Goal: Check status: Check status

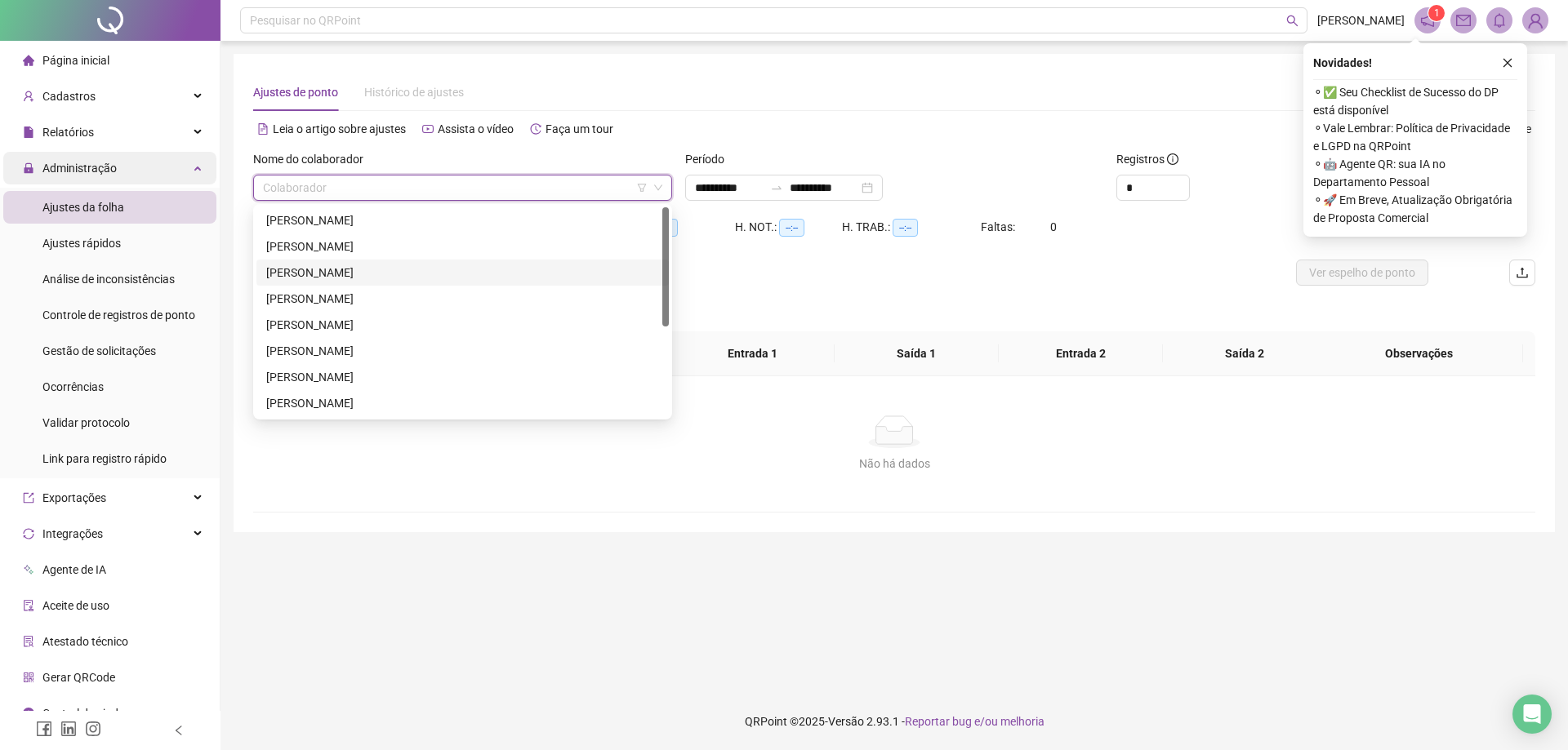
click at [178, 171] on div "Administração" at bounding box center [109, 168] width 213 height 33
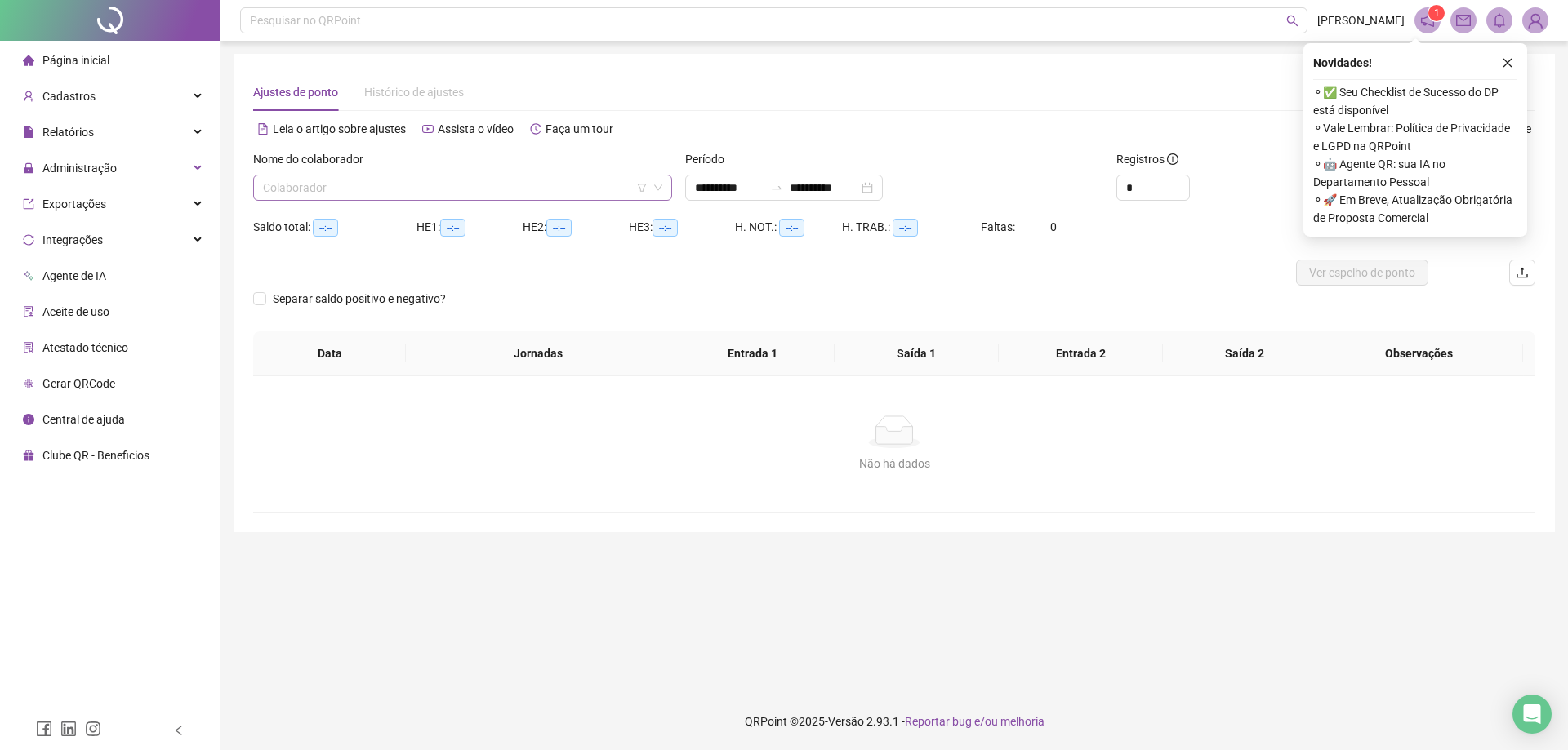
click at [379, 183] on input "search" at bounding box center [456, 187] width 385 height 25
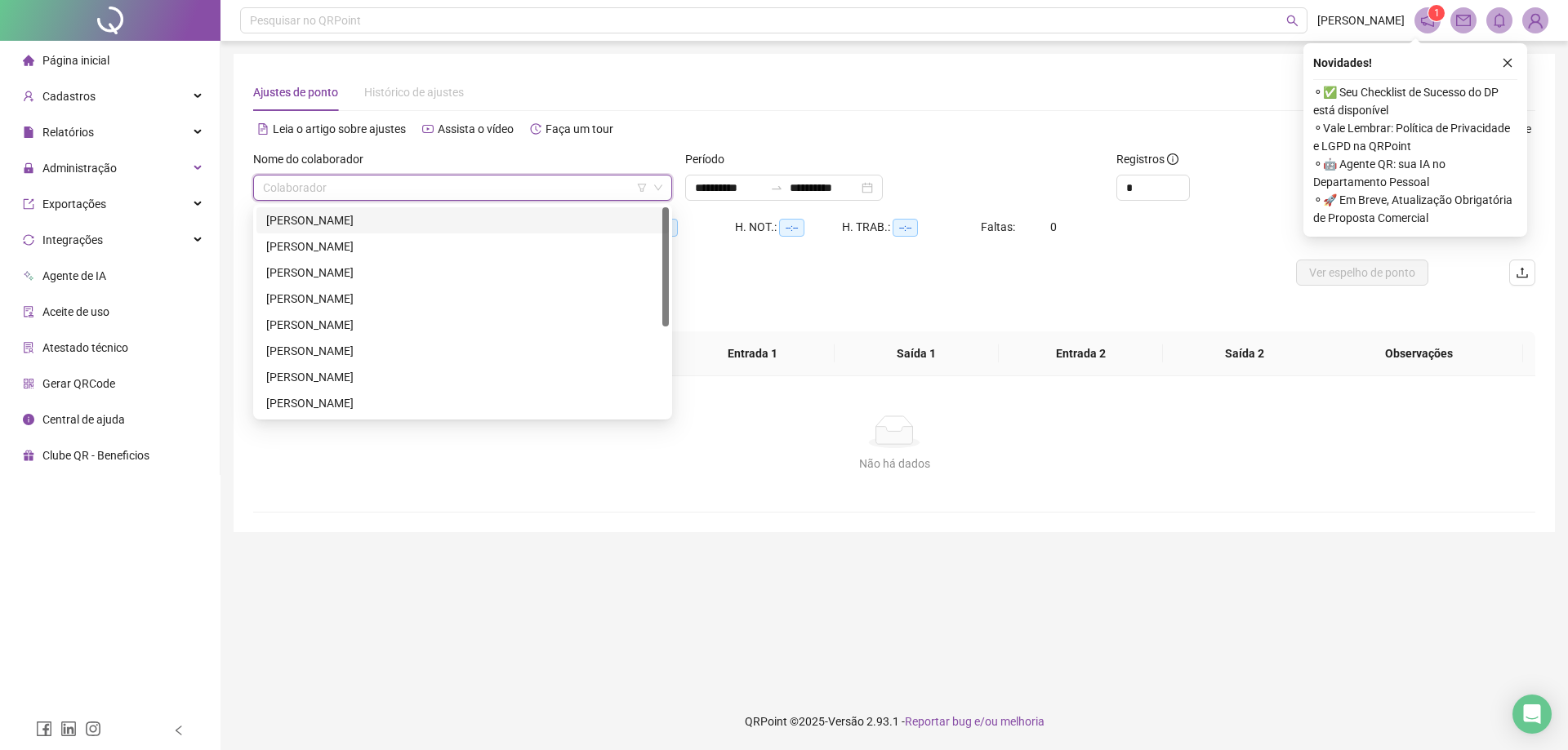
click at [370, 221] on div "[PERSON_NAME]" at bounding box center [463, 220] width 392 height 18
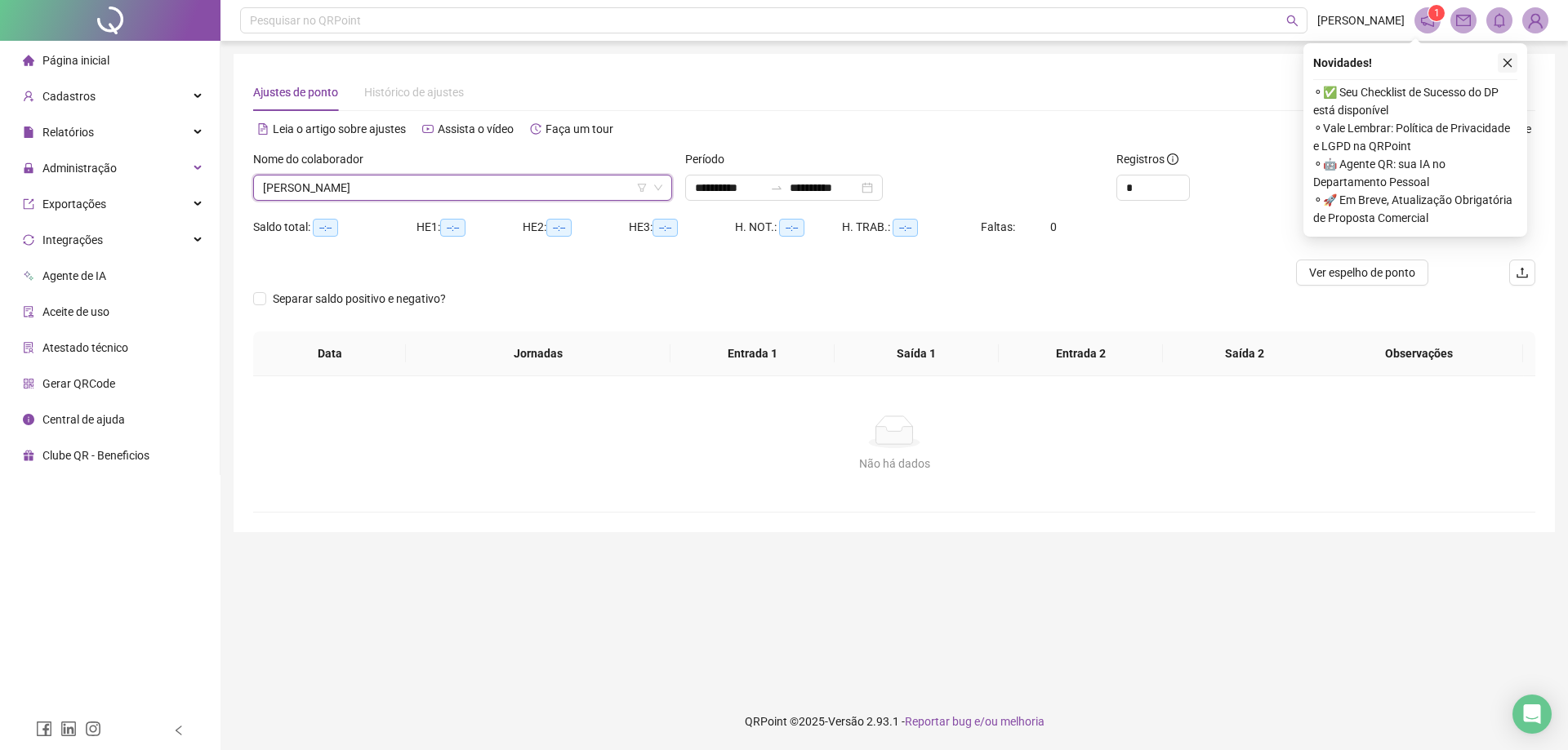
click at [1510, 64] on icon "close" at bounding box center [1508, 63] width 12 height 12
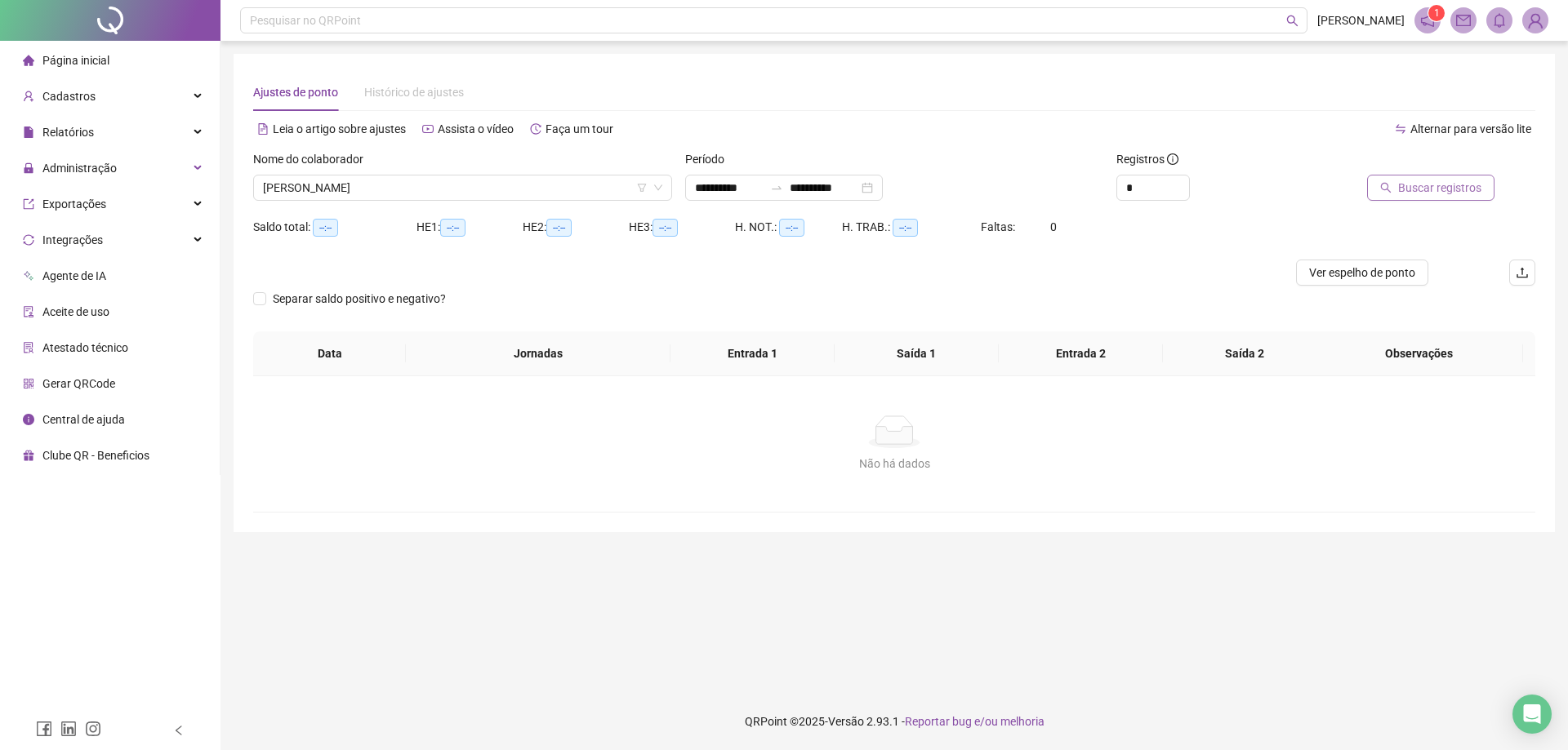
click at [1423, 190] on span "Buscar registros" at bounding box center [1440, 187] width 83 height 18
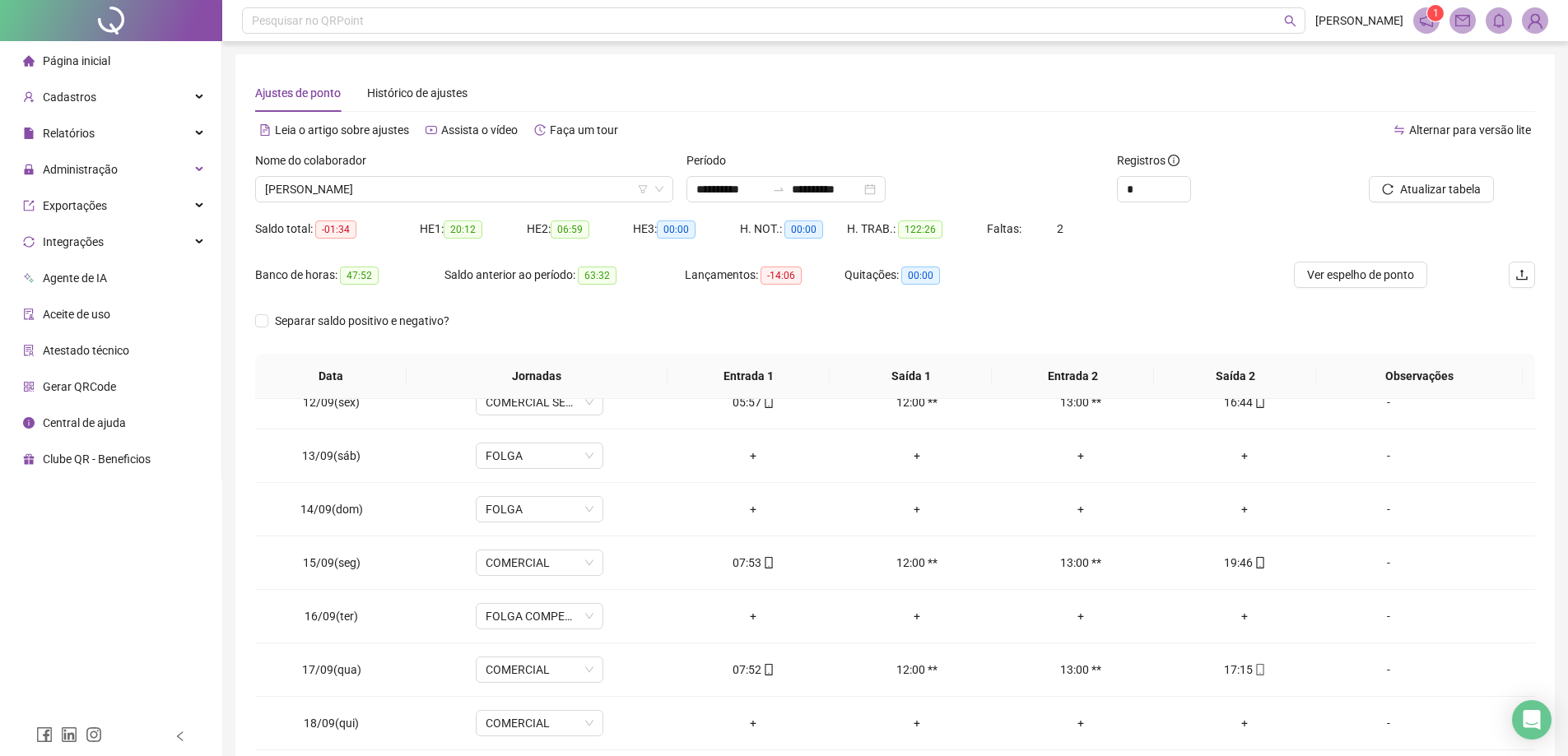
scroll to position [84, 0]
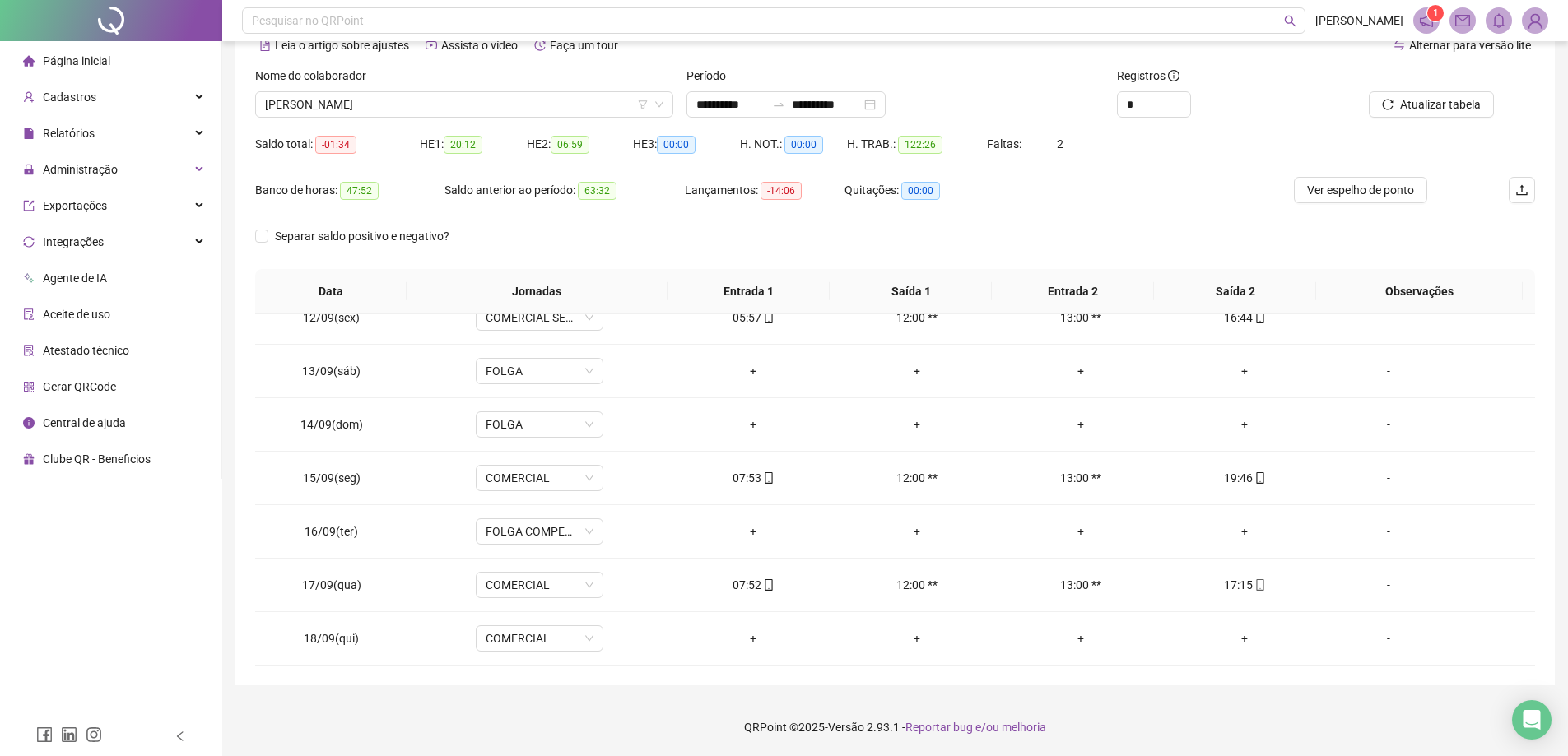
drag, startPoint x: 540, startPoint y: 112, endPoint x: 530, endPoint y: 135, distance: 25.1
click at [540, 112] on span "[PERSON_NAME]" at bounding box center [464, 104] width 398 height 25
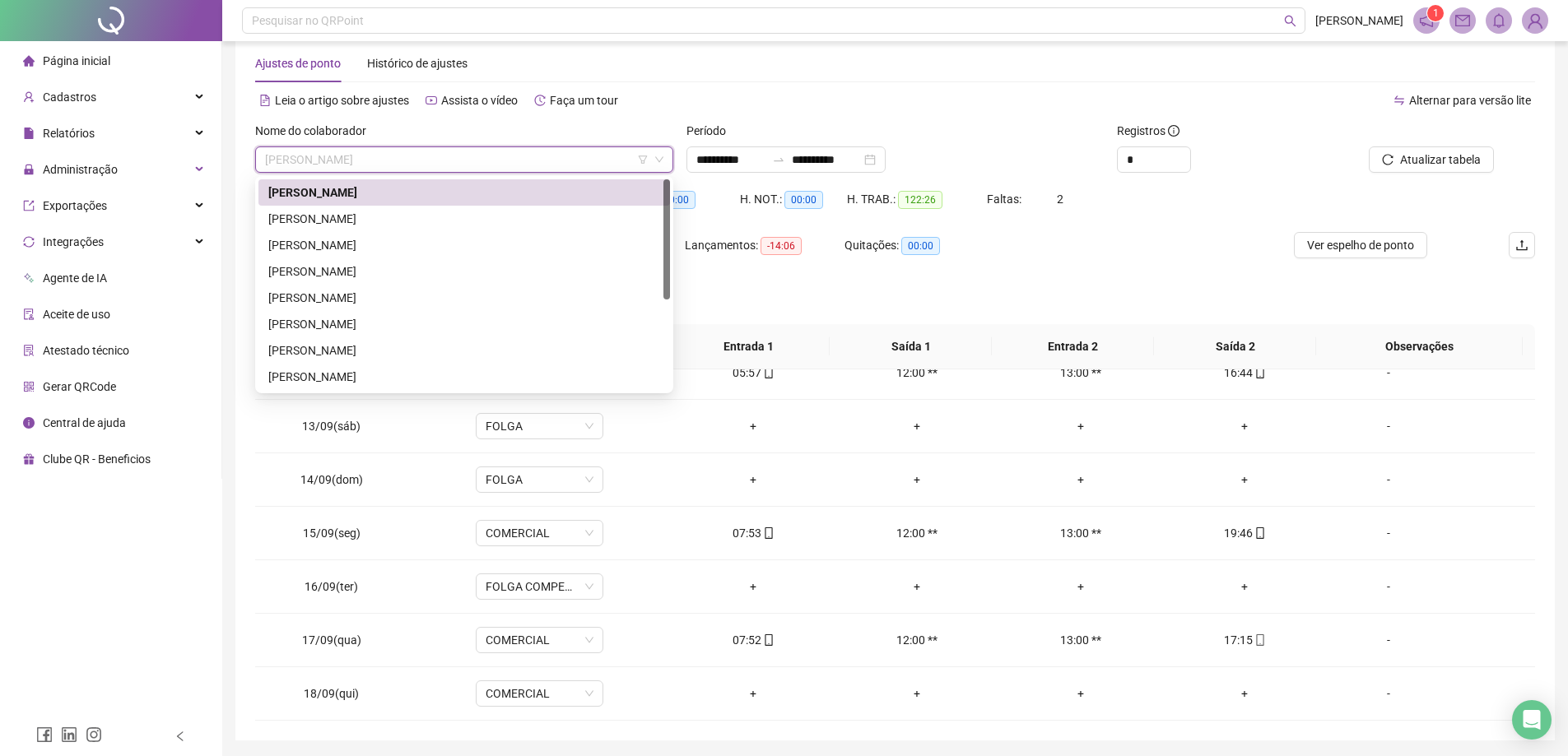
scroll to position [2, 0]
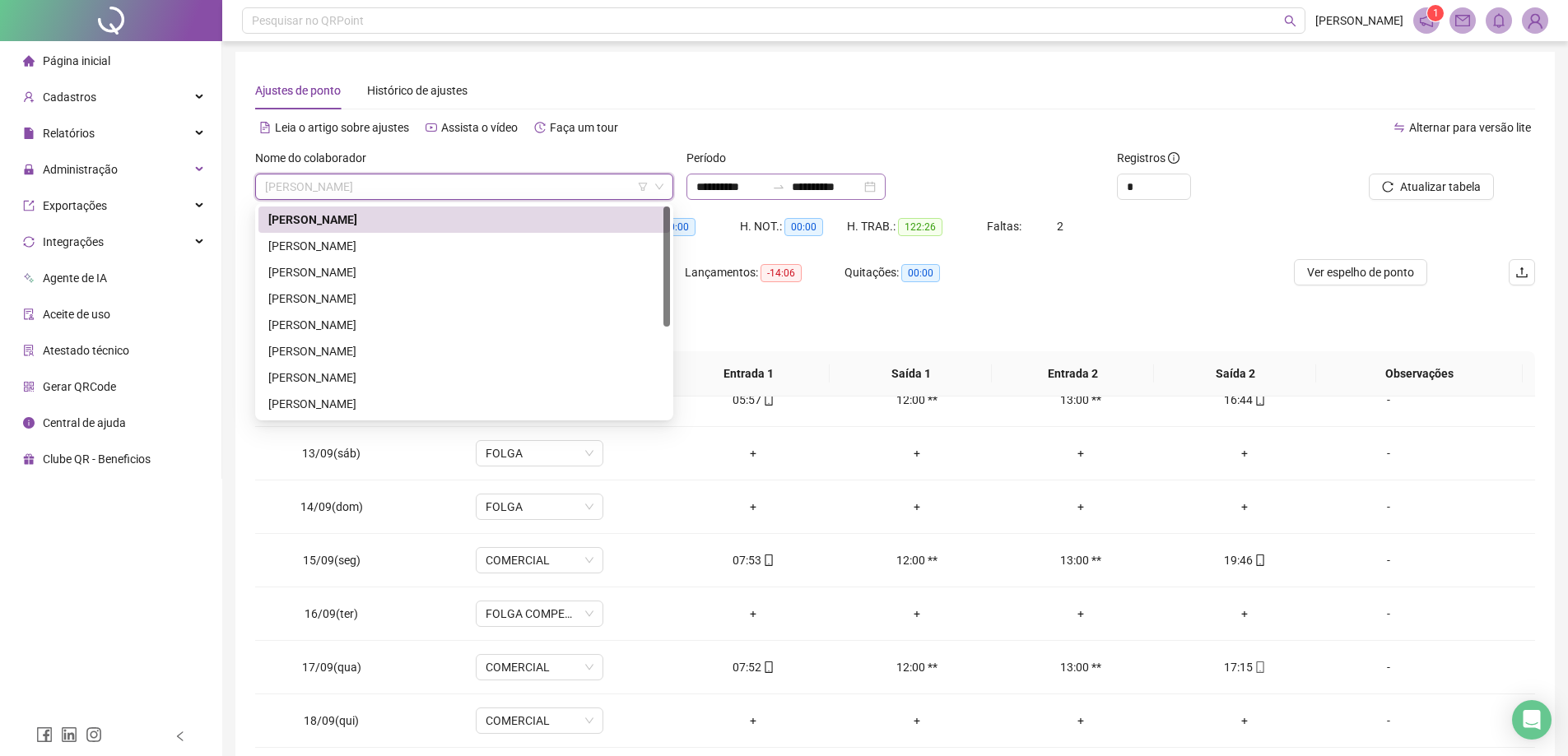
click at [797, 197] on div "**********" at bounding box center [786, 187] width 199 height 27
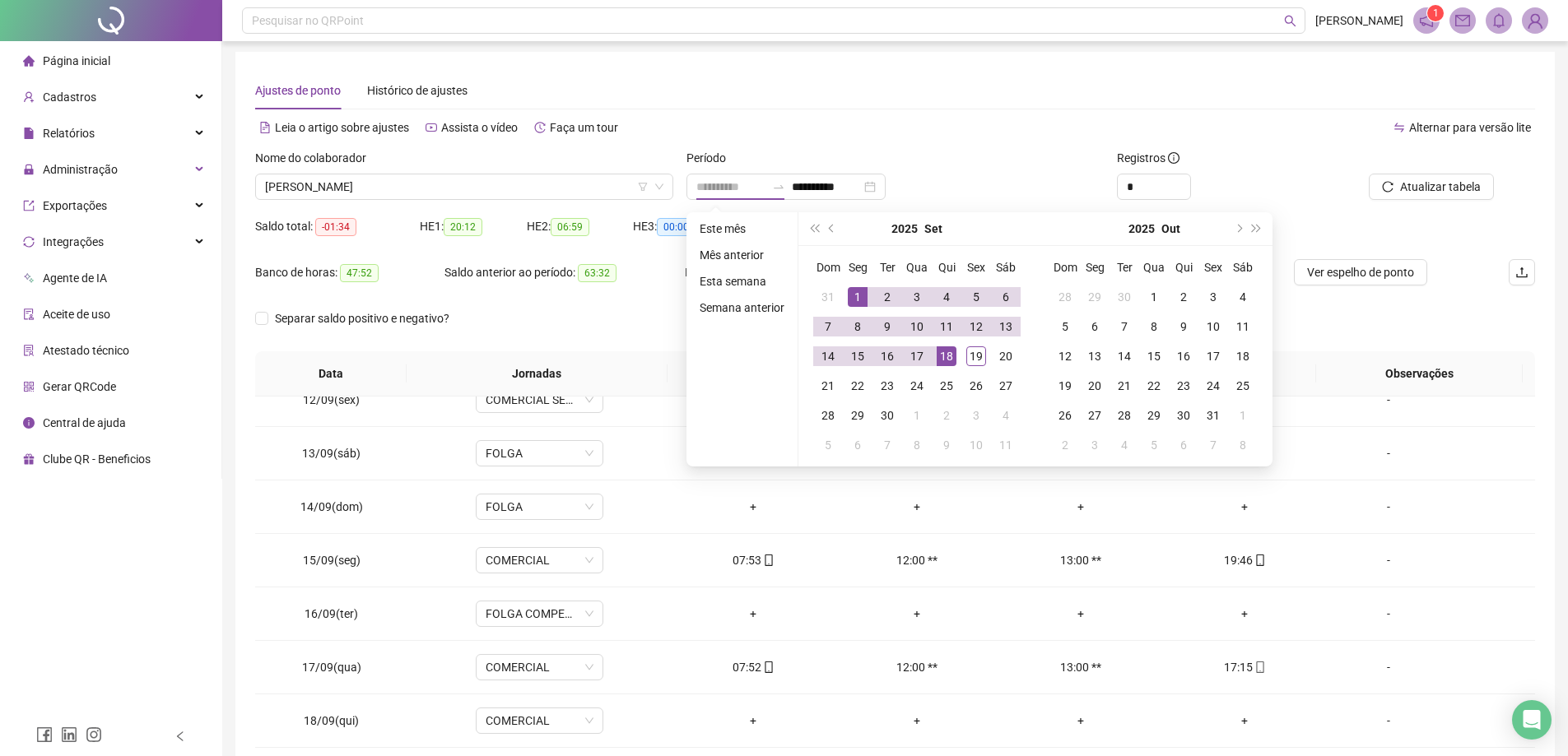
click at [846, 289] on td "1" at bounding box center [858, 297] width 30 height 30
click at [974, 351] on div "19" at bounding box center [976, 357] width 20 height 20
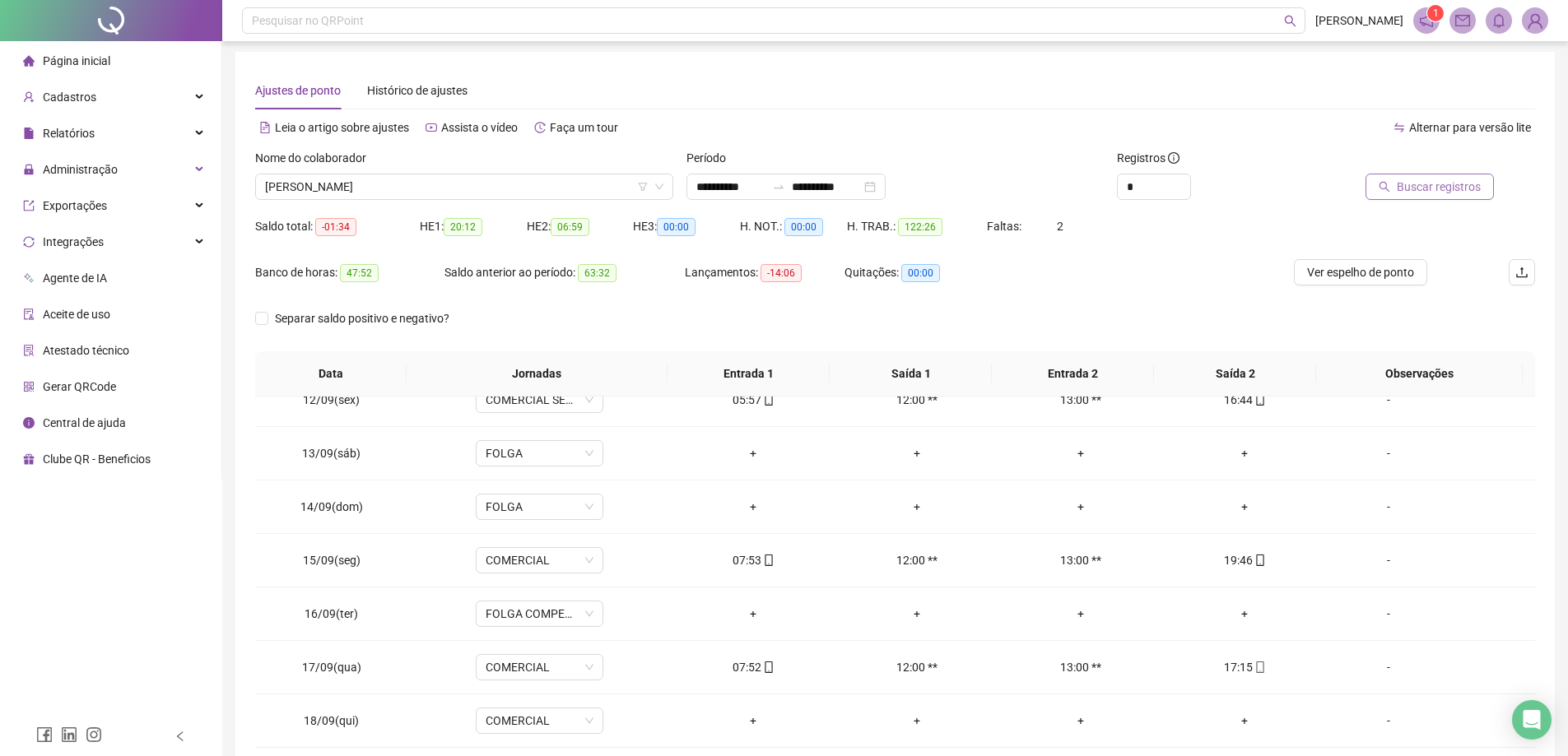
click at [1431, 184] on span "Buscar registros" at bounding box center [1438, 187] width 83 height 18
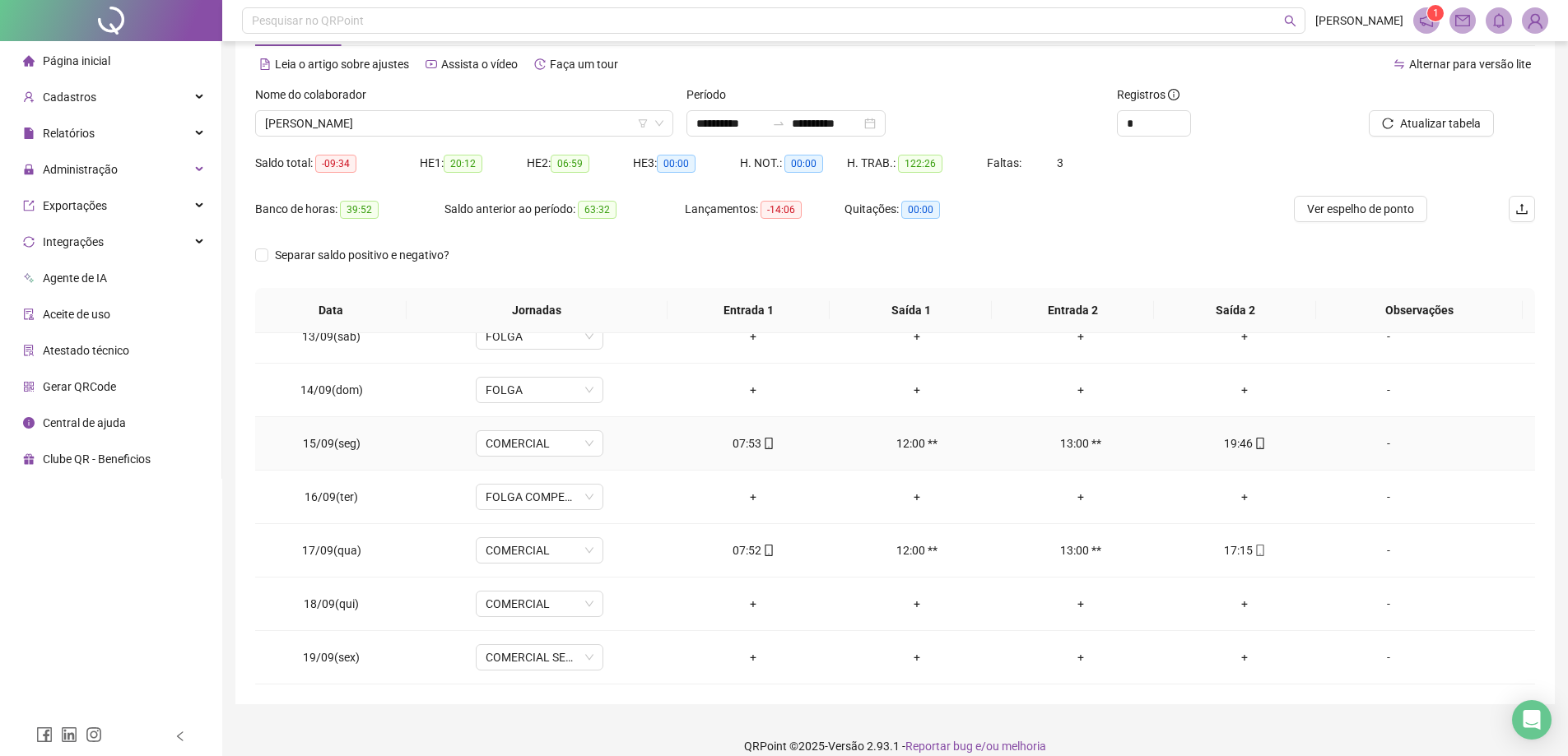
scroll to position [84, 0]
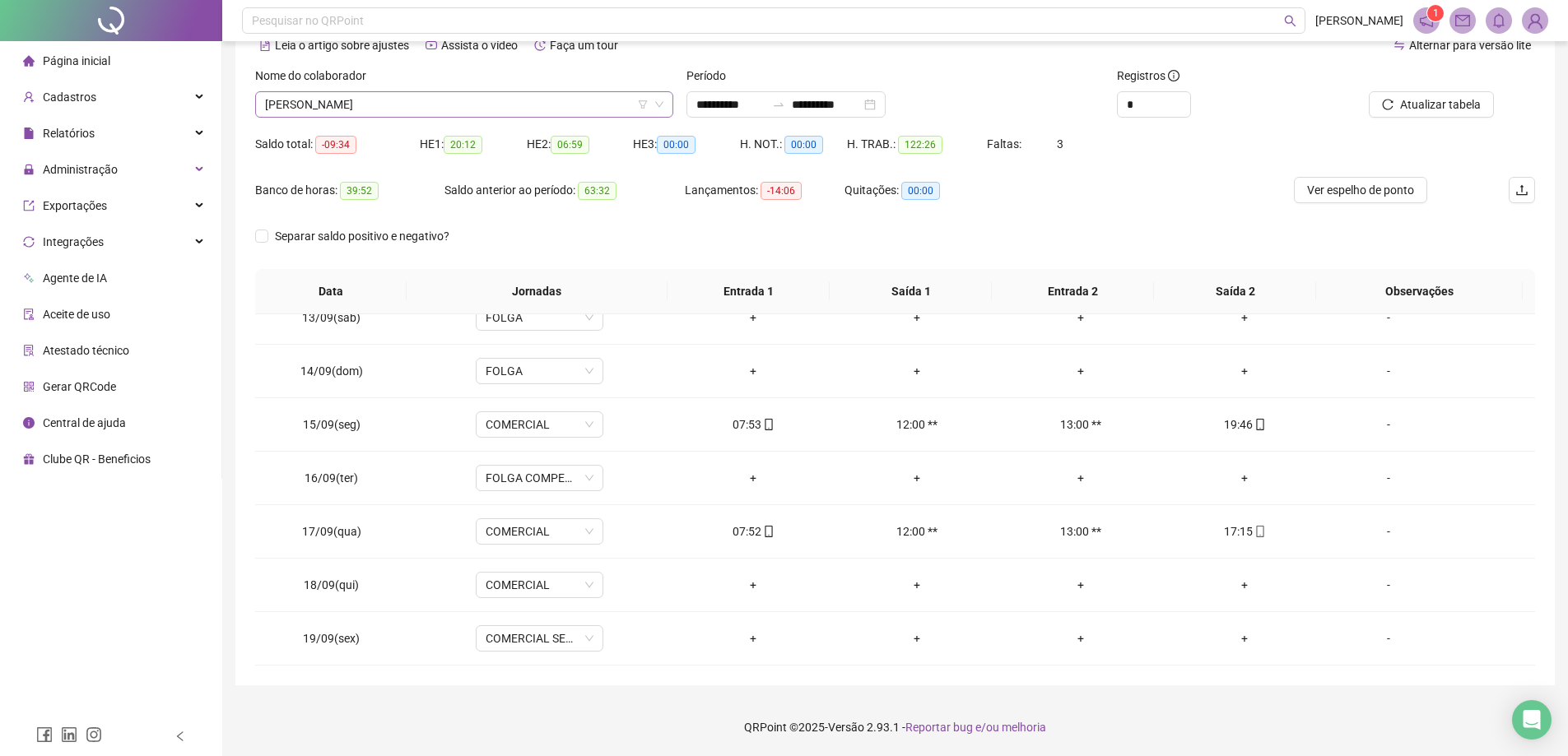
click at [553, 103] on span "[PERSON_NAME]" at bounding box center [464, 104] width 398 height 25
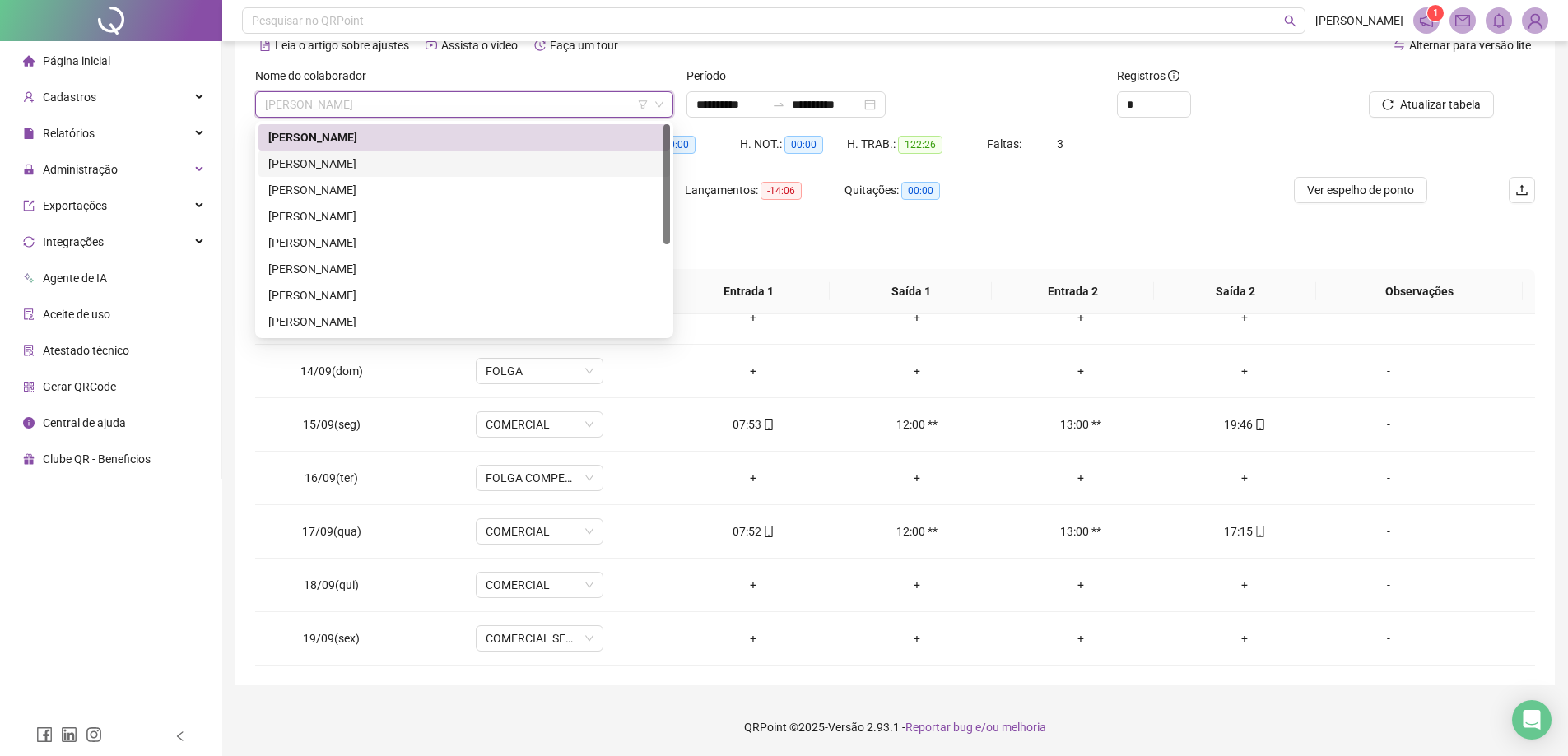
click at [383, 156] on div "[PERSON_NAME]" at bounding box center [464, 164] width 392 height 18
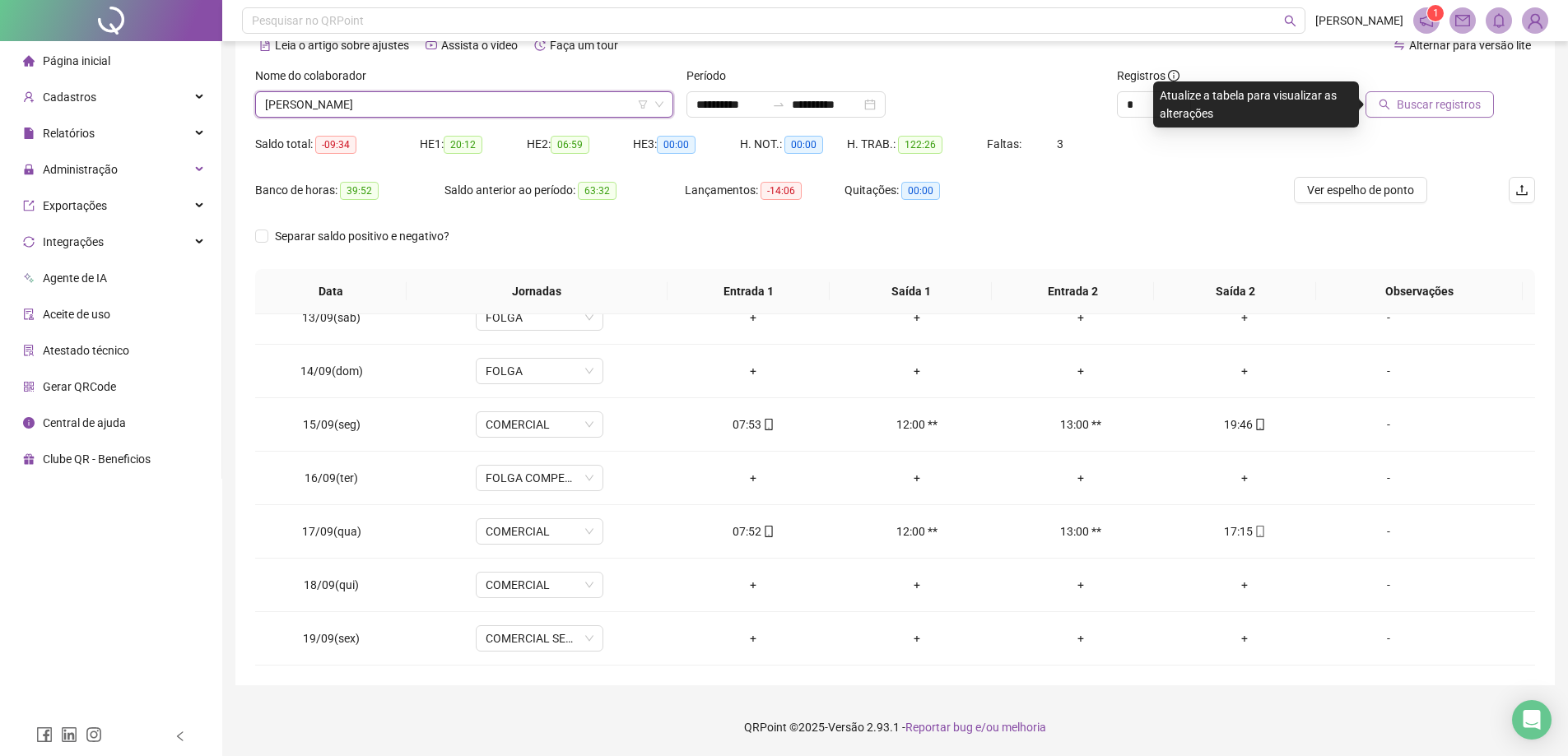
click at [1420, 98] on span "Buscar registros" at bounding box center [1438, 104] width 83 height 18
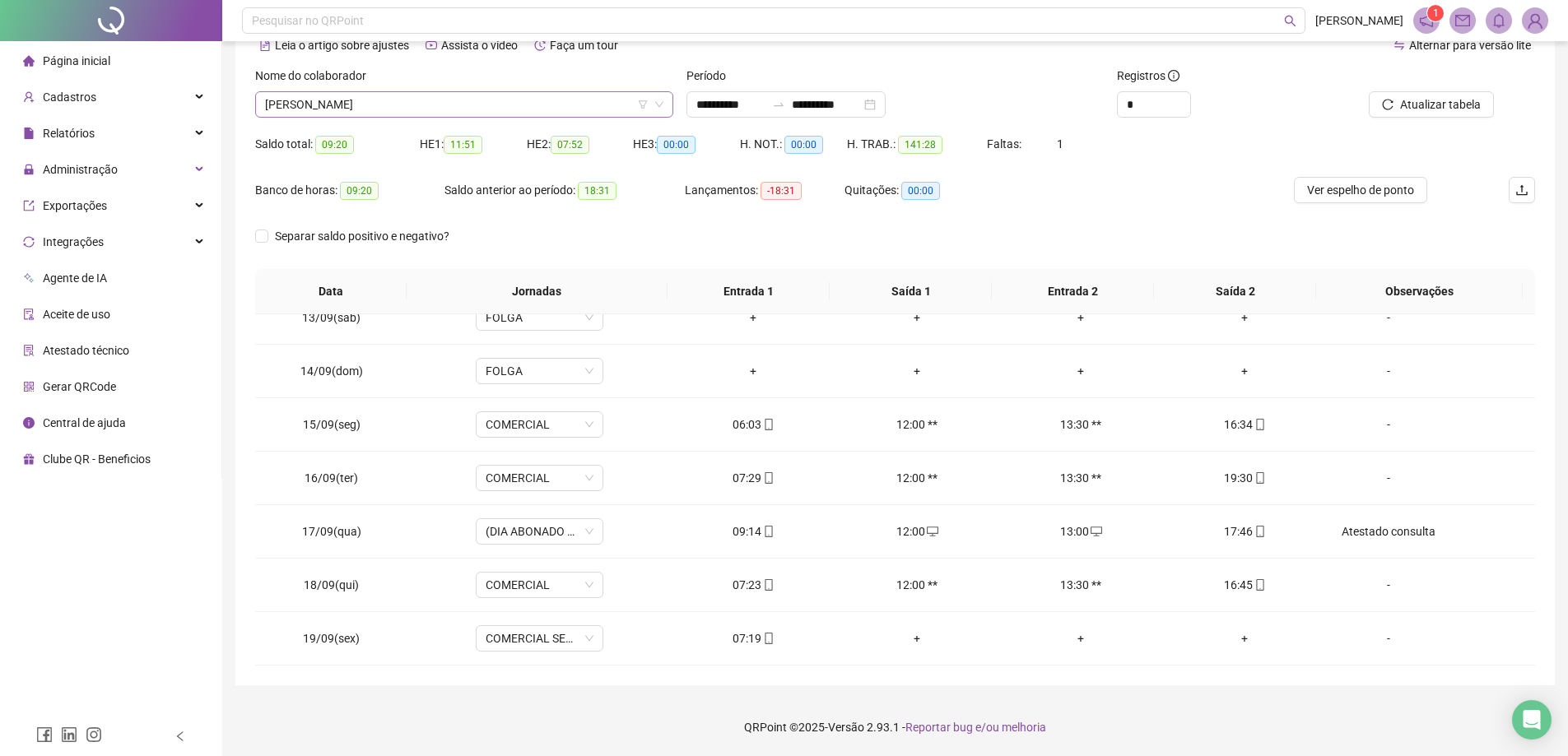
click at [515, 103] on span "[PERSON_NAME]" at bounding box center [464, 104] width 398 height 25
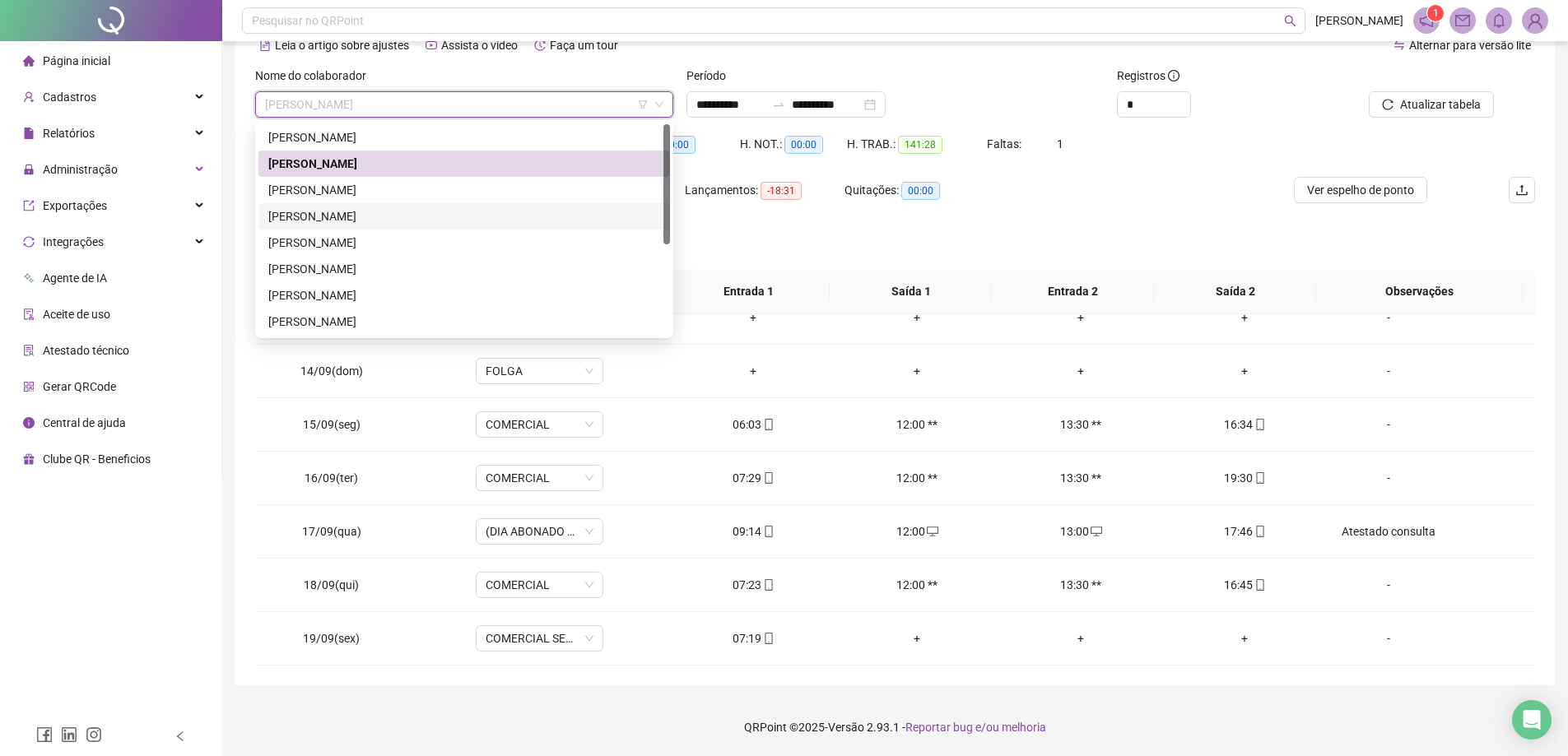
click at [402, 222] on div "[PERSON_NAME]" at bounding box center [464, 217] width 392 height 18
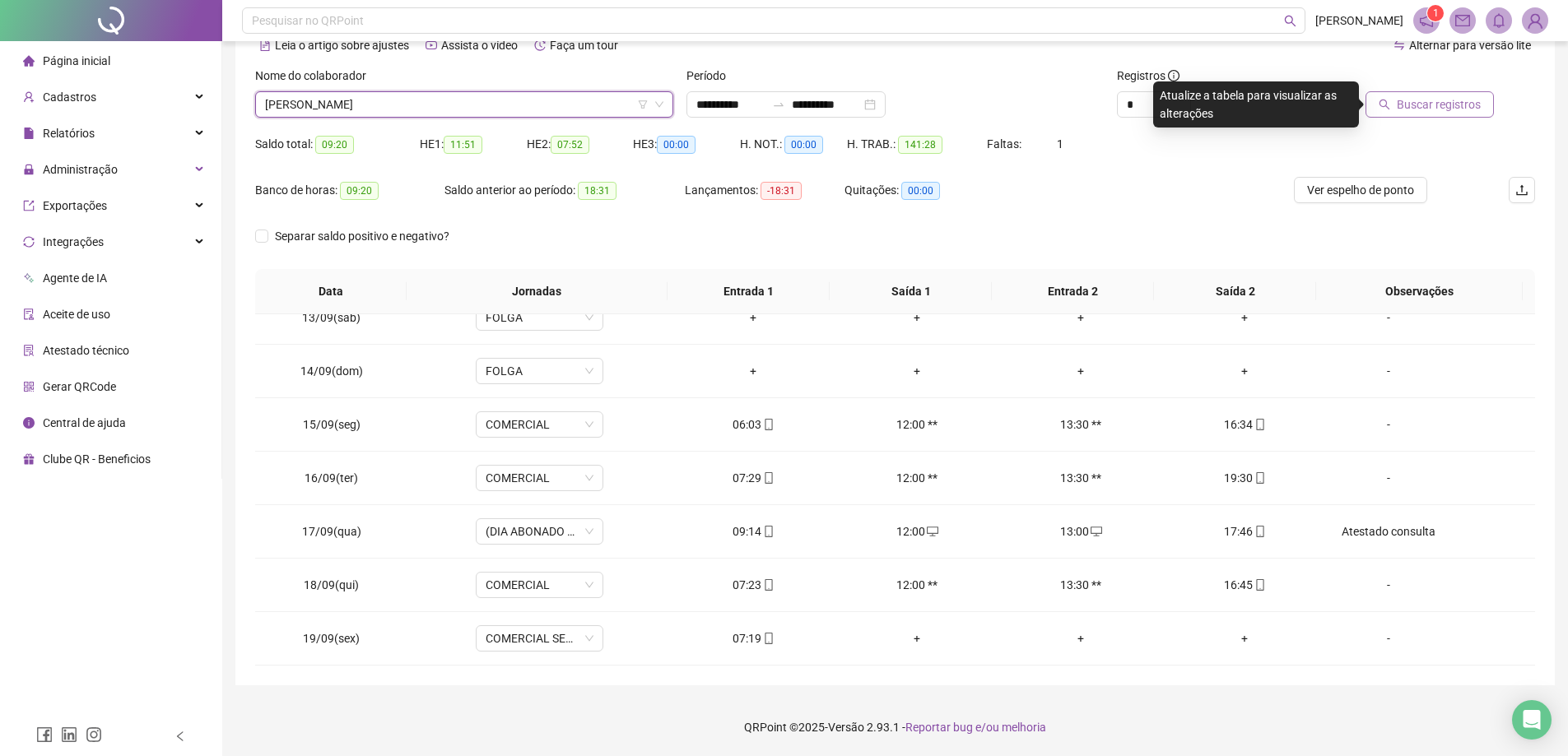
click at [1395, 104] on button "Buscar registros" at bounding box center [1429, 104] width 128 height 27
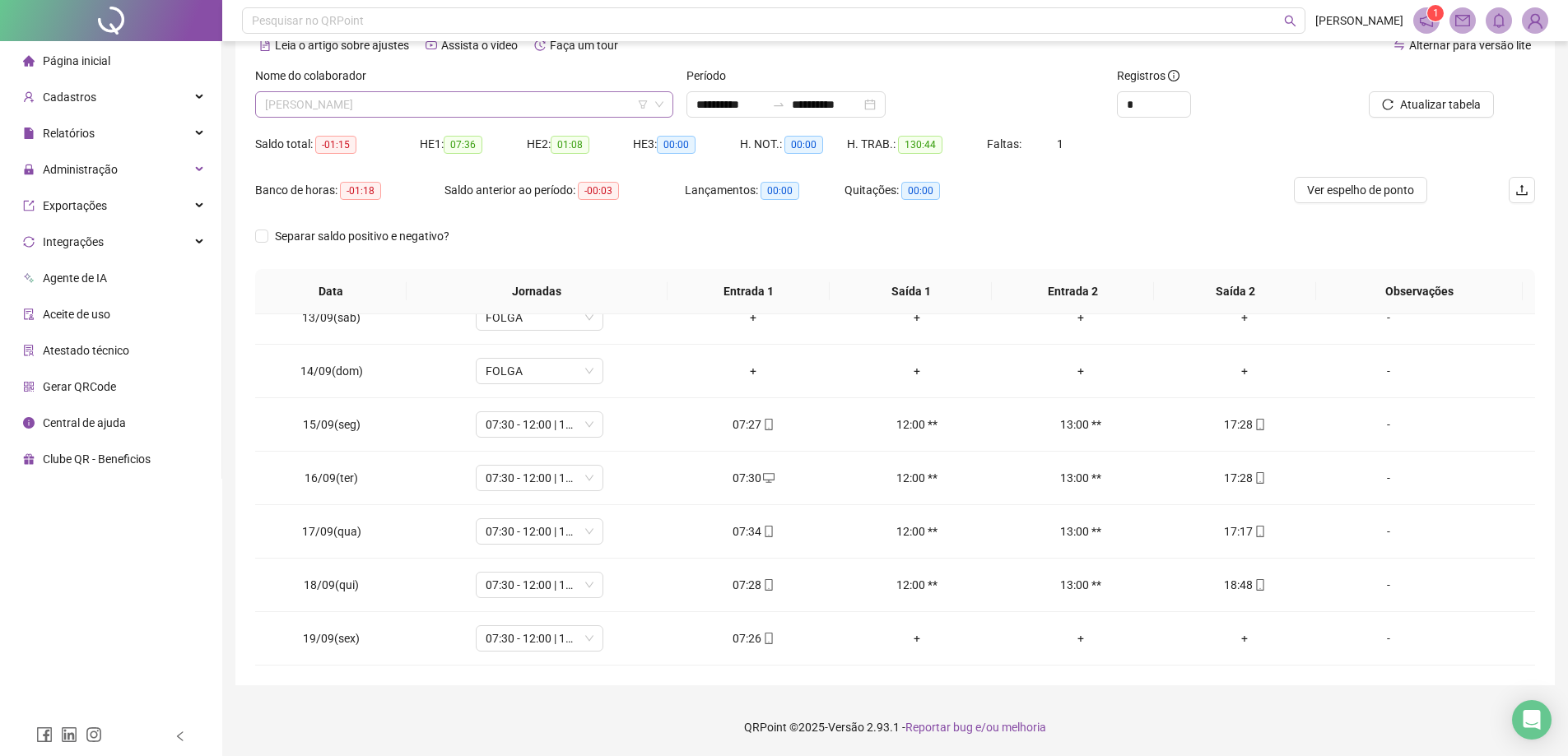
click at [545, 110] on span "[PERSON_NAME]" at bounding box center [464, 104] width 398 height 25
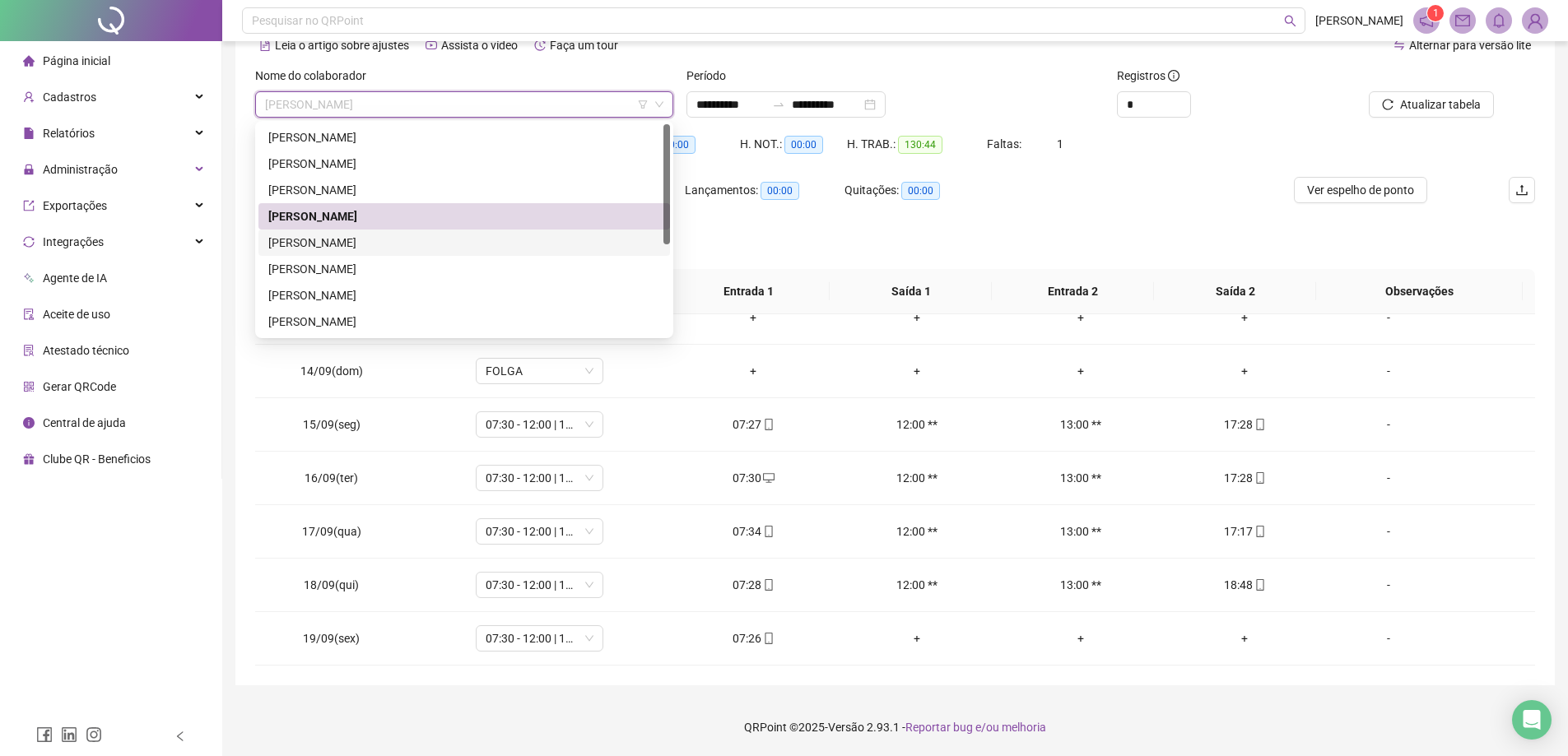
click at [415, 239] on div "[PERSON_NAME]" at bounding box center [464, 242] width 392 height 18
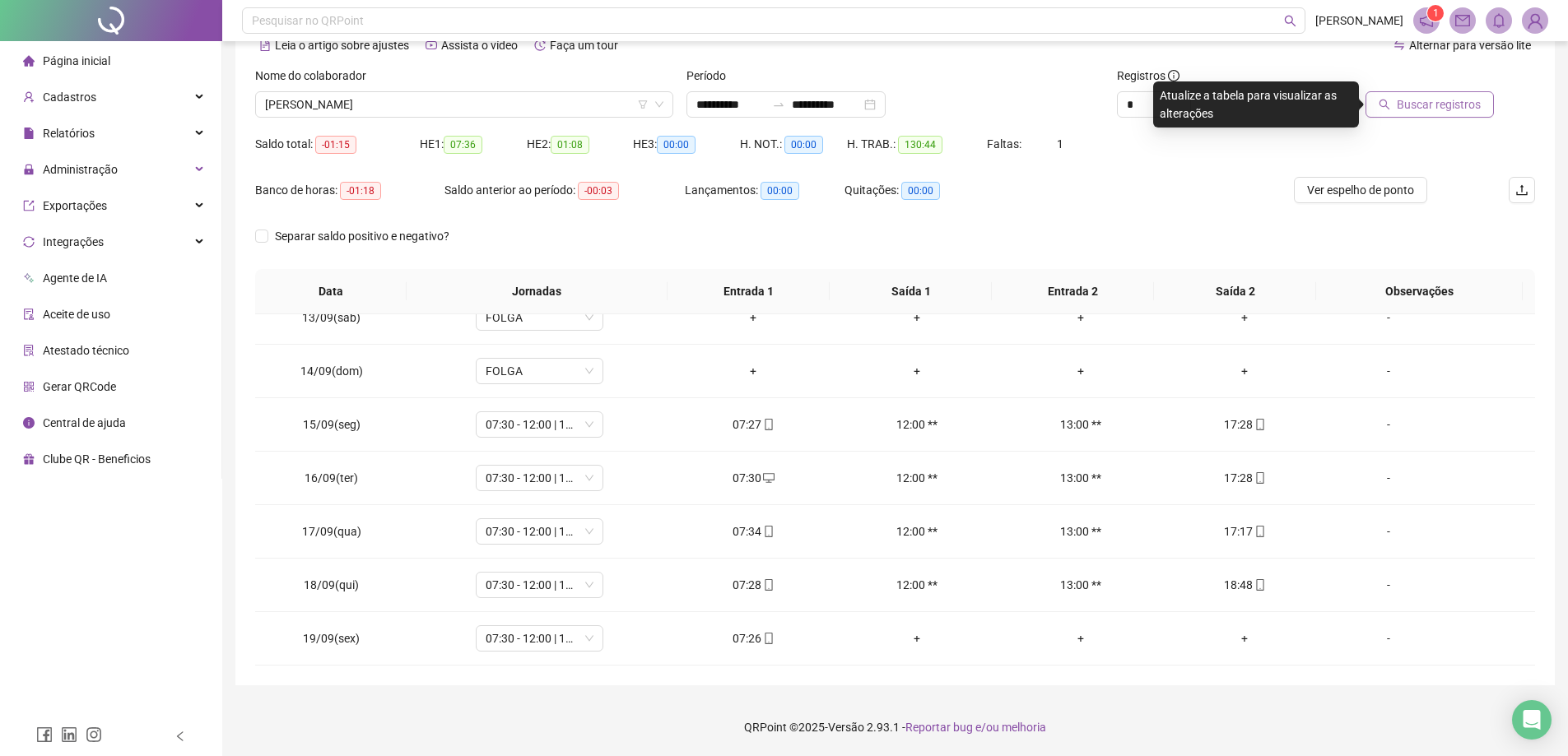
click at [1420, 91] on button "Buscar registros" at bounding box center [1429, 104] width 128 height 27
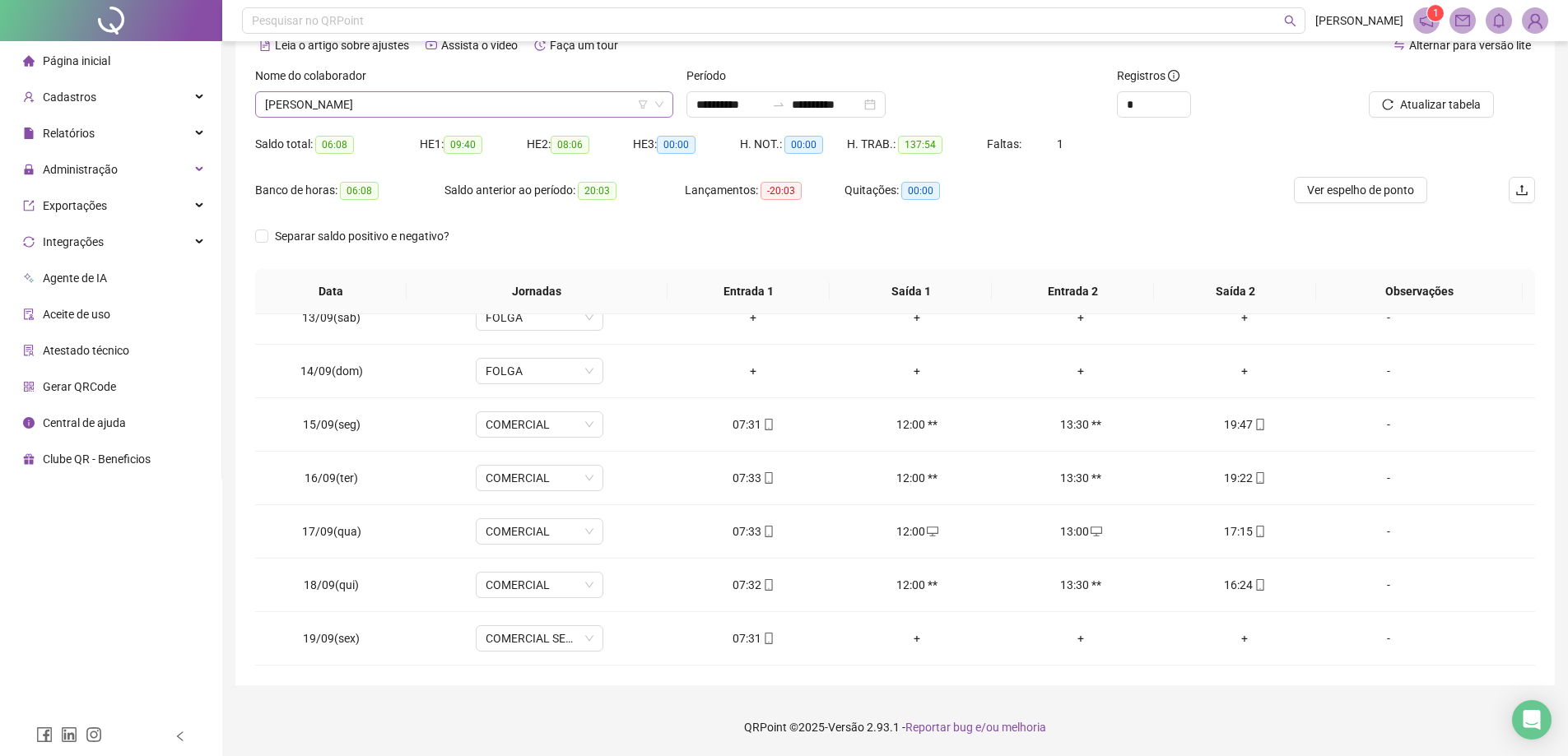
click at [431, 97] on span "[PERSON_NAME]" at bounding box center [464, 104] width 398 height 25
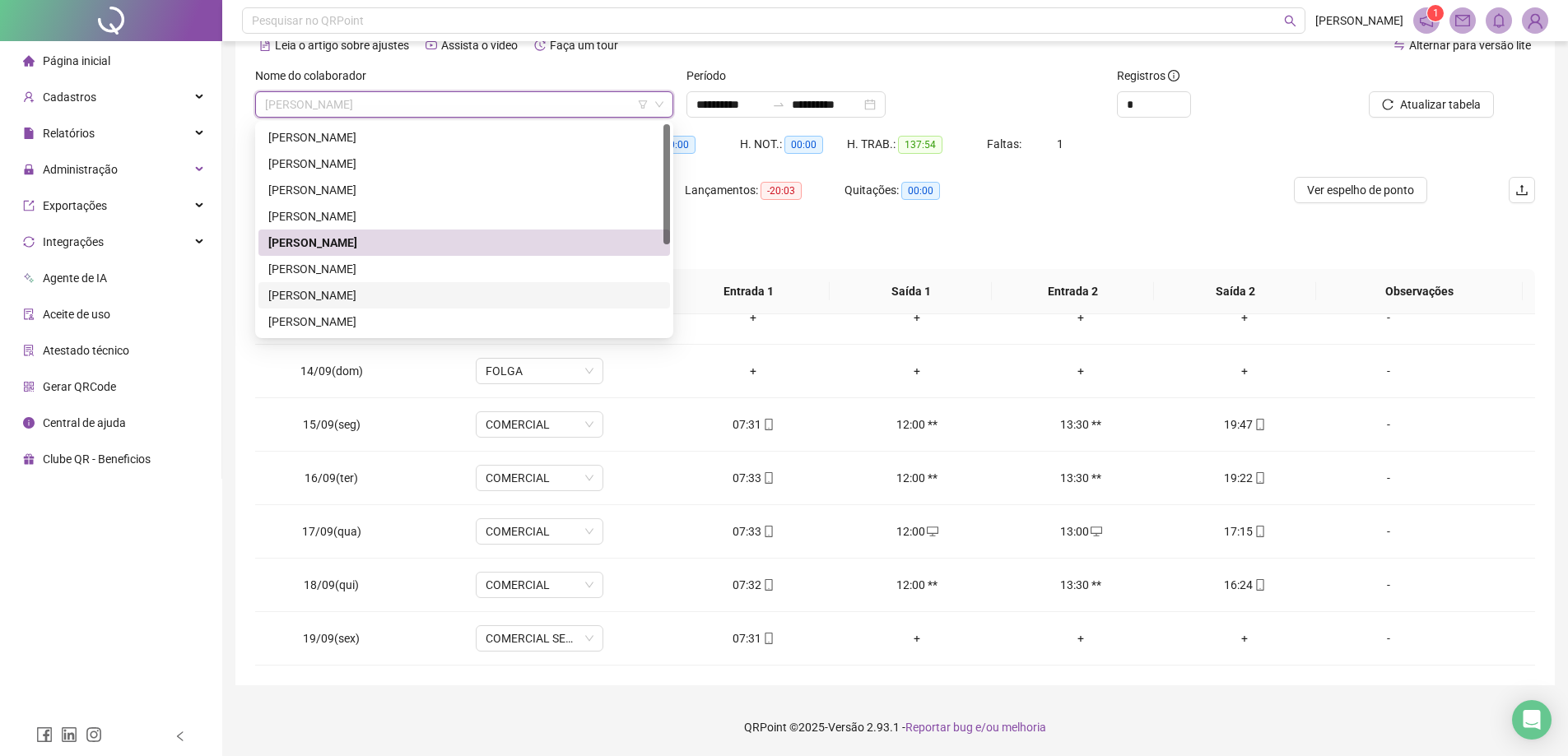
click at [386, 287] on div "[PERSON_NAME]" at bounding box center [464, 295] width 392 height 18
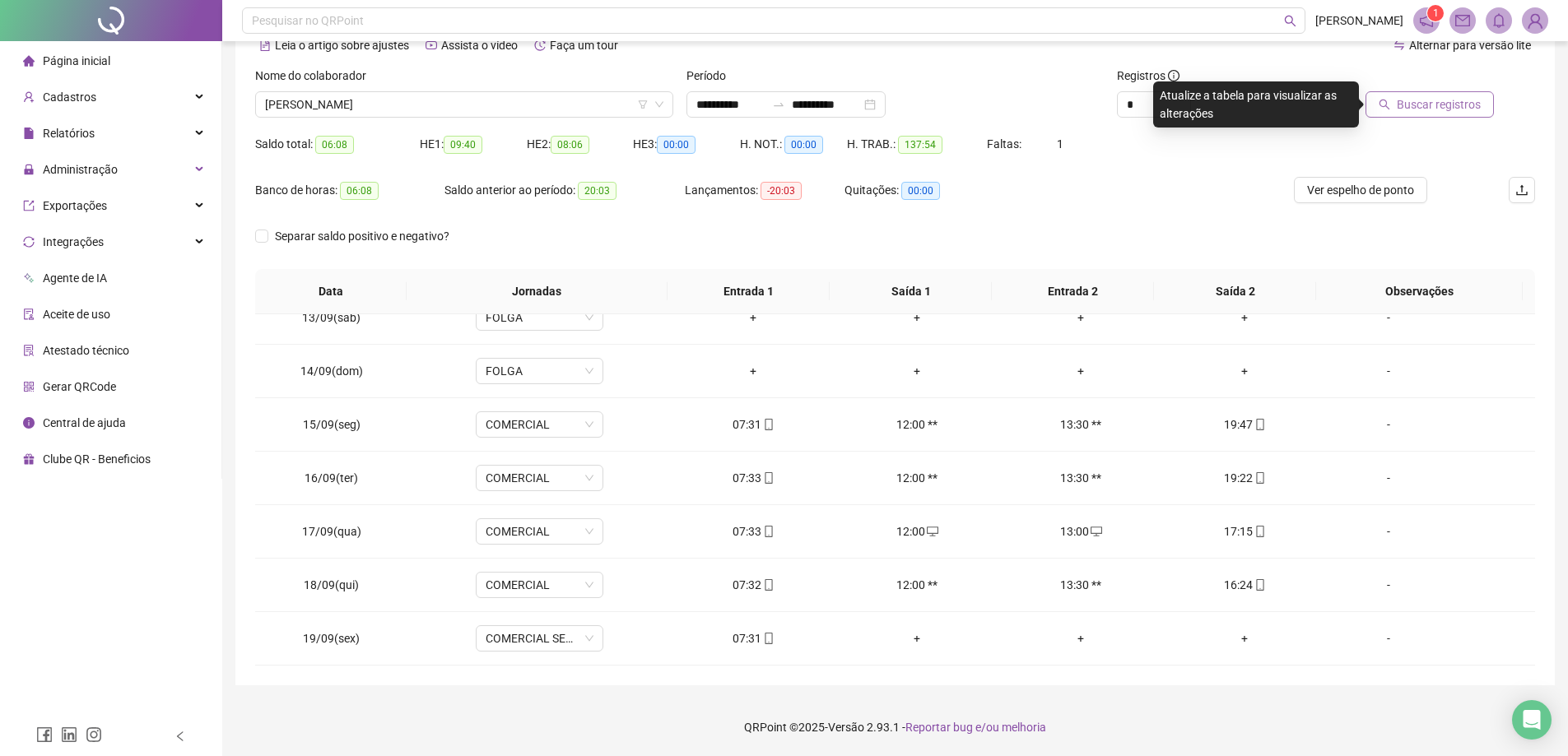
click at [1430, 107] on span "Buscar registros" at bounding box center [1438, 104] width 83 height 18
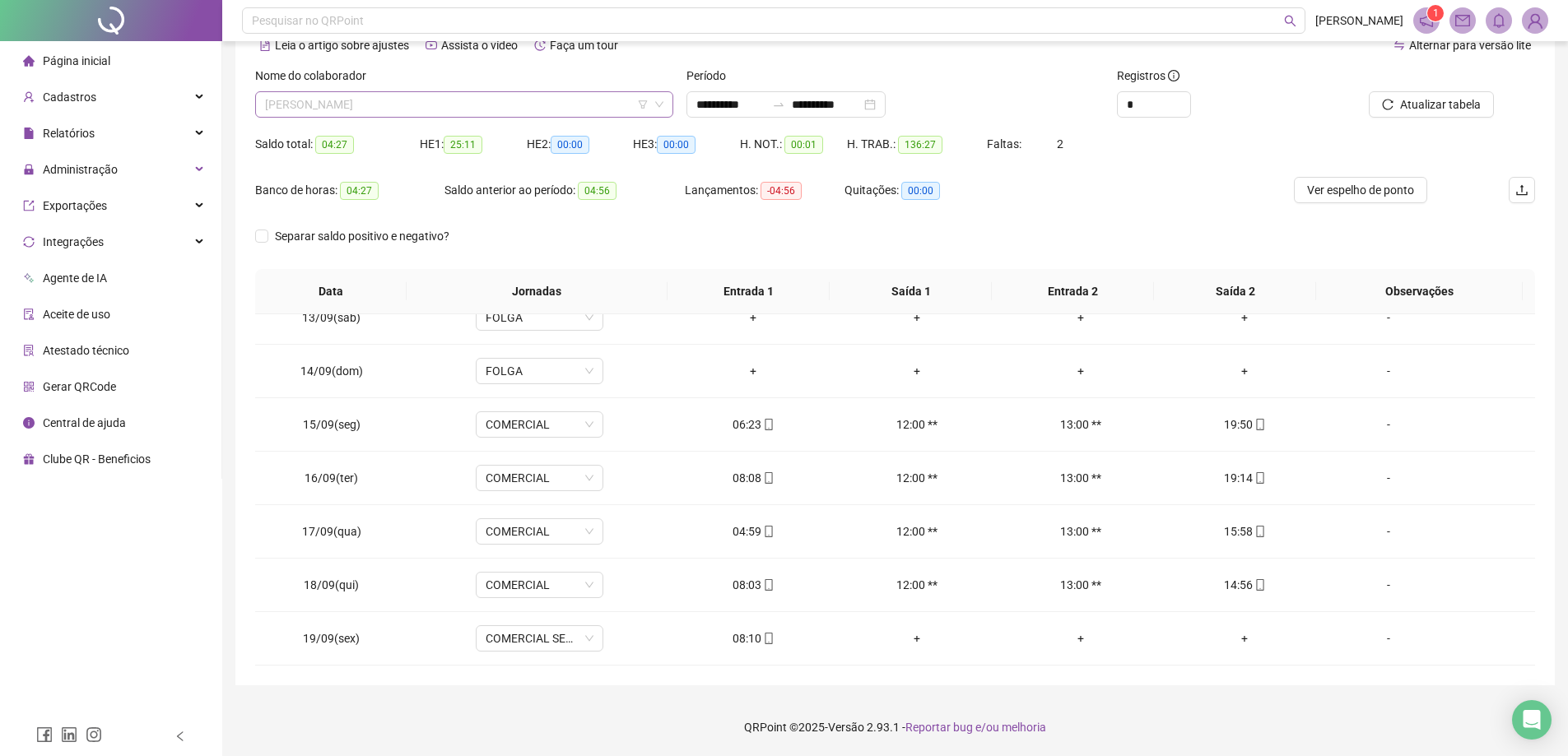
click at [430, 103] on span "[PERSON_NAME]" at bounding box center [464, 104] width 398 height 25
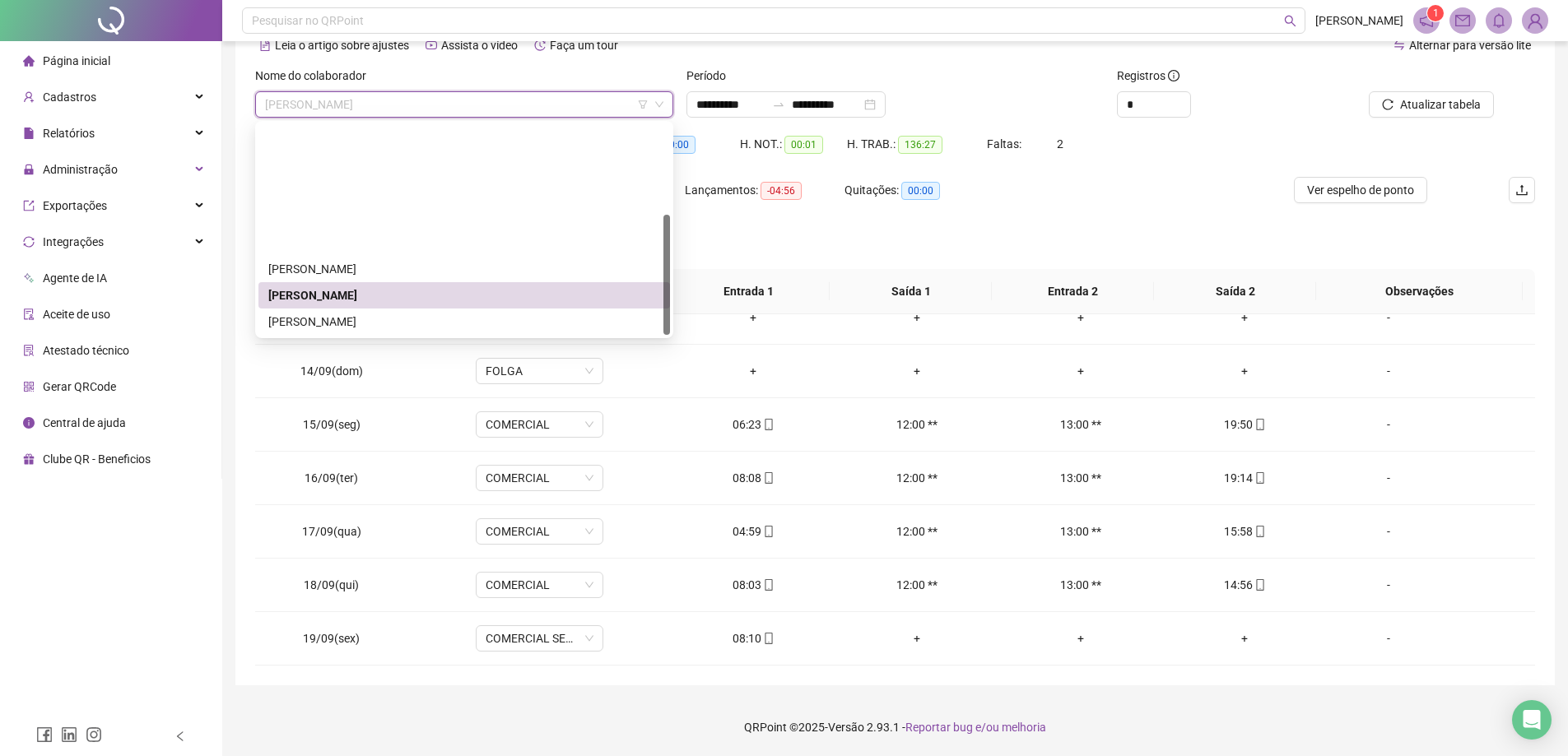
scroll to position [158, 0]
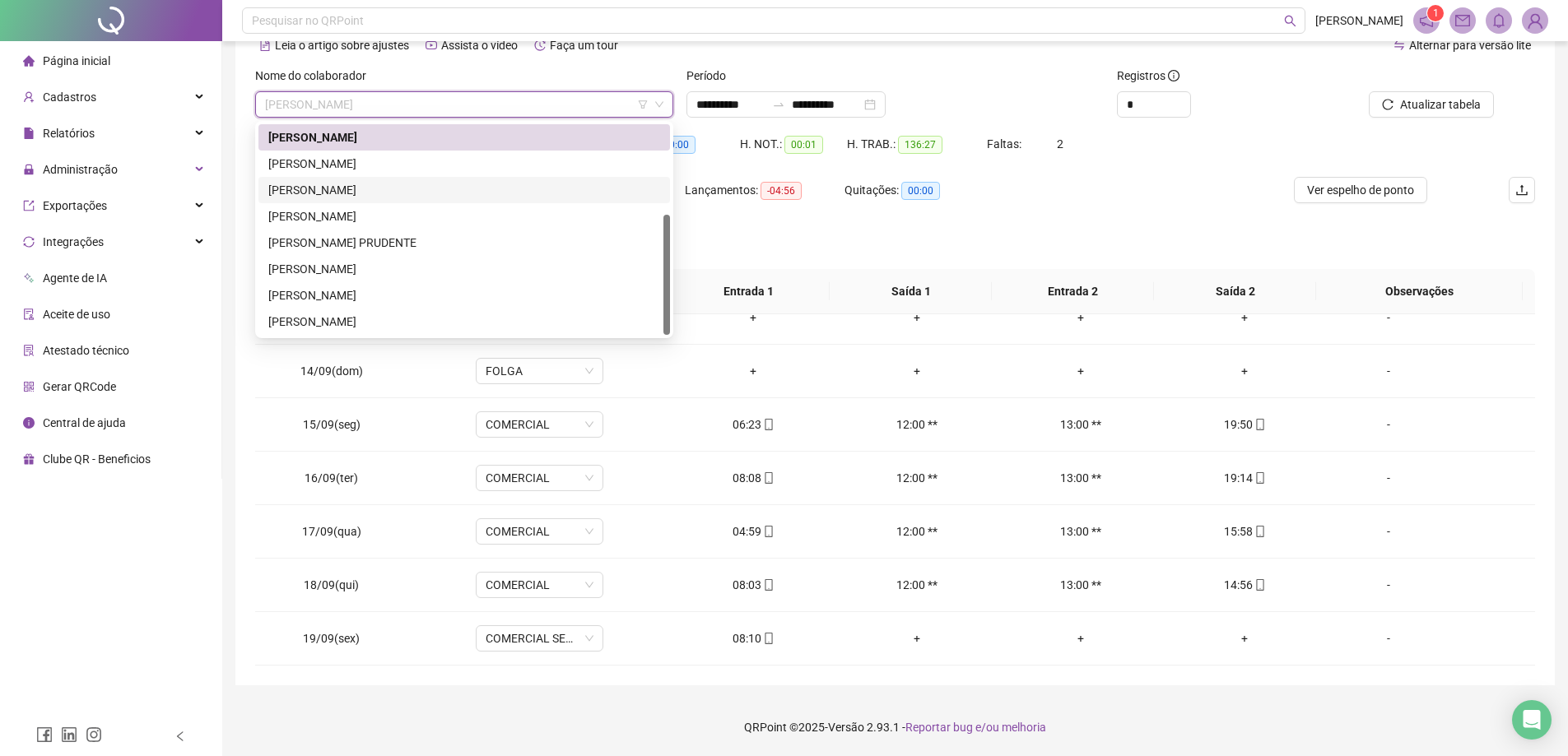
click at [359, 154] on div "[PERSON_NAME]" at bounding box center [464, 164] width 411 height 27
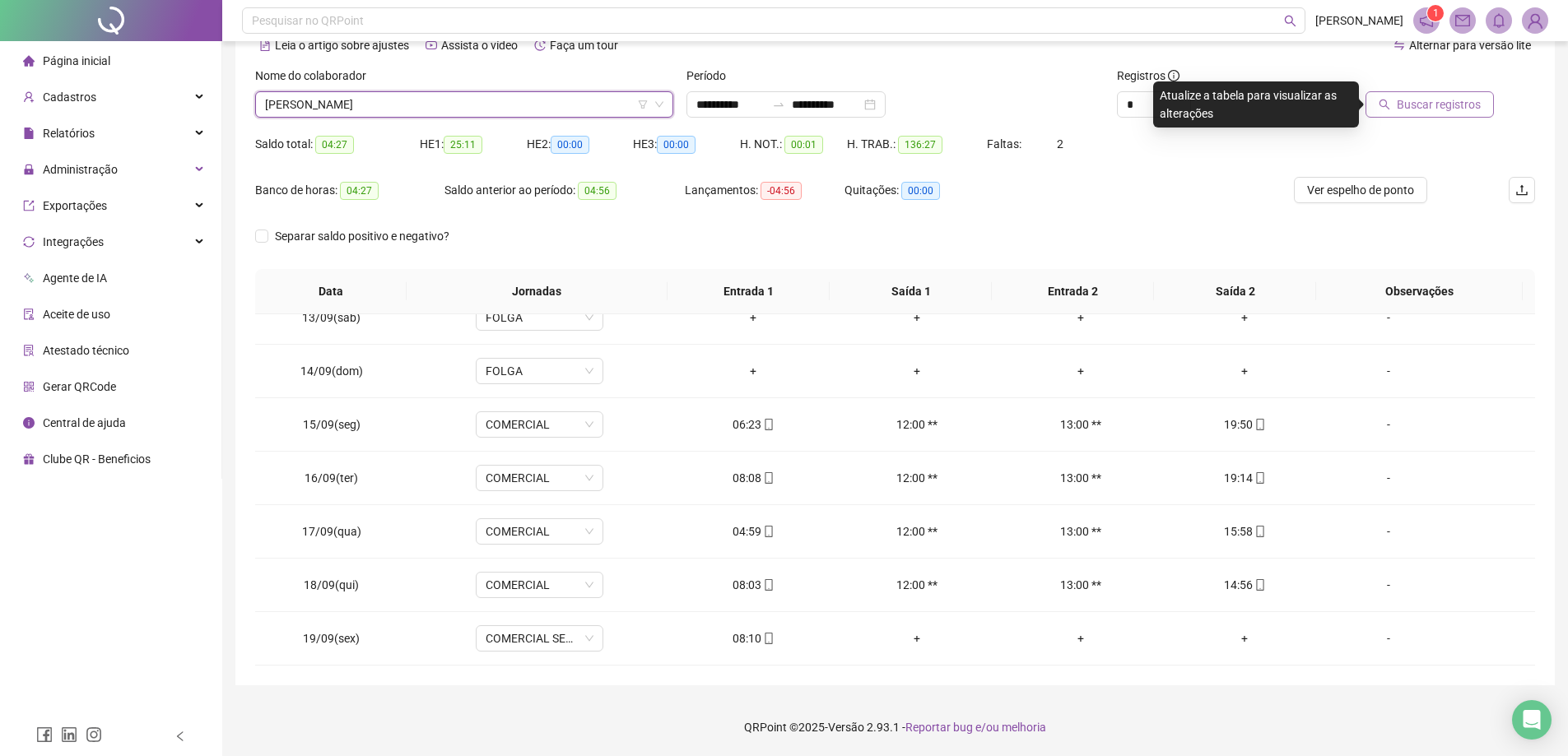
click at [1425, 114] on button "Buscar registros" at bounding box center [1429, 104] width 128 height 27
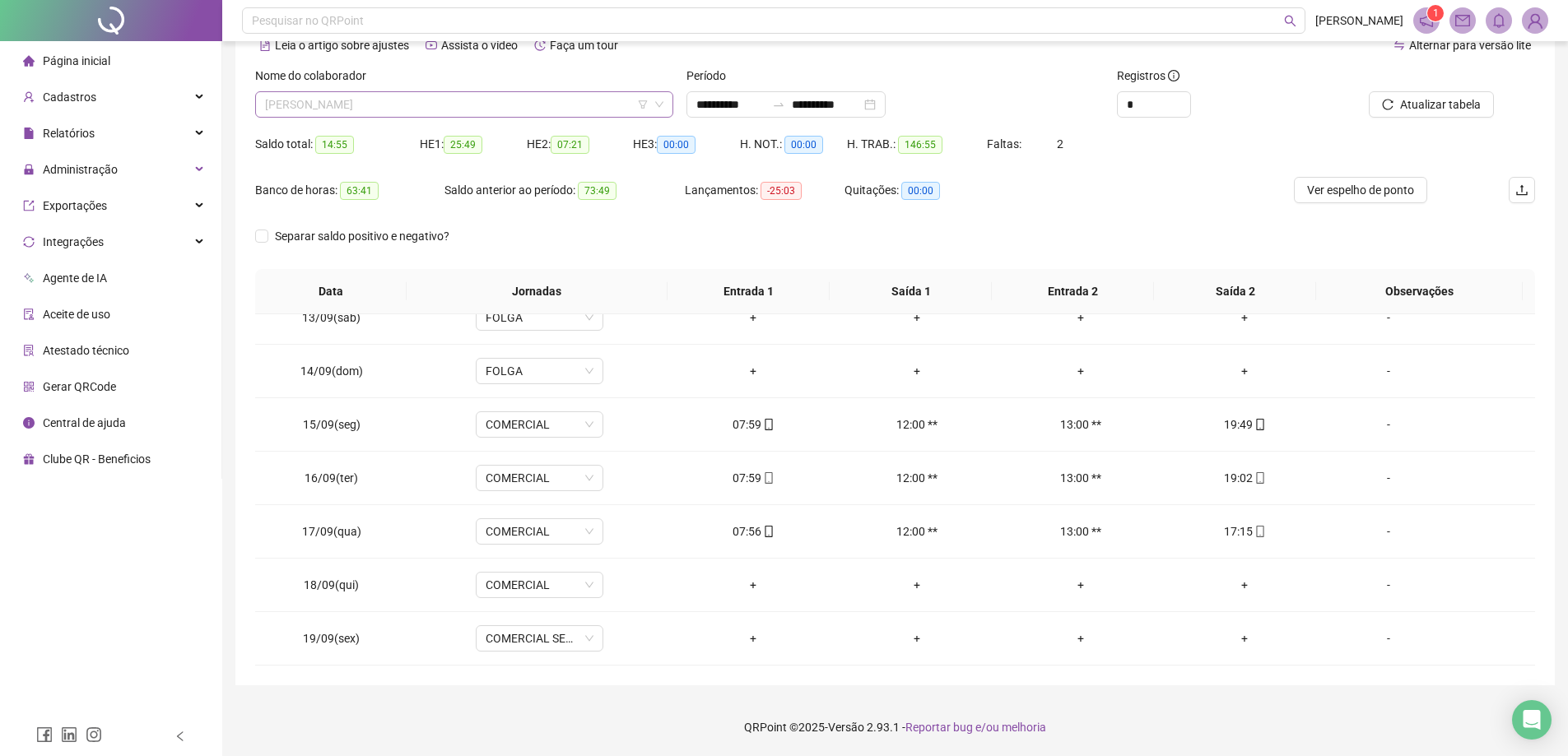
click at [447, 96] on span "[PERSON_NAME]" at bounding box center [464, 104] width 398 height 25
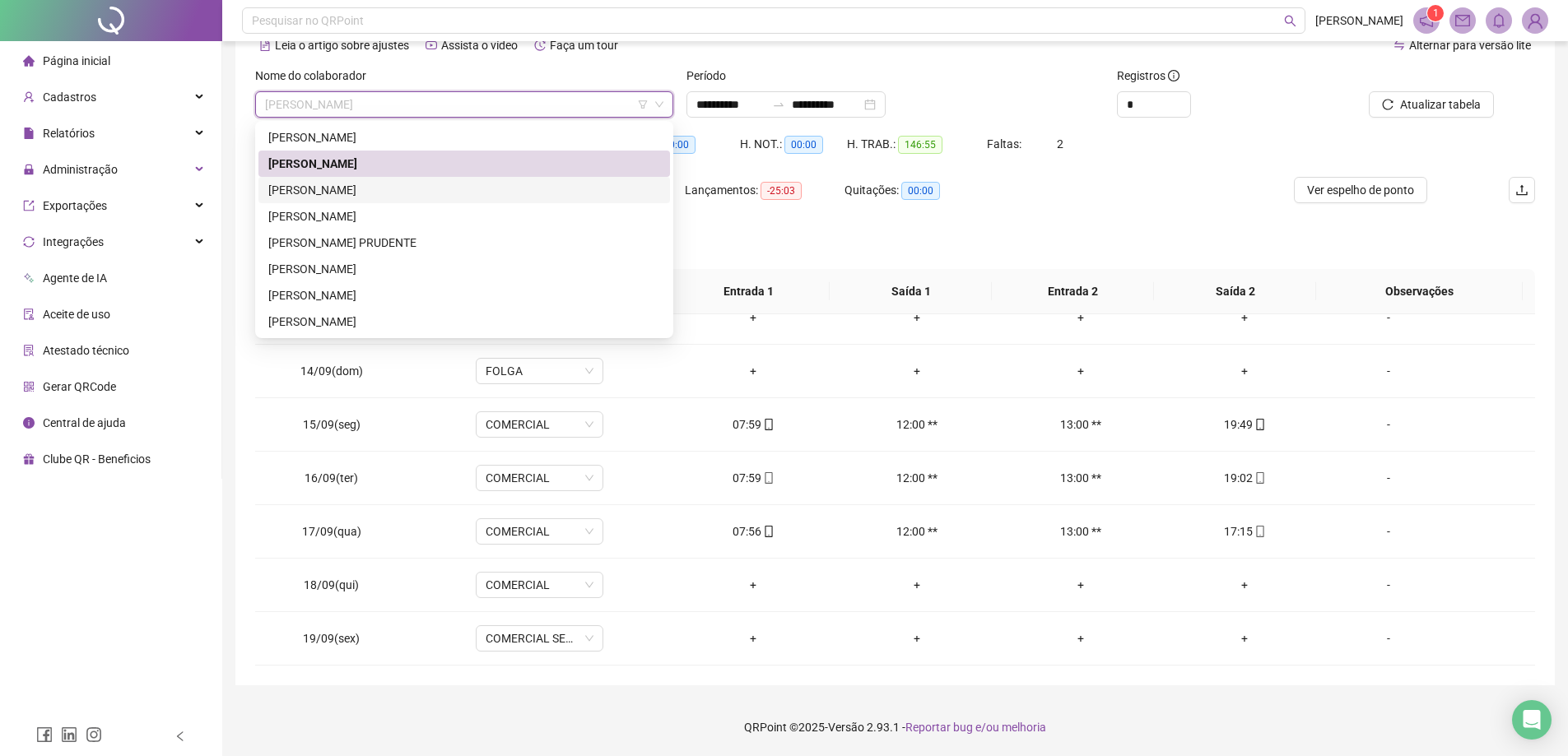
drag, startPoint x: 388, startPoint y: 189, endPoint x: 951, endPoint y: 206, distance: 563.3
click at [388, 189] on div "[PERSON_NAME]" at bounding box center [464, 190] width 392 height 18
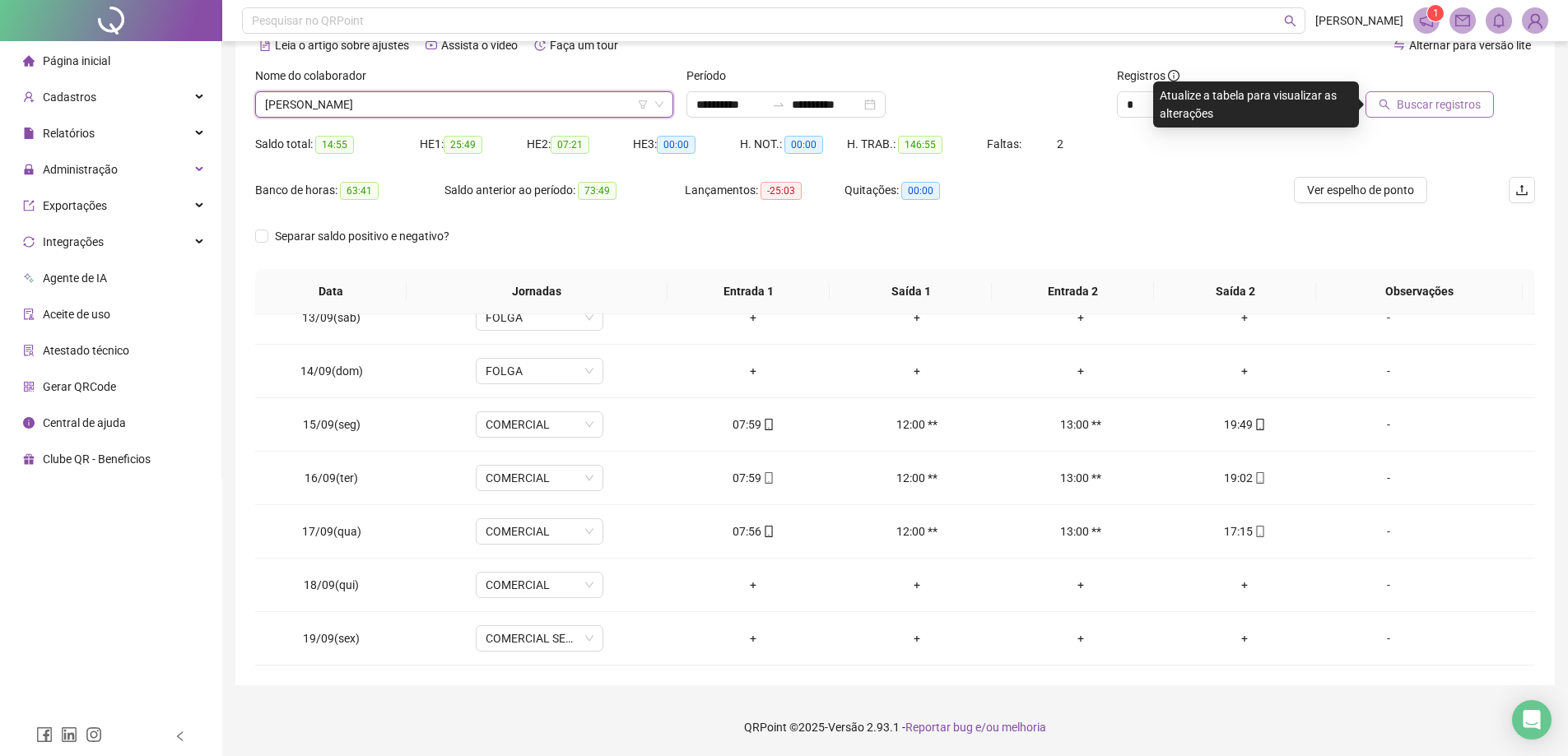
click at [1396, 102] on button "Buscar registros" at bounding box center [1429, 104] width 128 height 27
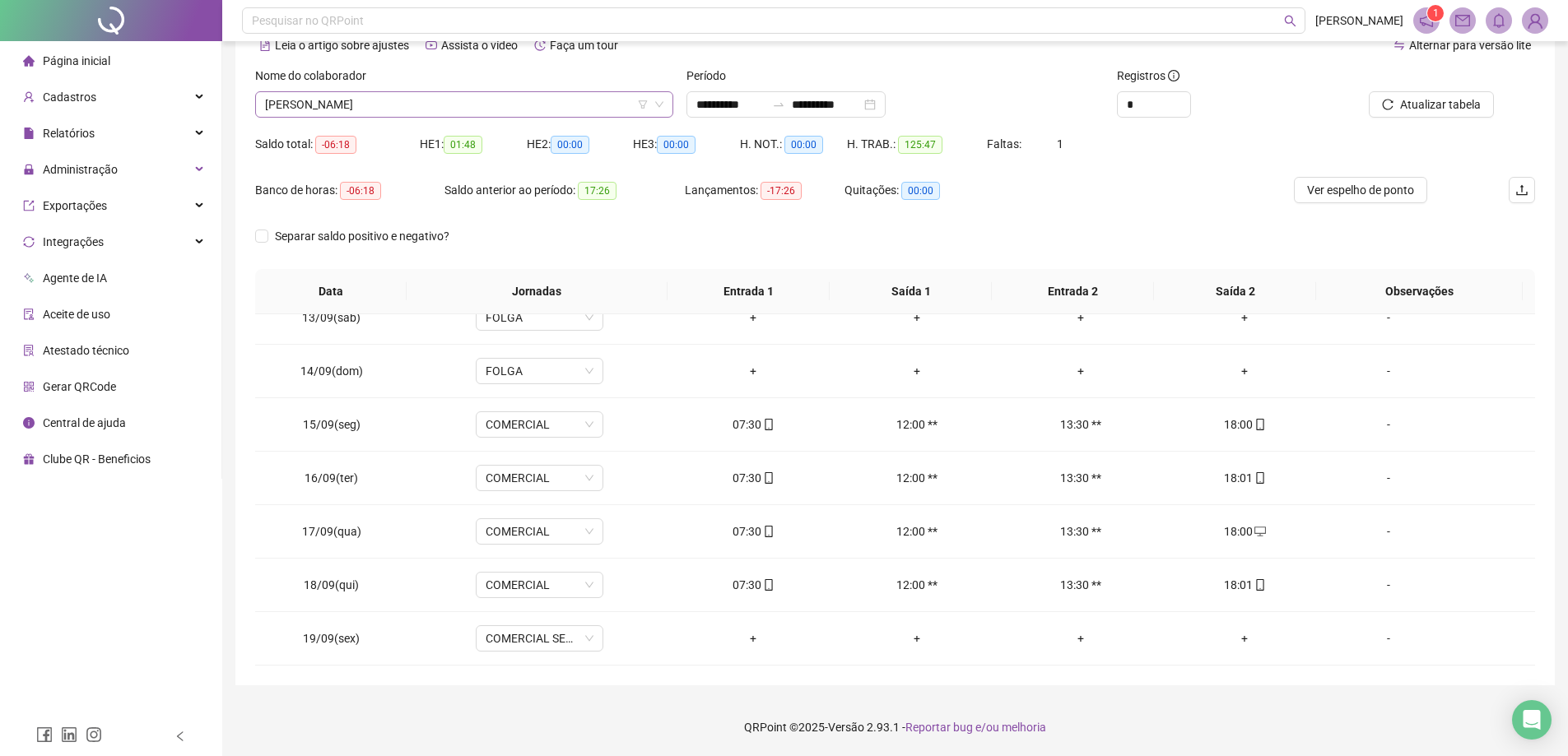
click at [437, 116] on span "[PERSON_NAME]" at bounding box center [464, 104] width 398 height 25
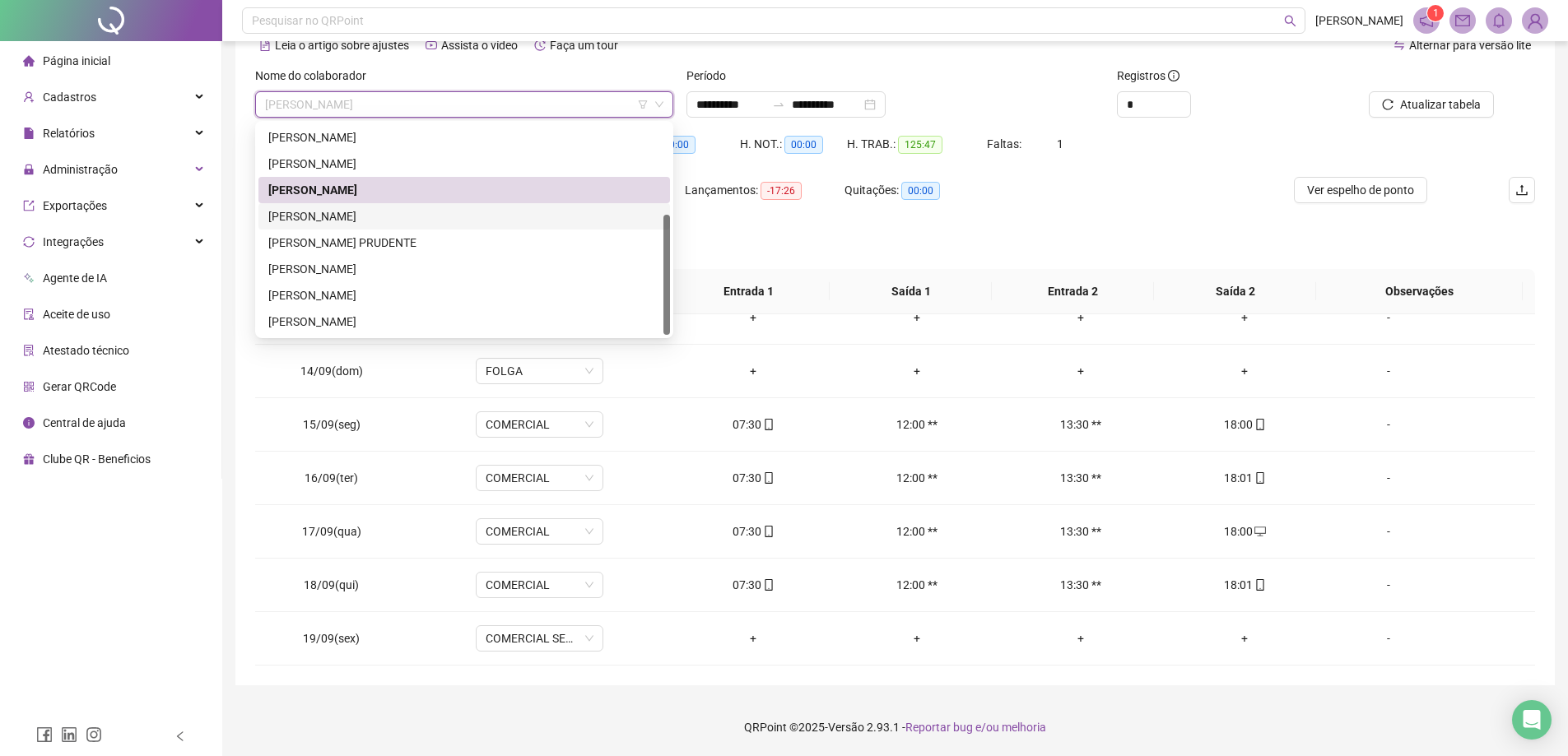
click at [347, 217] on div "[PERSON_NAME]" at bounding box center [464, 217] width 392 height 18
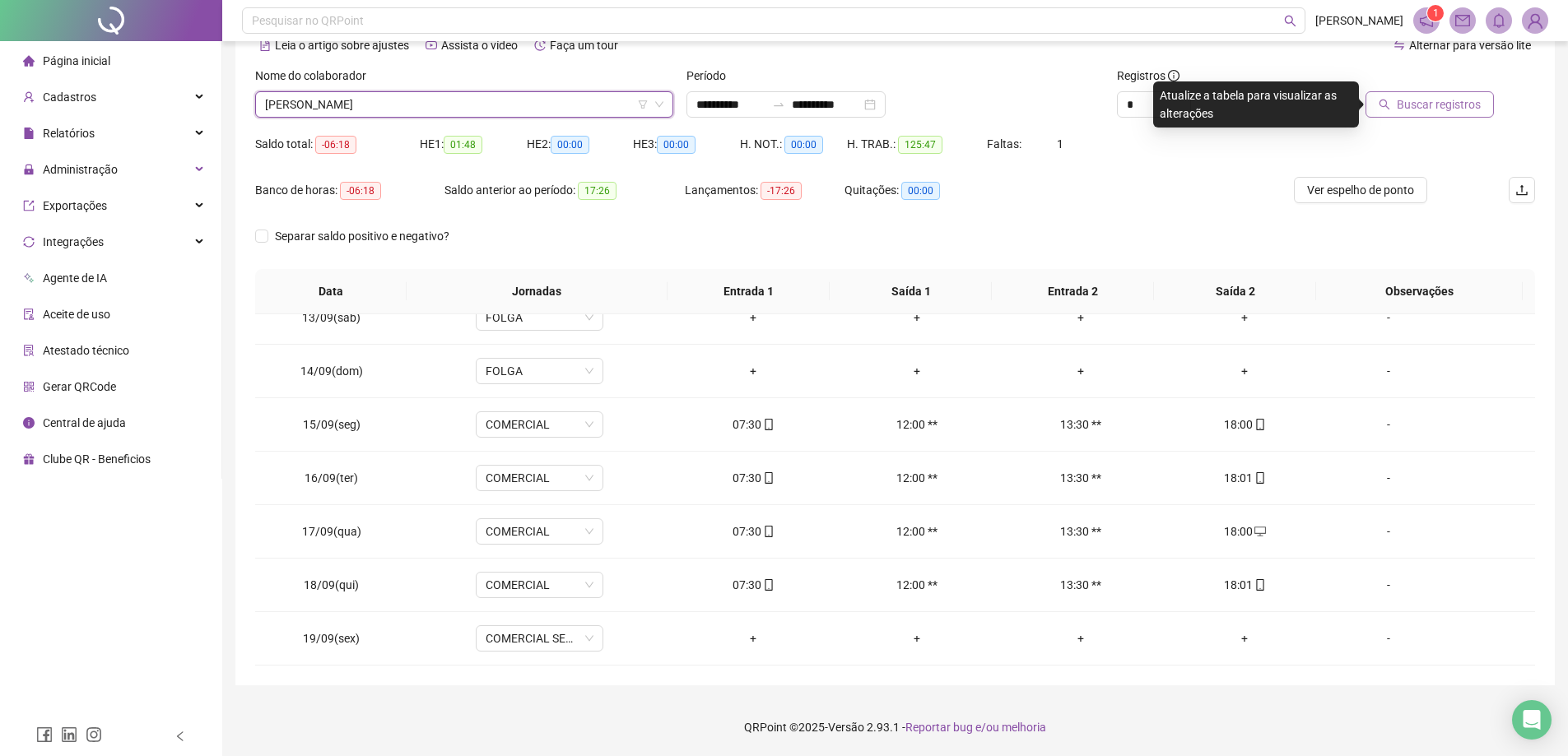
click at [1394, 107] on button "Buscar registros" at bounding box center [1429, 104] width 128 height 27
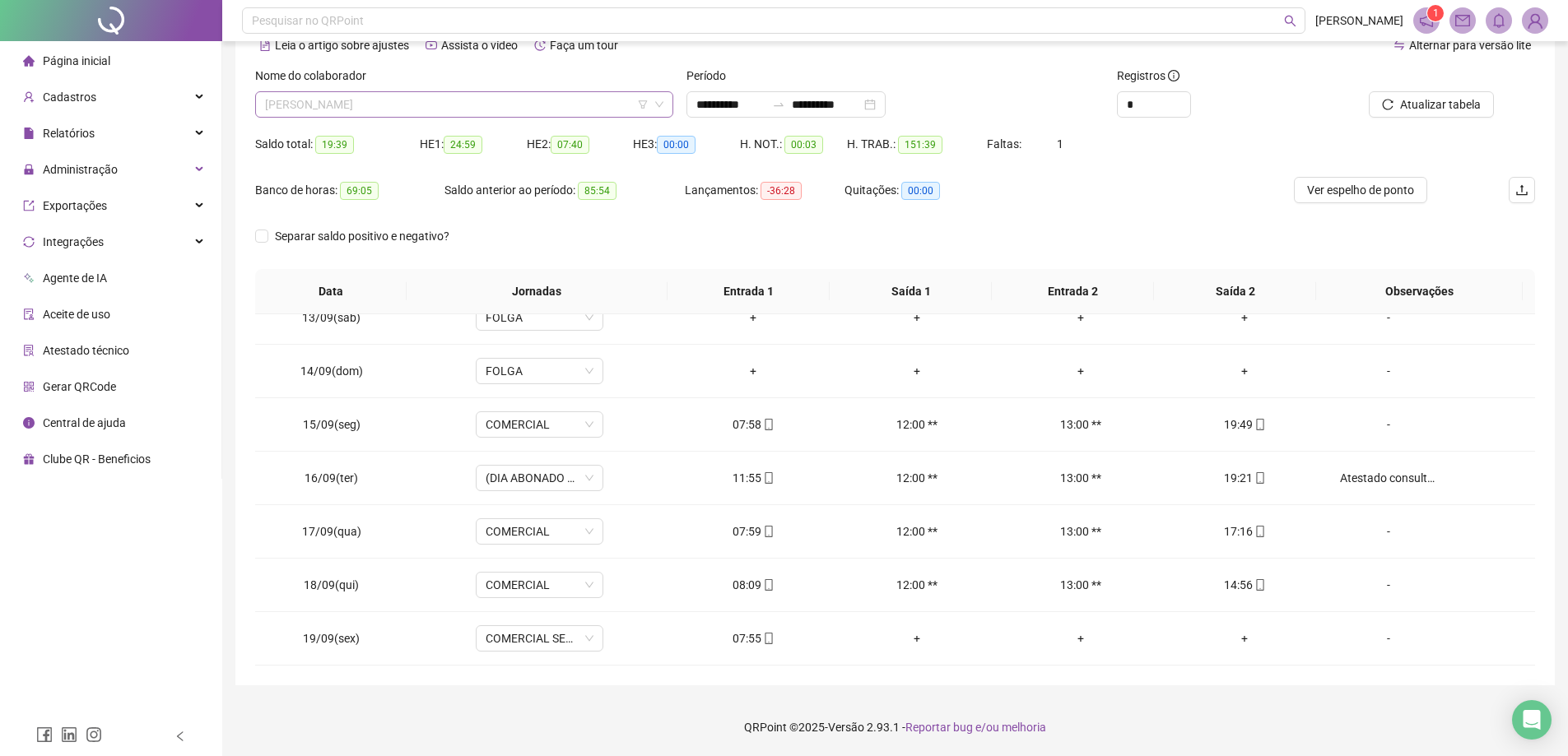
click at [511, 108] on span "[PERSON_NAME]" at bounding box center [464, 104] width 398 height 25
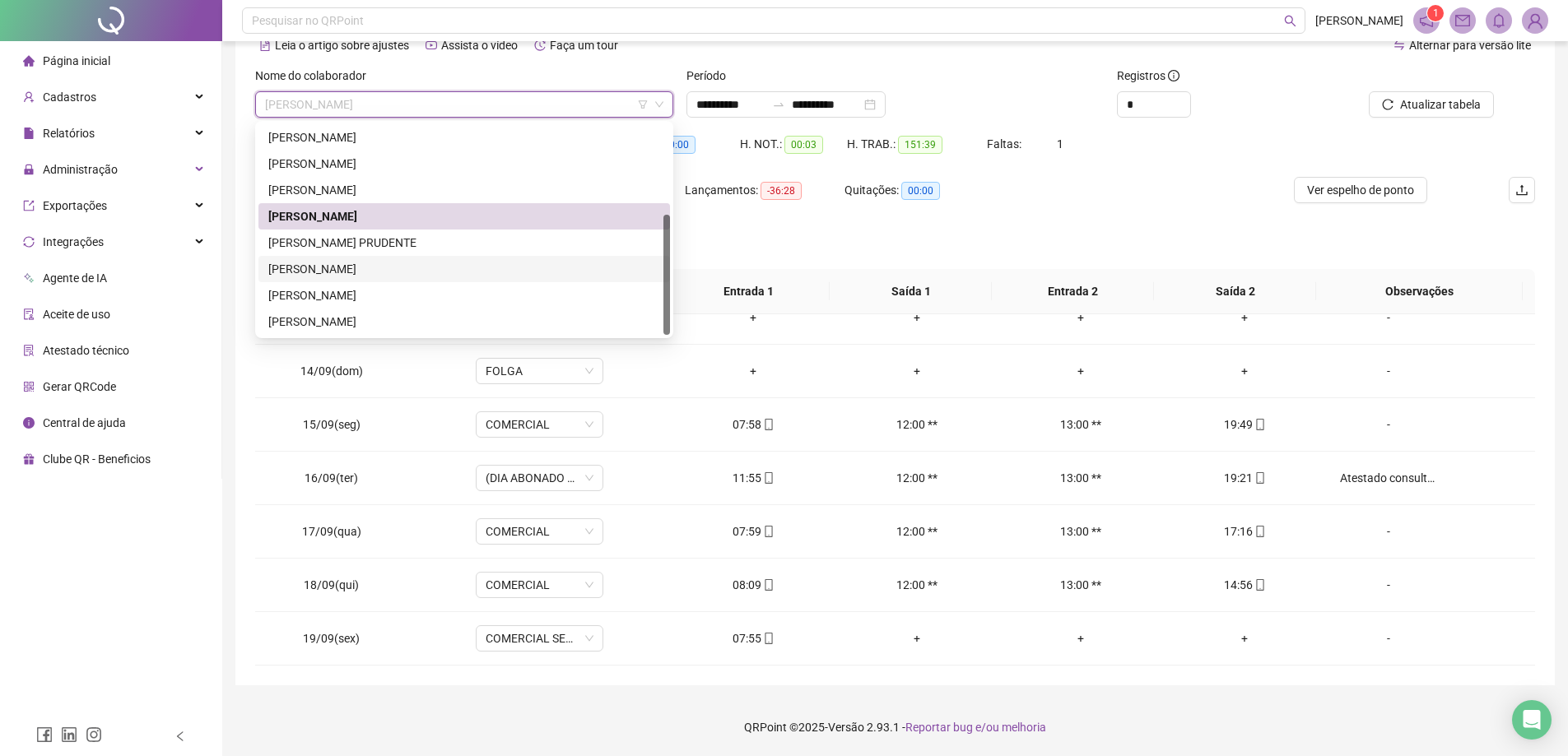
click at [338, 268] on div "[PERSON_NAME]" at bounding box center [464, 269] width 392 height 18
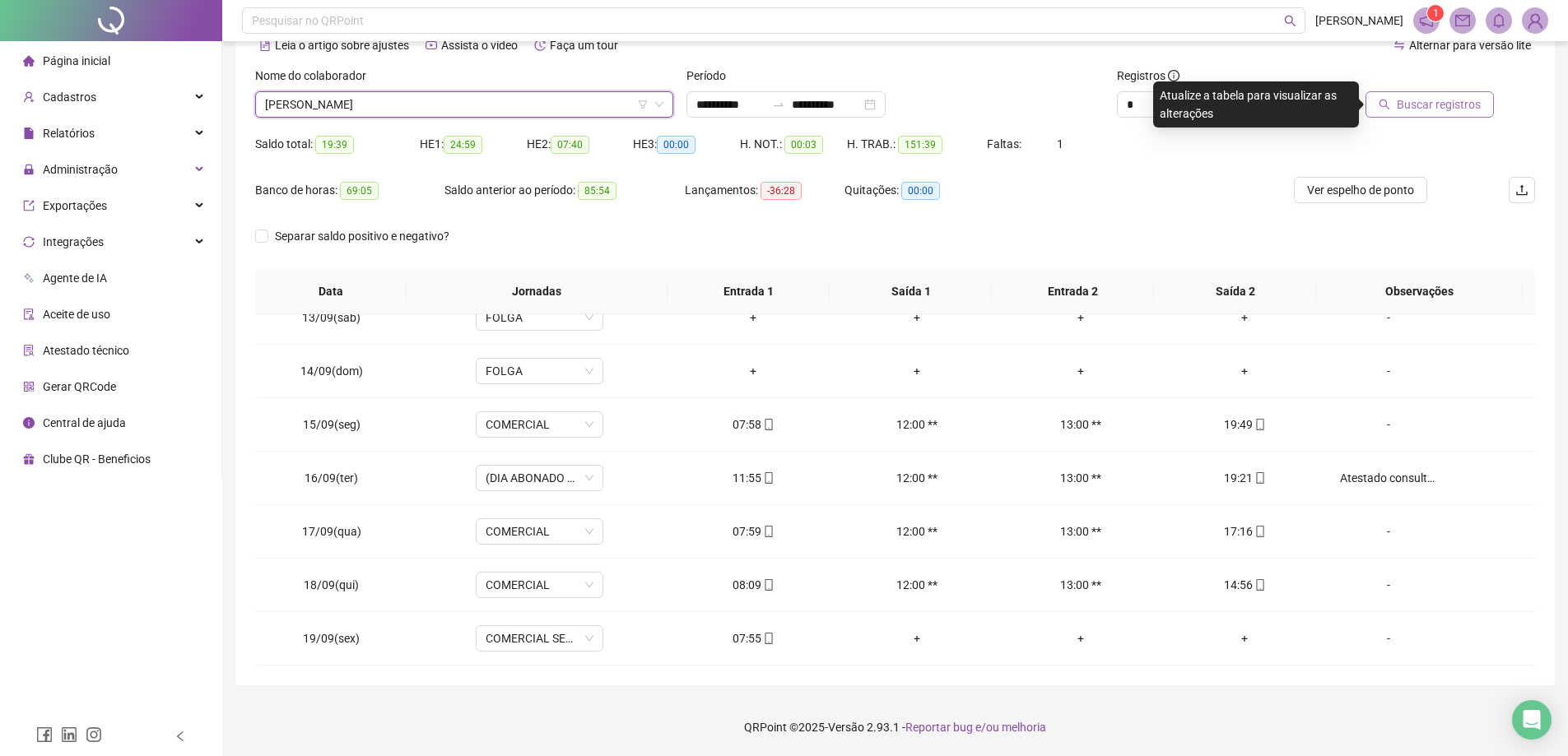
click at [1425, 115] on button "Buscar registros" at bounding box center [1429, 104] width 128 height 27
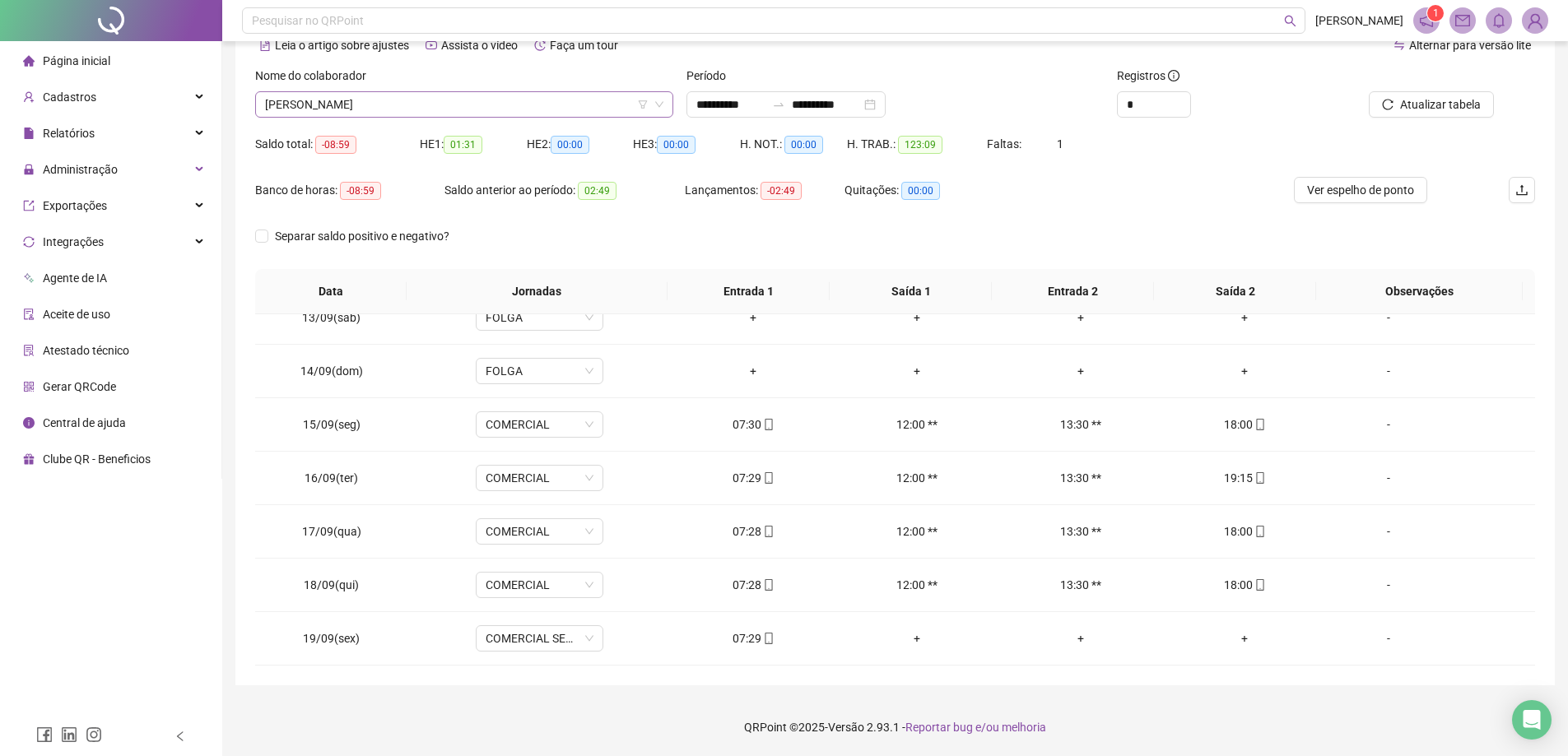
click at [466, 115] on span "[PERSON_NAME]" at bounding box center [464, 104] width 398 height 25
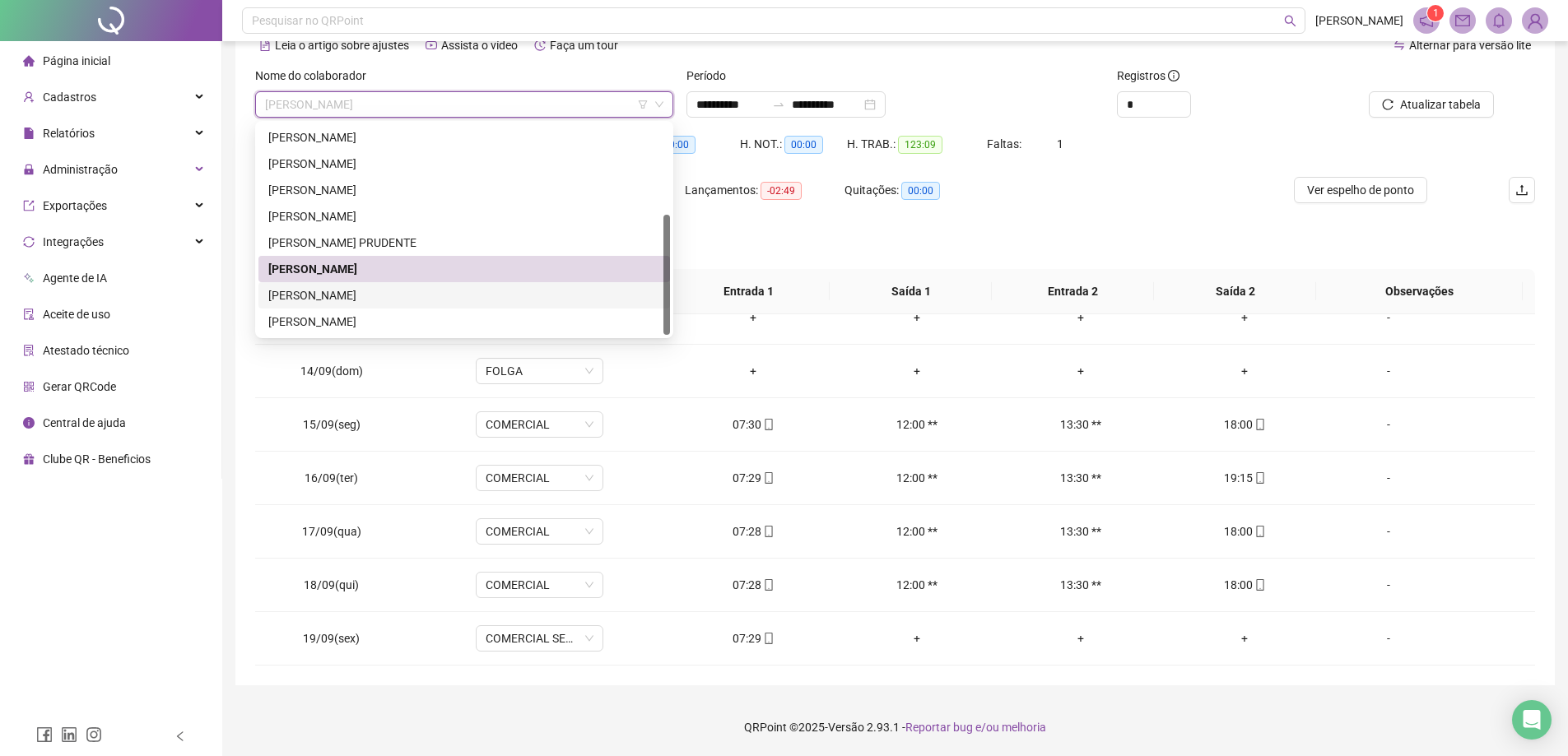
click at [383, 295] on div "[PERSON_NAME]" at bounding box center [464, 295] width 392 height 18
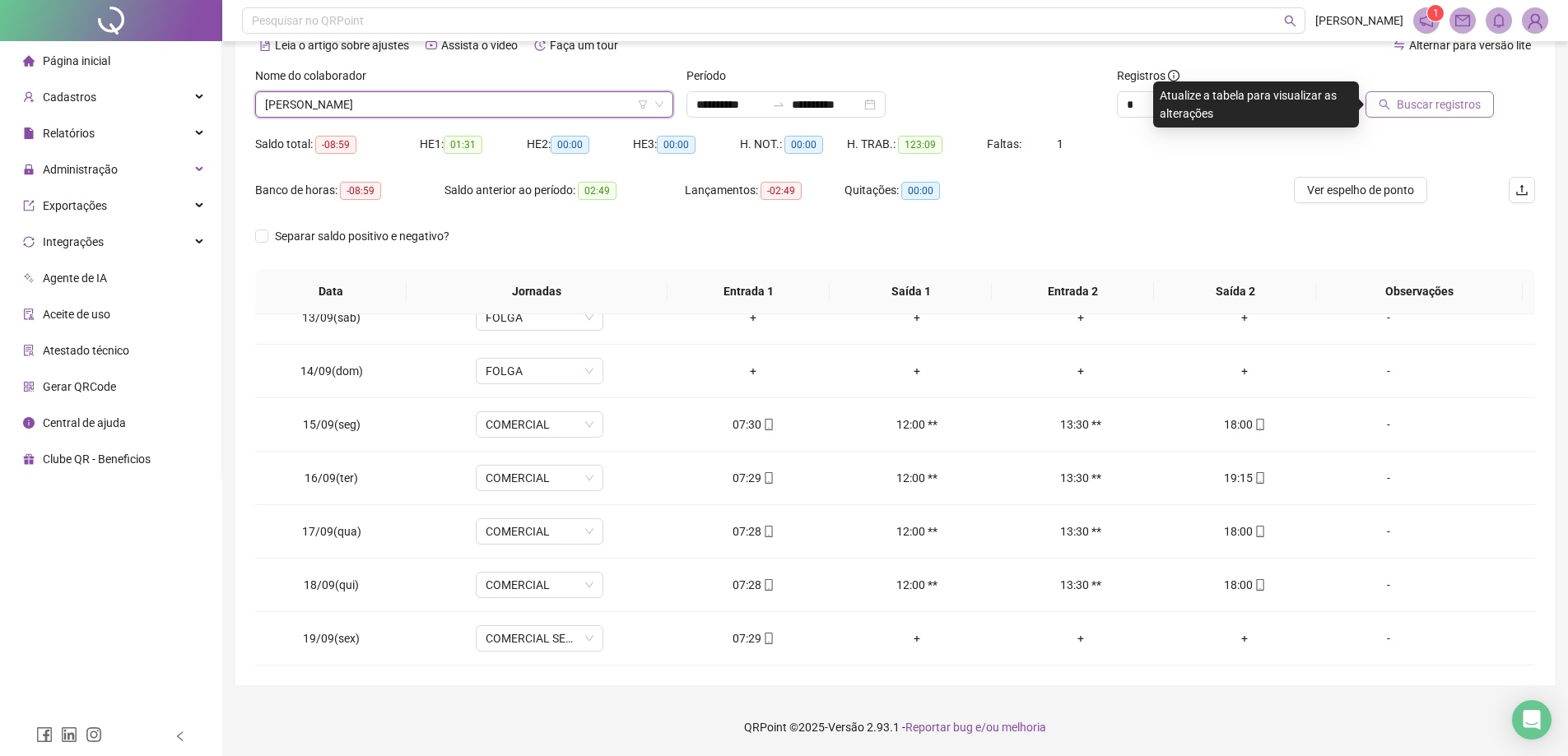
click at [1396, 106] on button "Buscar registros" at bounding box center [1429, 104] width 128 height 27
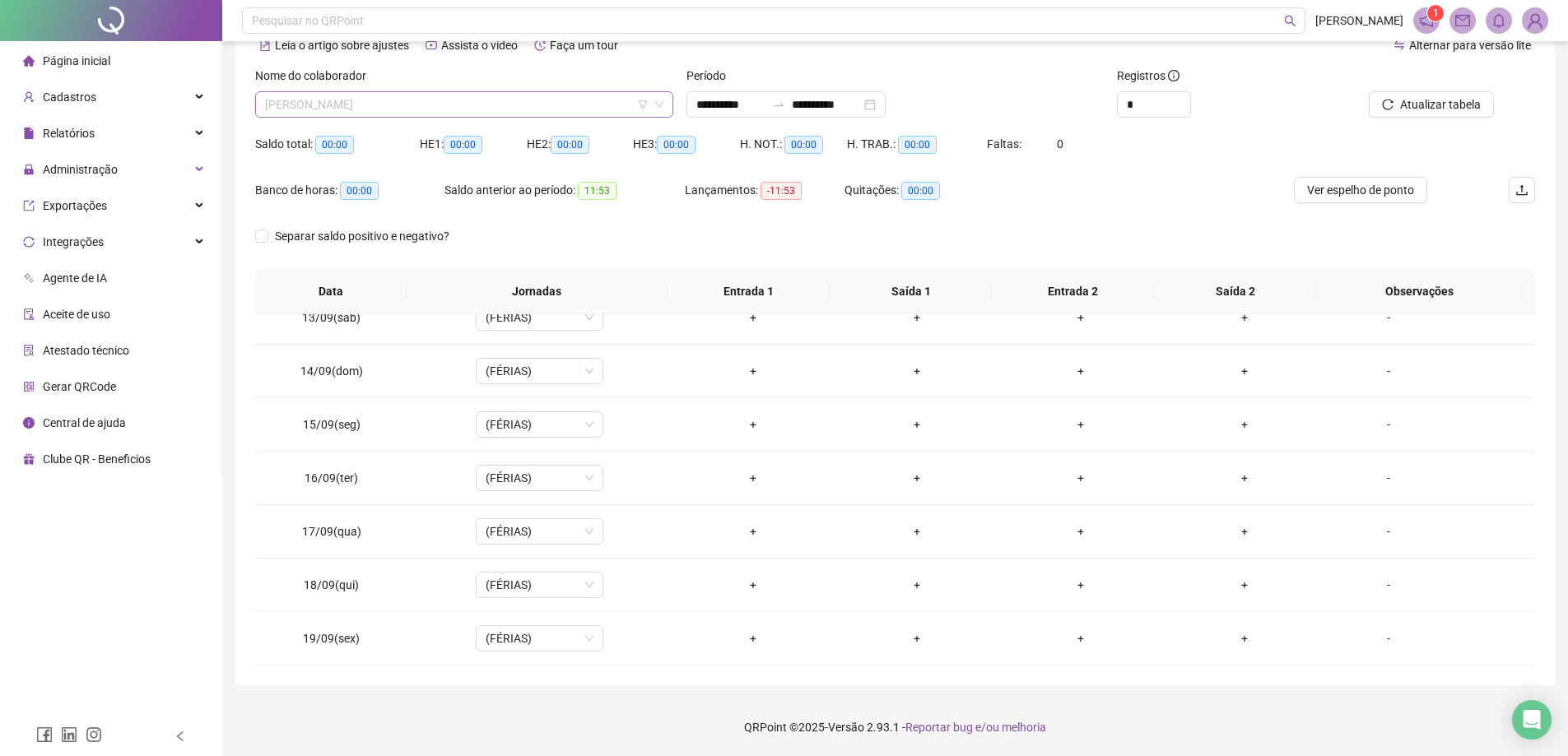
click at [437, 102] on span "[PERSON_NAME]" at bounding box center [464, 104] width 398 height 25
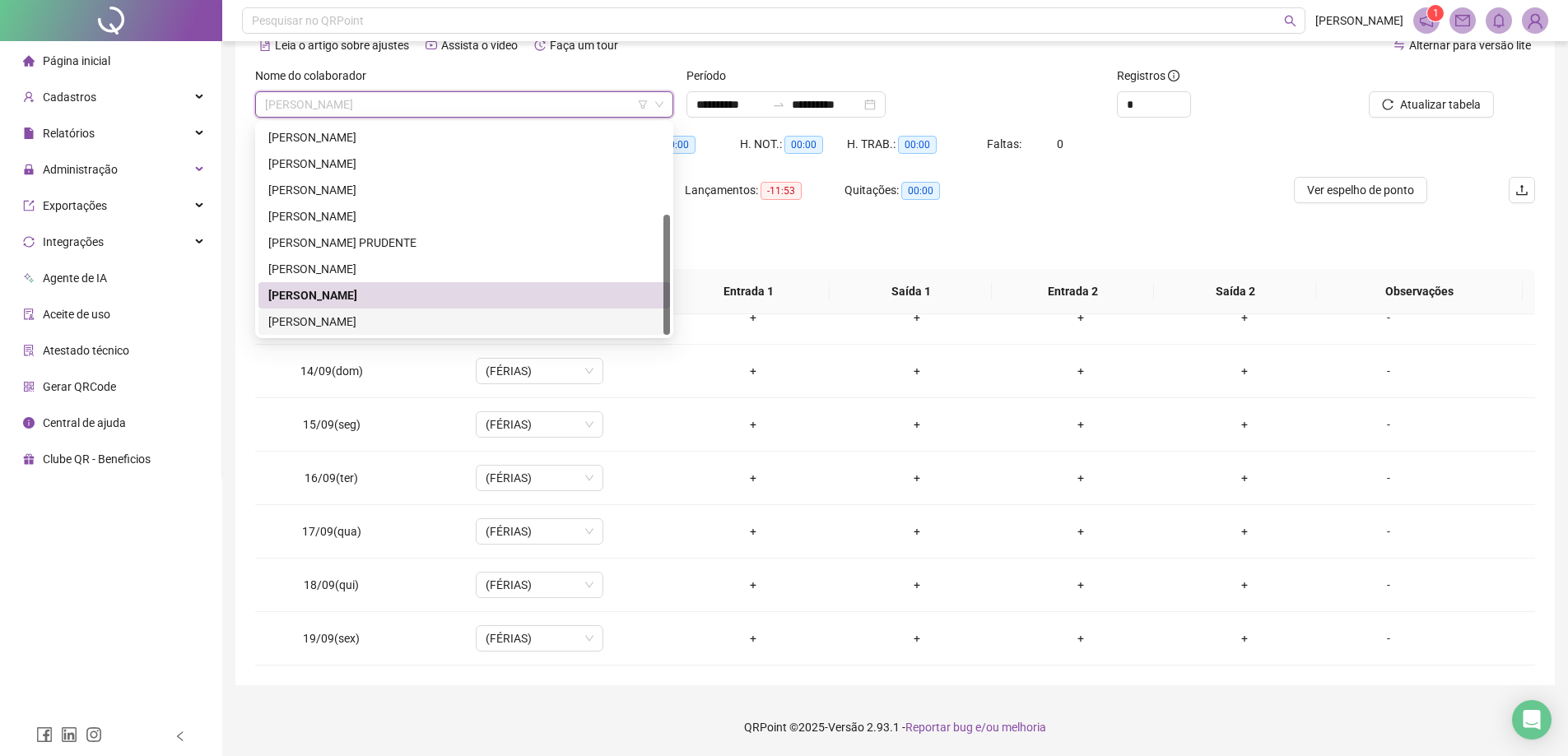
click at [369, 321] on div "[PERSON_NAME]" at bounding box center [464, 322] width 392 height 18
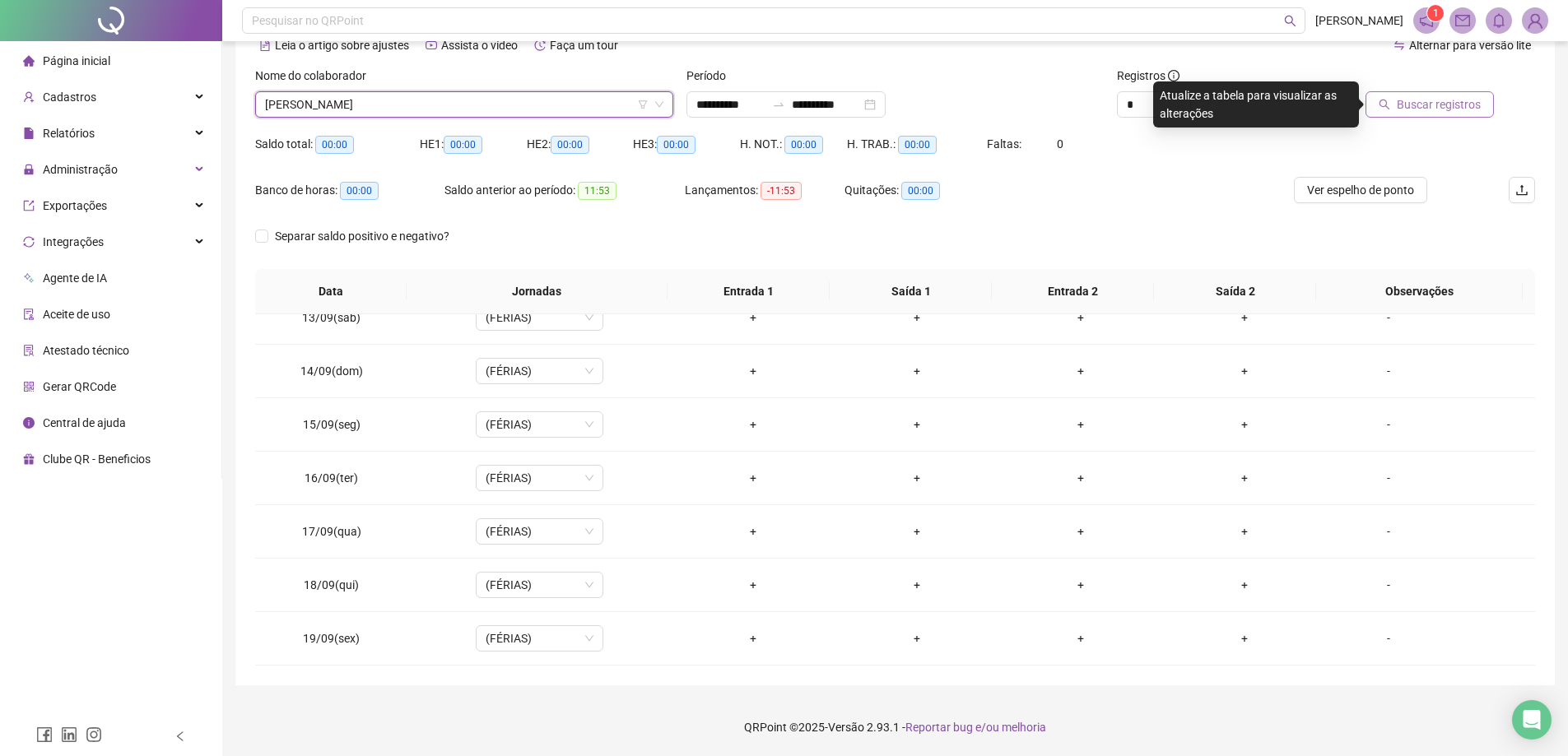
click at [1465, 114] on button "Buscar registros" at bounding box center [1429, 104] width 128 height 27
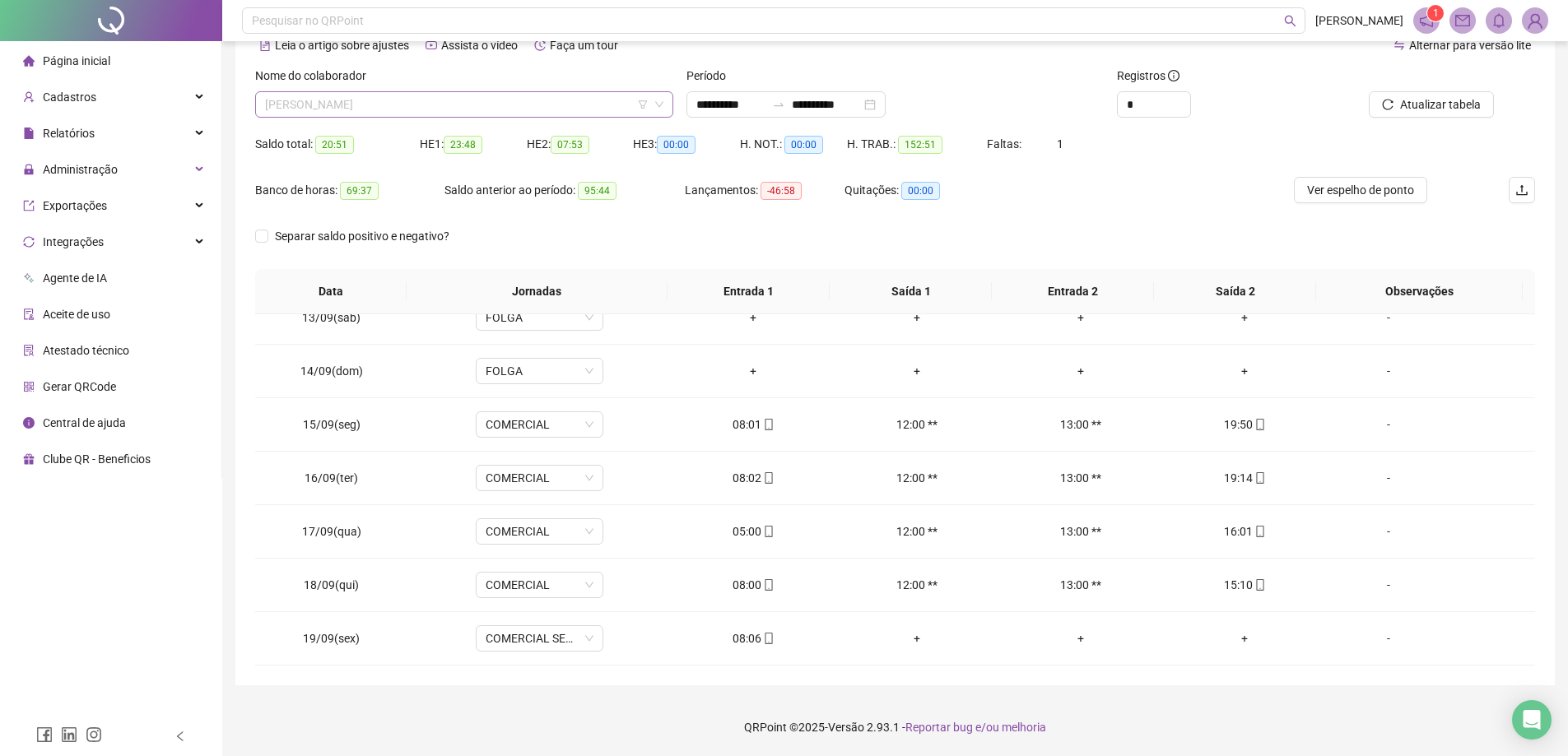
click at [545, 97] on span "[PERSON_NAME]" at bounding box center [464, 104] width 398 height 25
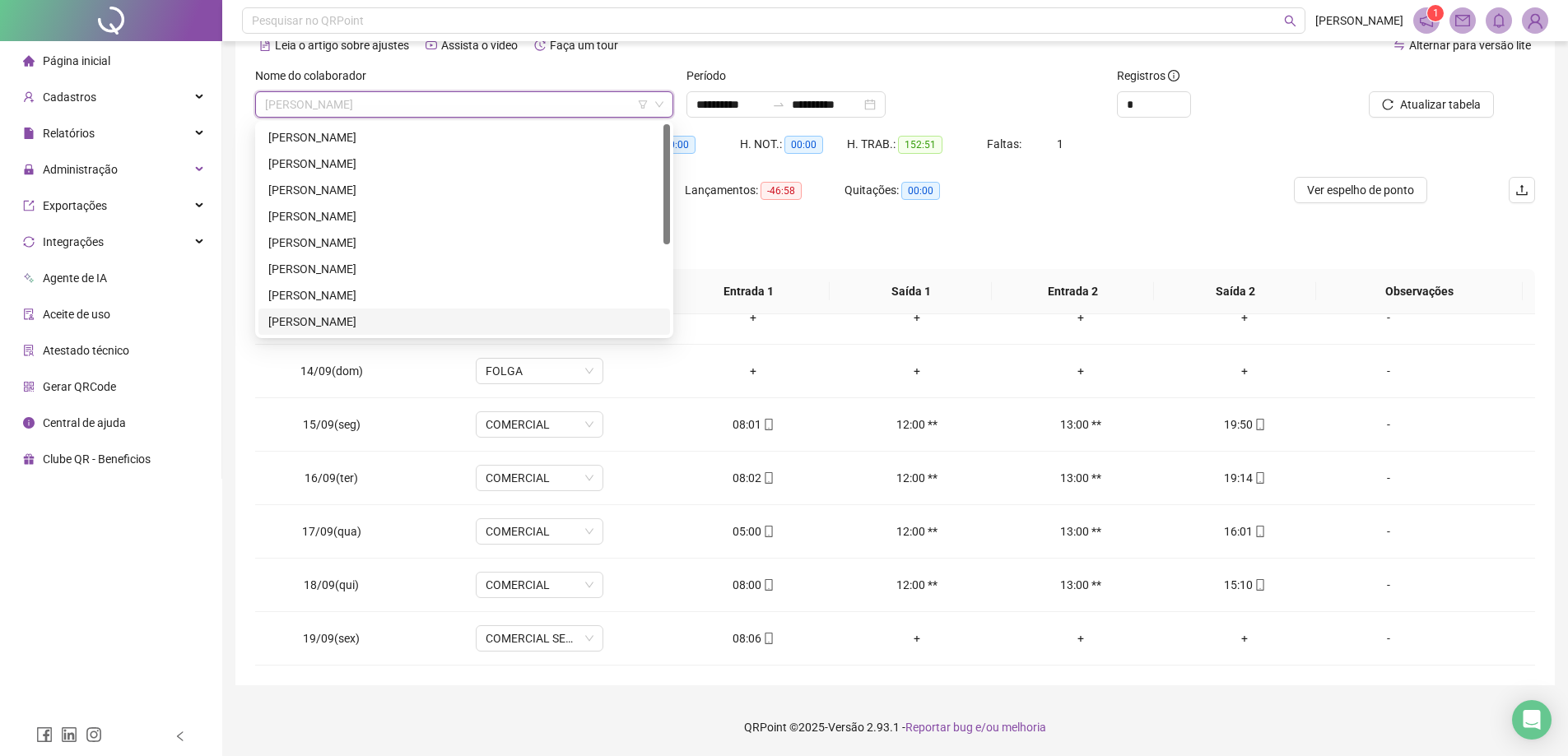
scroll to position [0, 0]
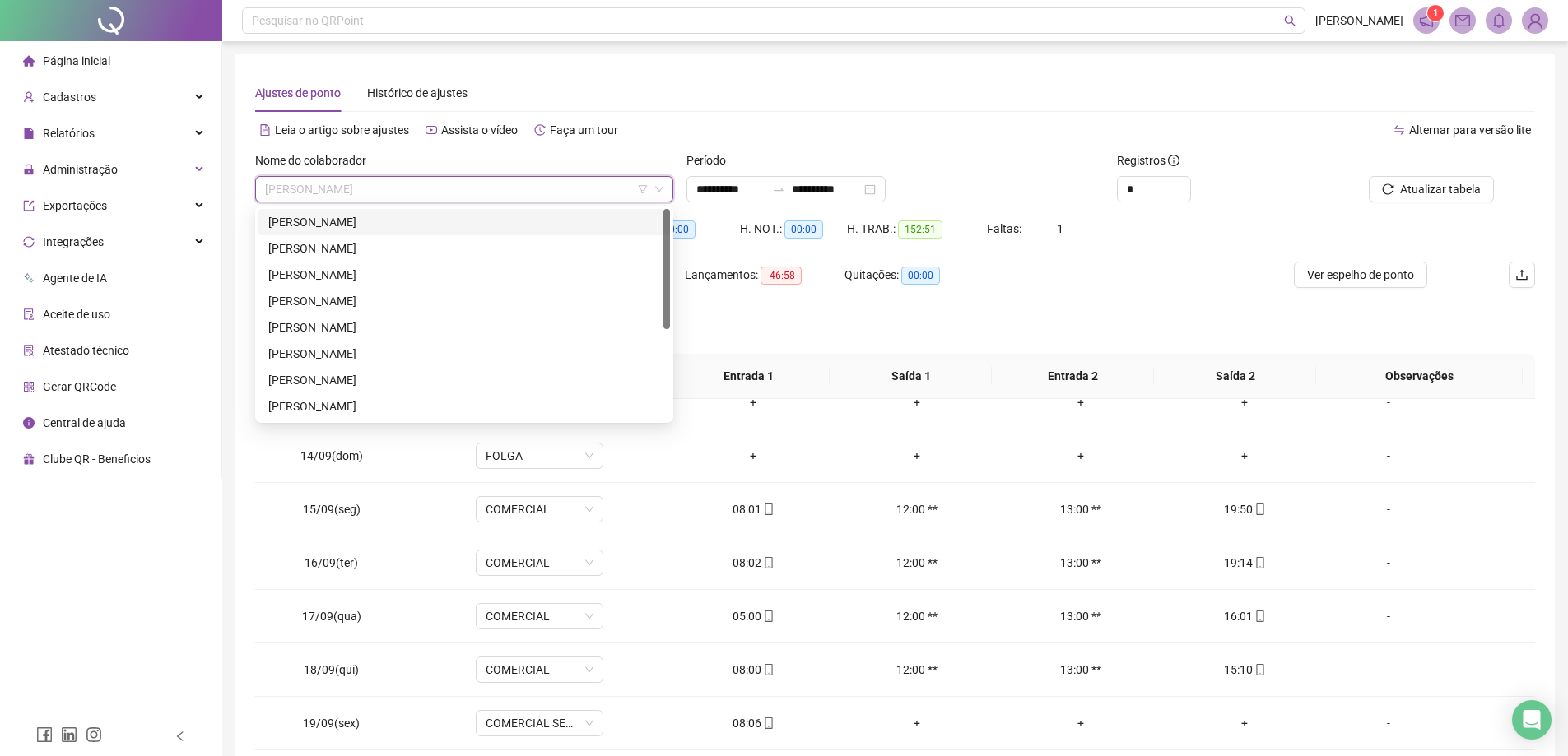
click at [451, 218] on div "[PERSON_NAME]" at bounding box center [464, 222] width 392 height 18
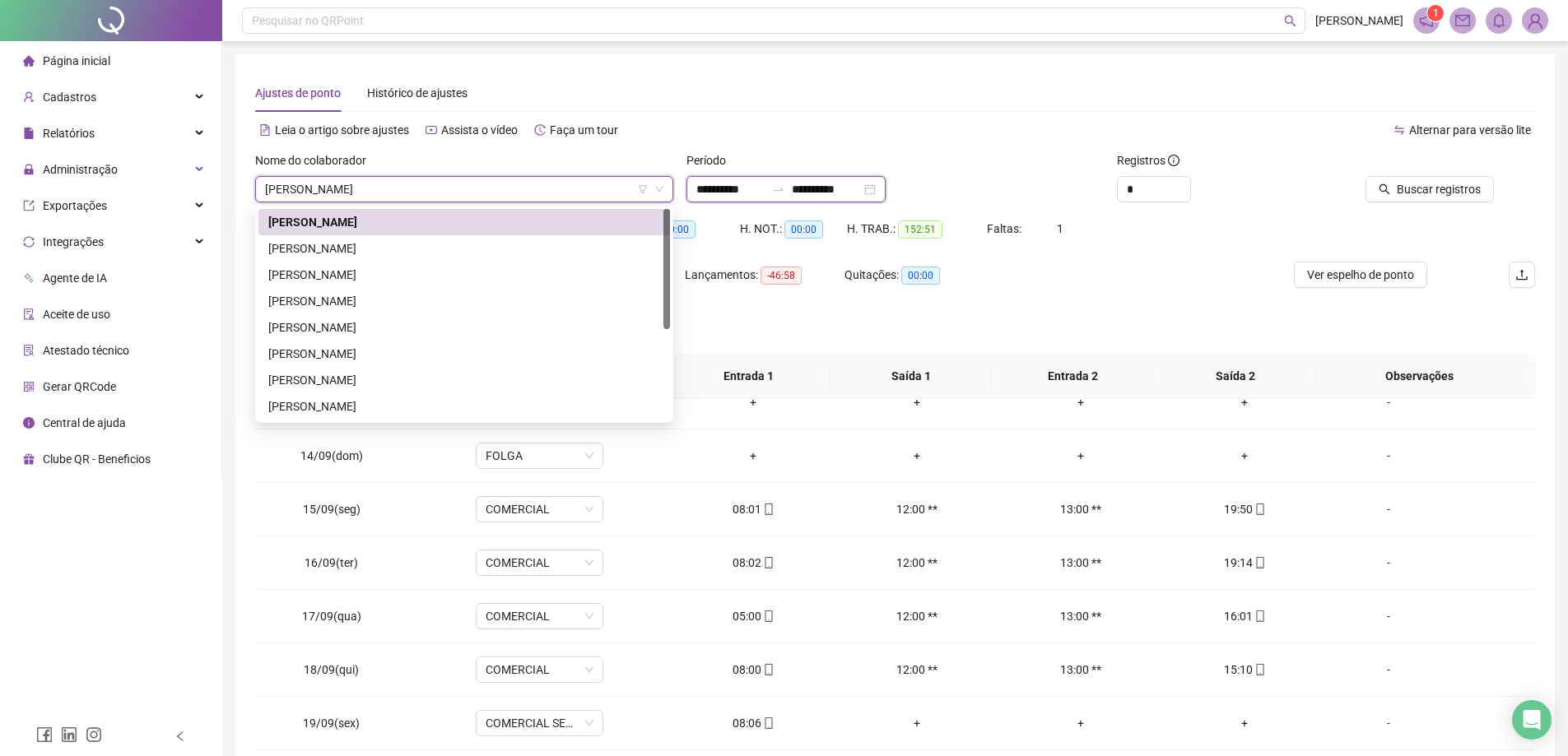
click at [849, 188] on input "**********" at bounding box center [827, 189] width 70 height 18
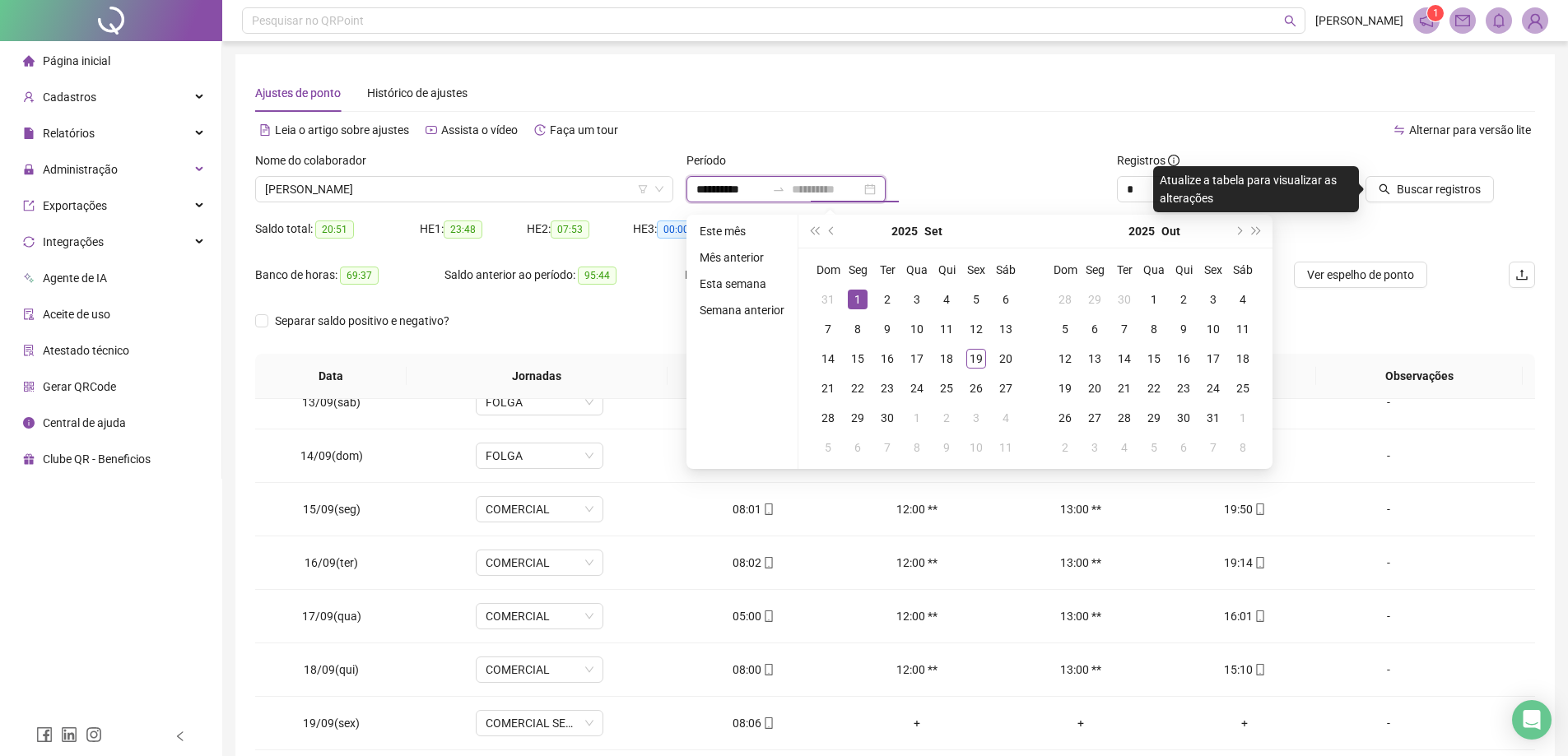
type input "**********"
click at [861, 299] on div "1" at bounding box center [858, 300] width 20 height 20
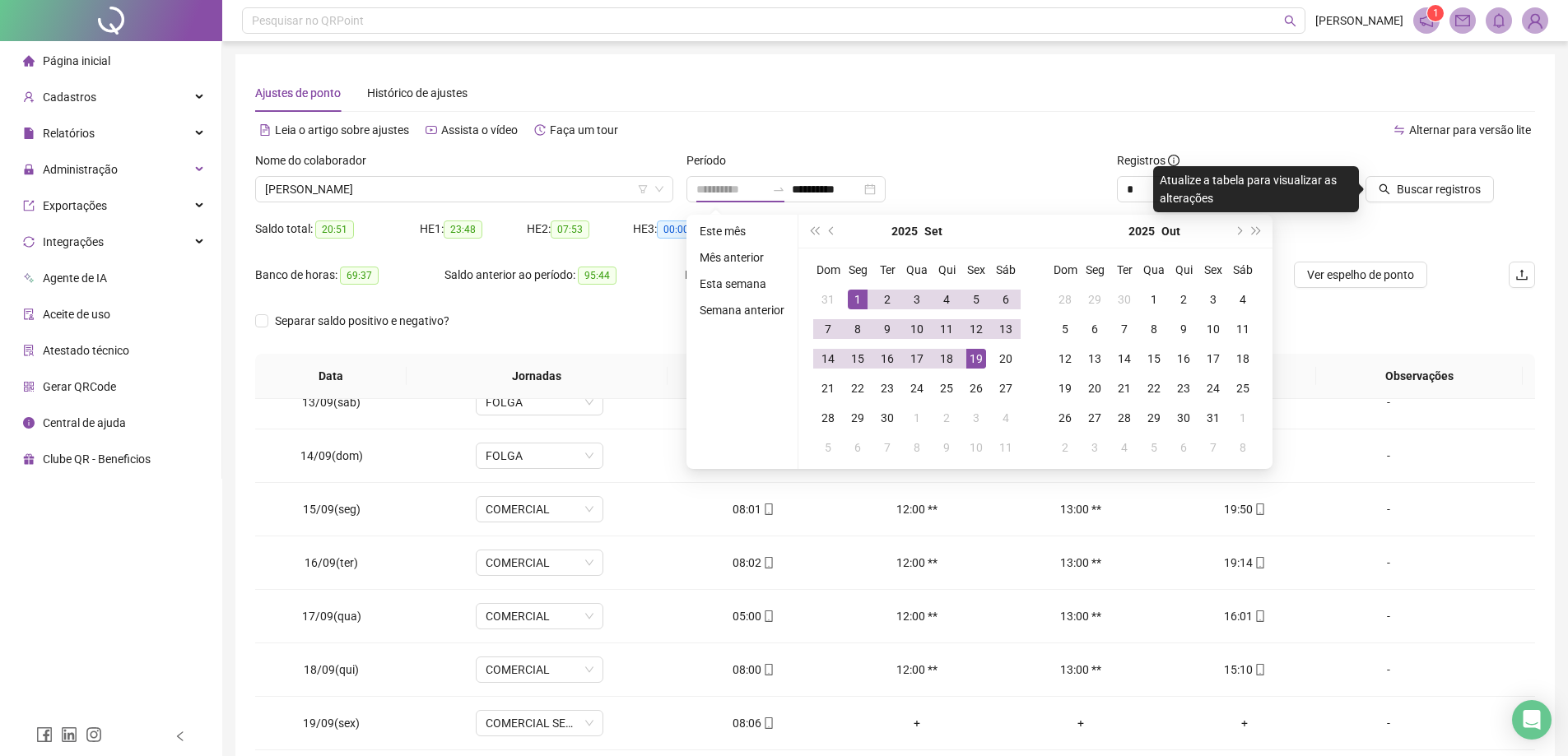
click at [977, 354] on div "19" at bounding box center [976, 359] width 20 height 20
type input "**********"
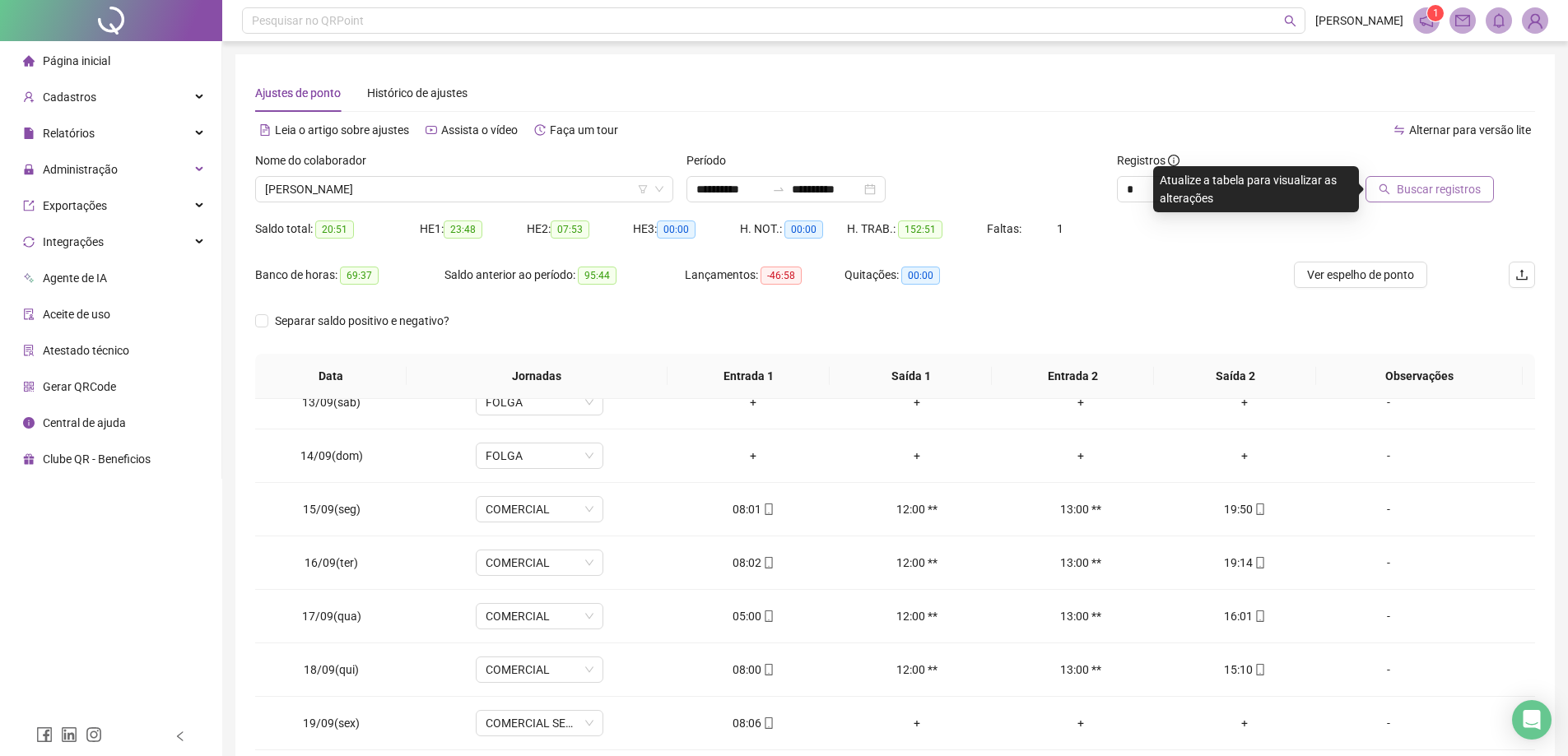
click at [1430, 198] on span "Buscar registros" at bounding box center [1438, 189] width 83 height 18
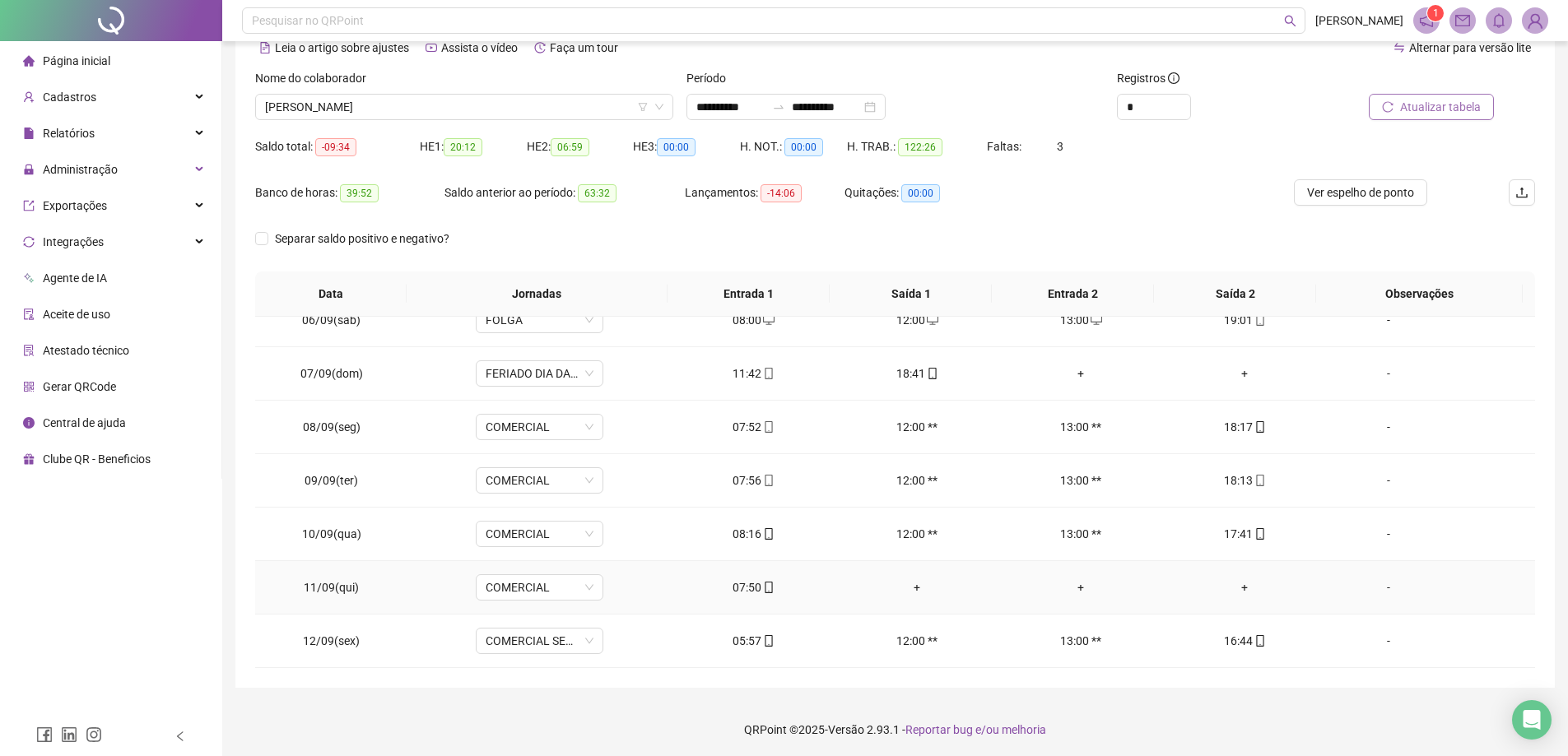
scroll to position [329, 0]
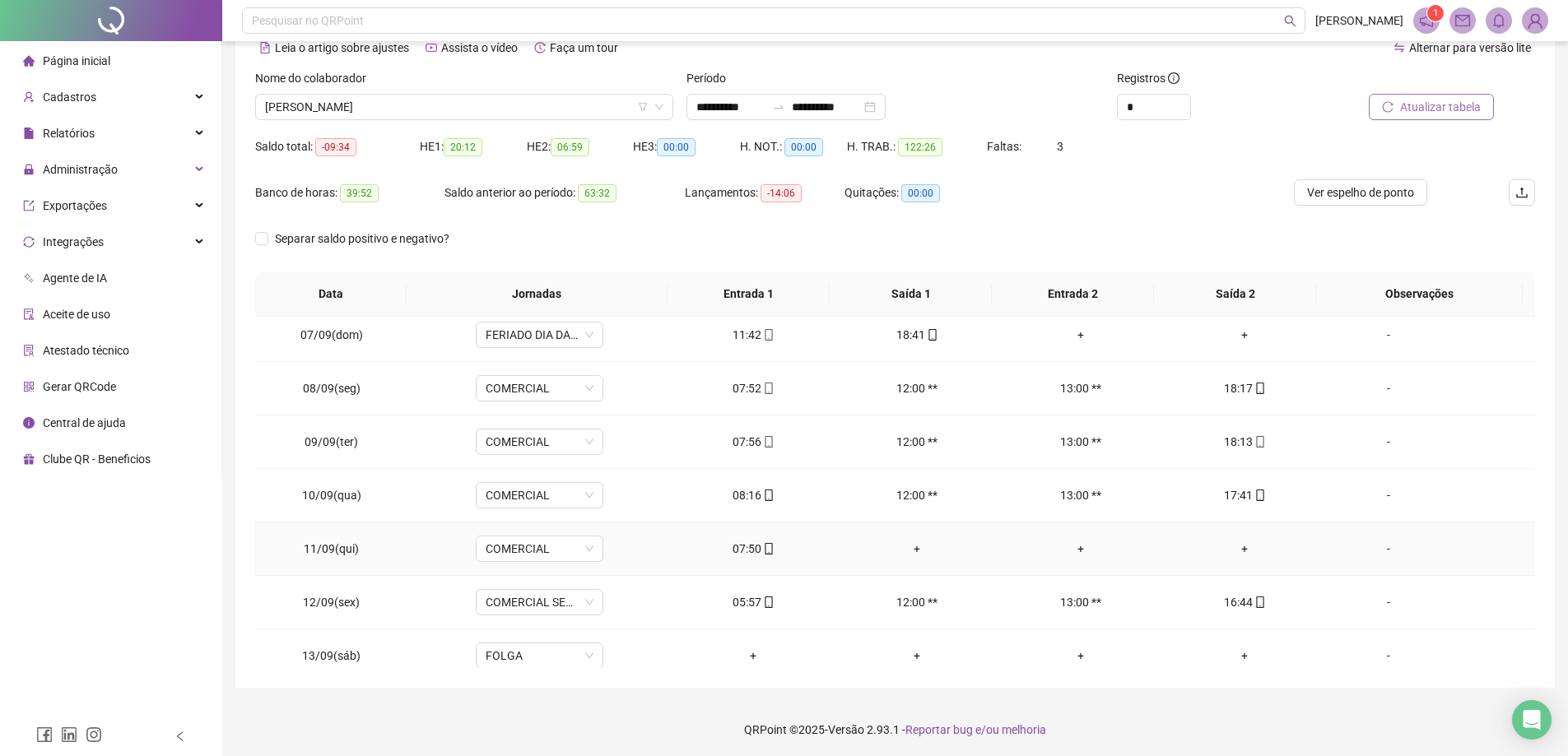
click at [750, 546] on div "07:50" at bounding box center [753, 548] width 137 height 18
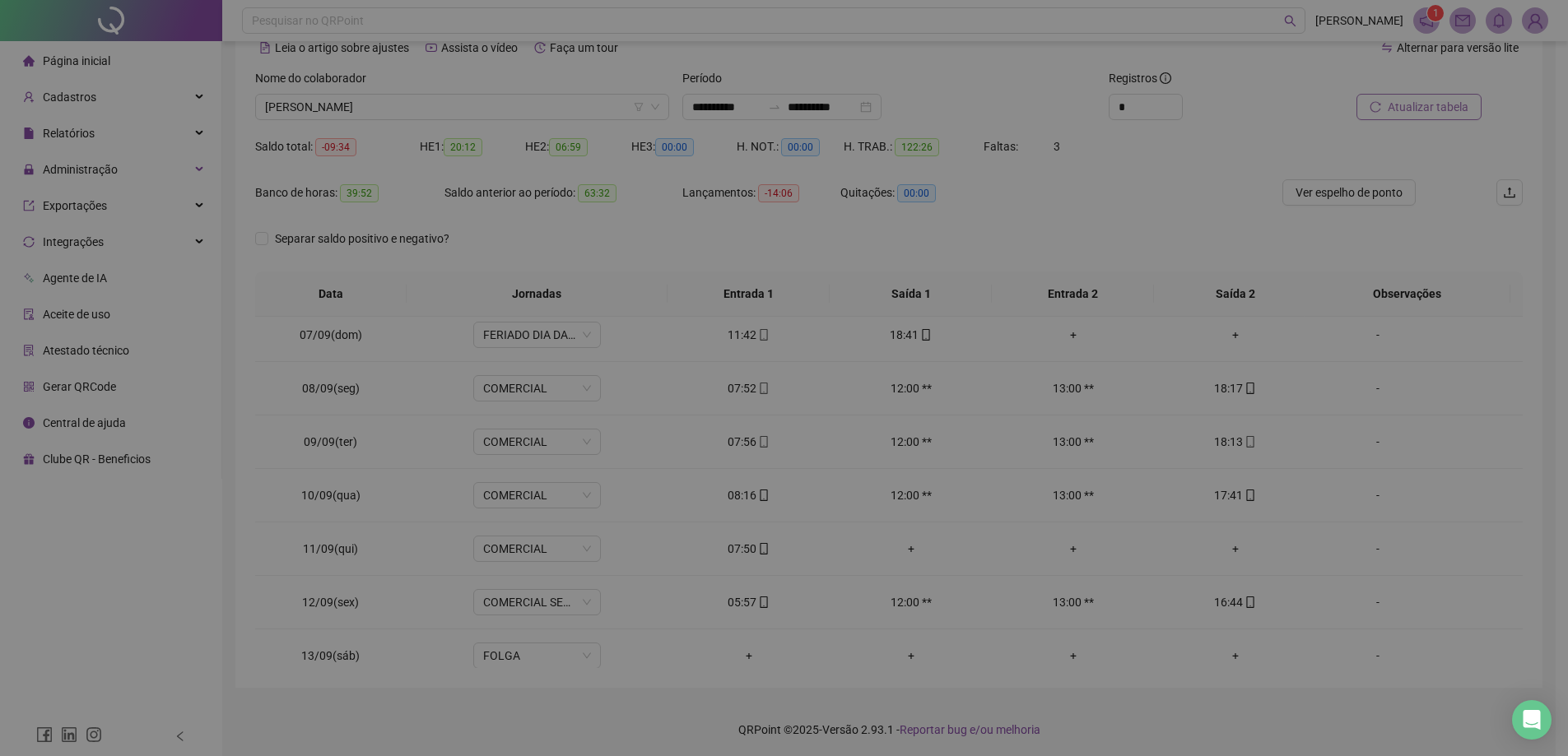
type input "**********"
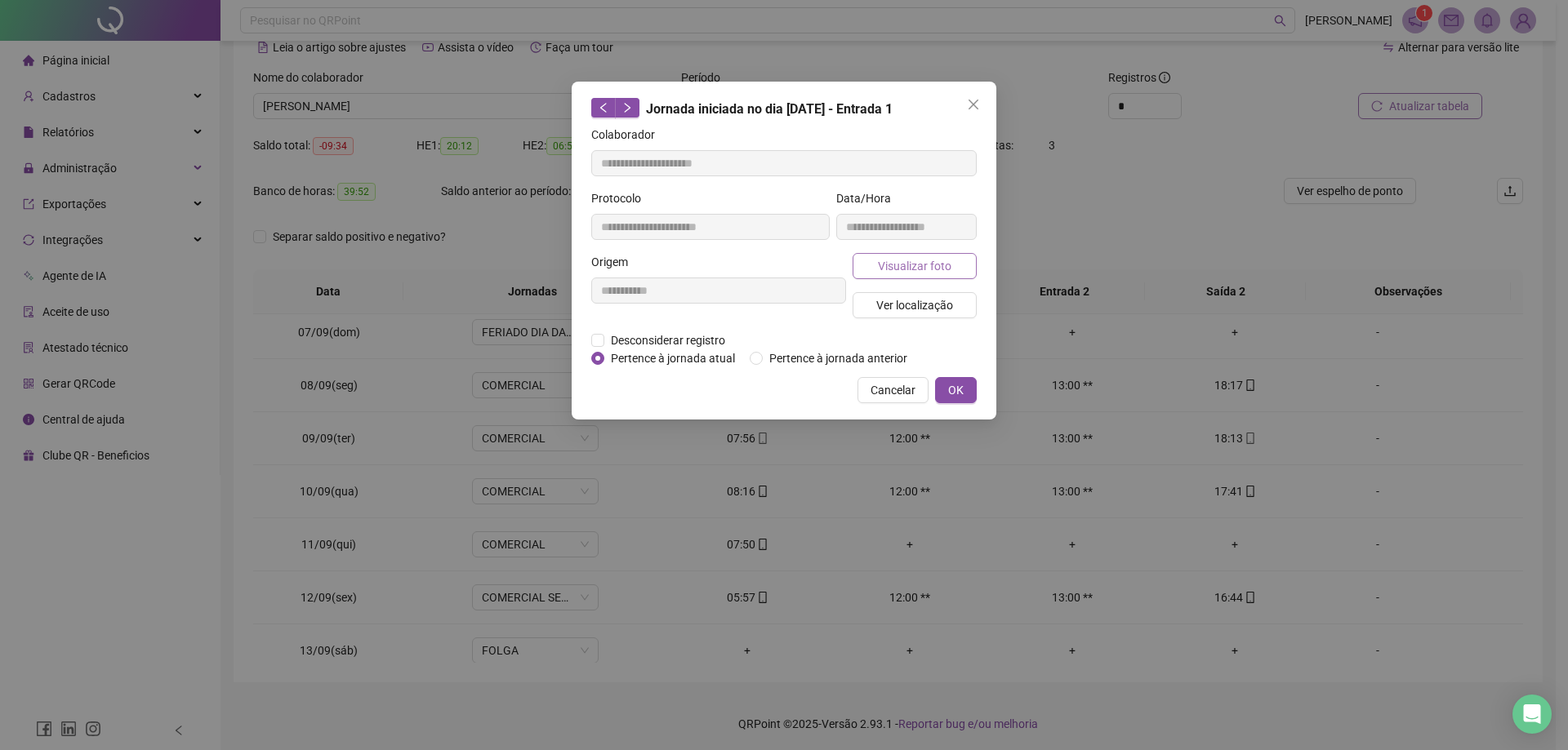
click at [935, 258] on span "Visualizar foto" at bounding box center [914, 266] width 74 height 18
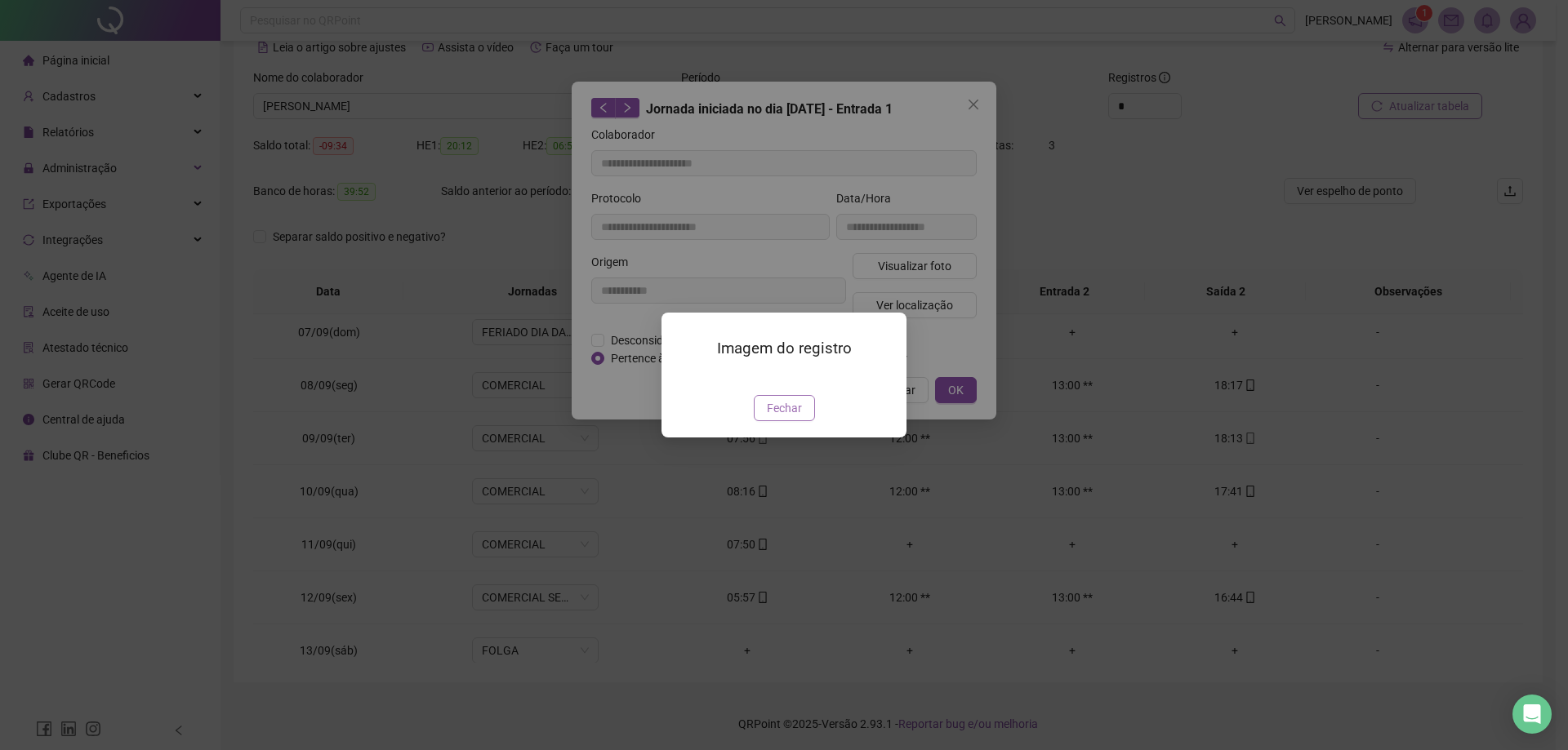
click at [787, 417] on span "Fechar" at bounding box center [785, 408] width 36 height 18
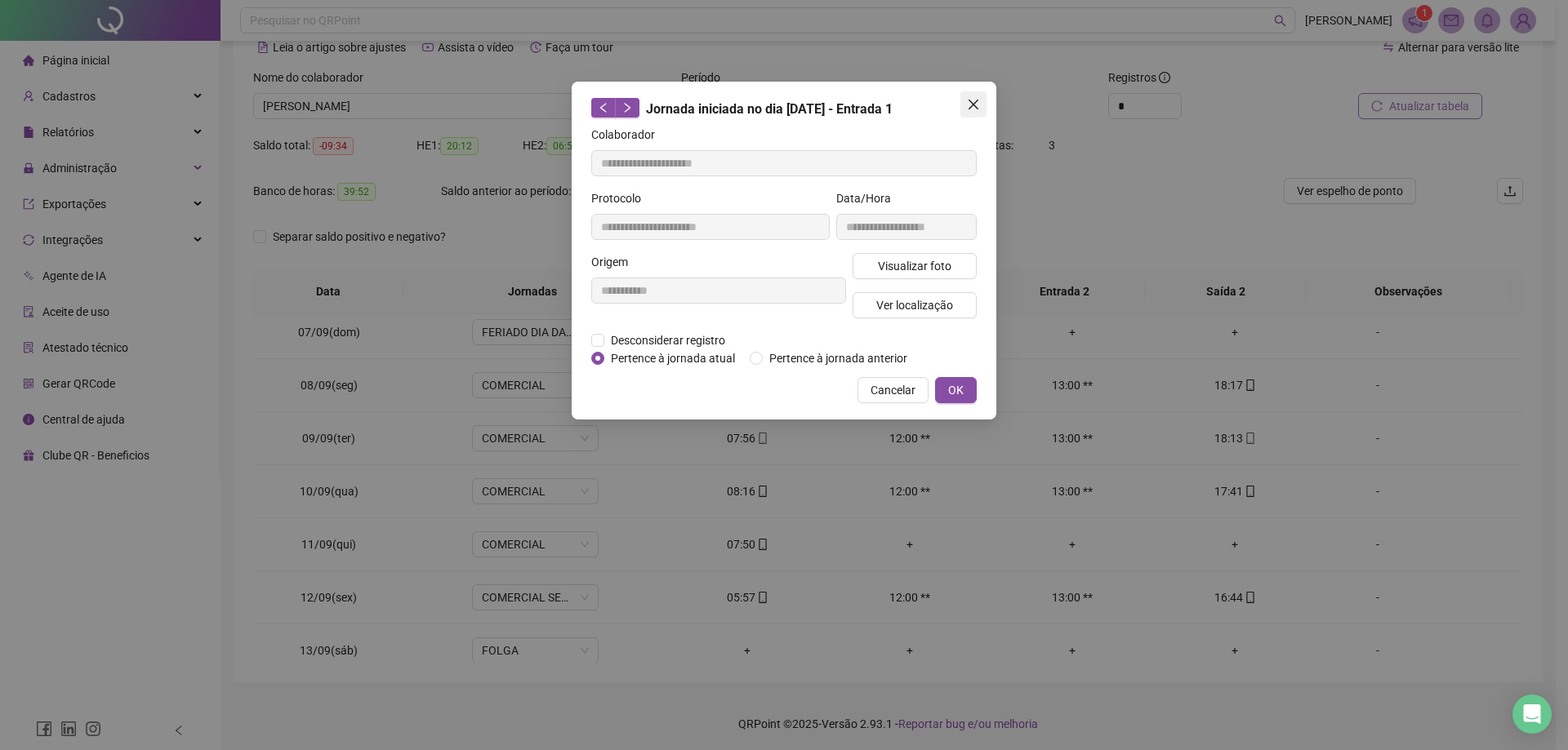
click at [967, 103] on icon "close" at bounding box center [973, 103] width 13 height 13
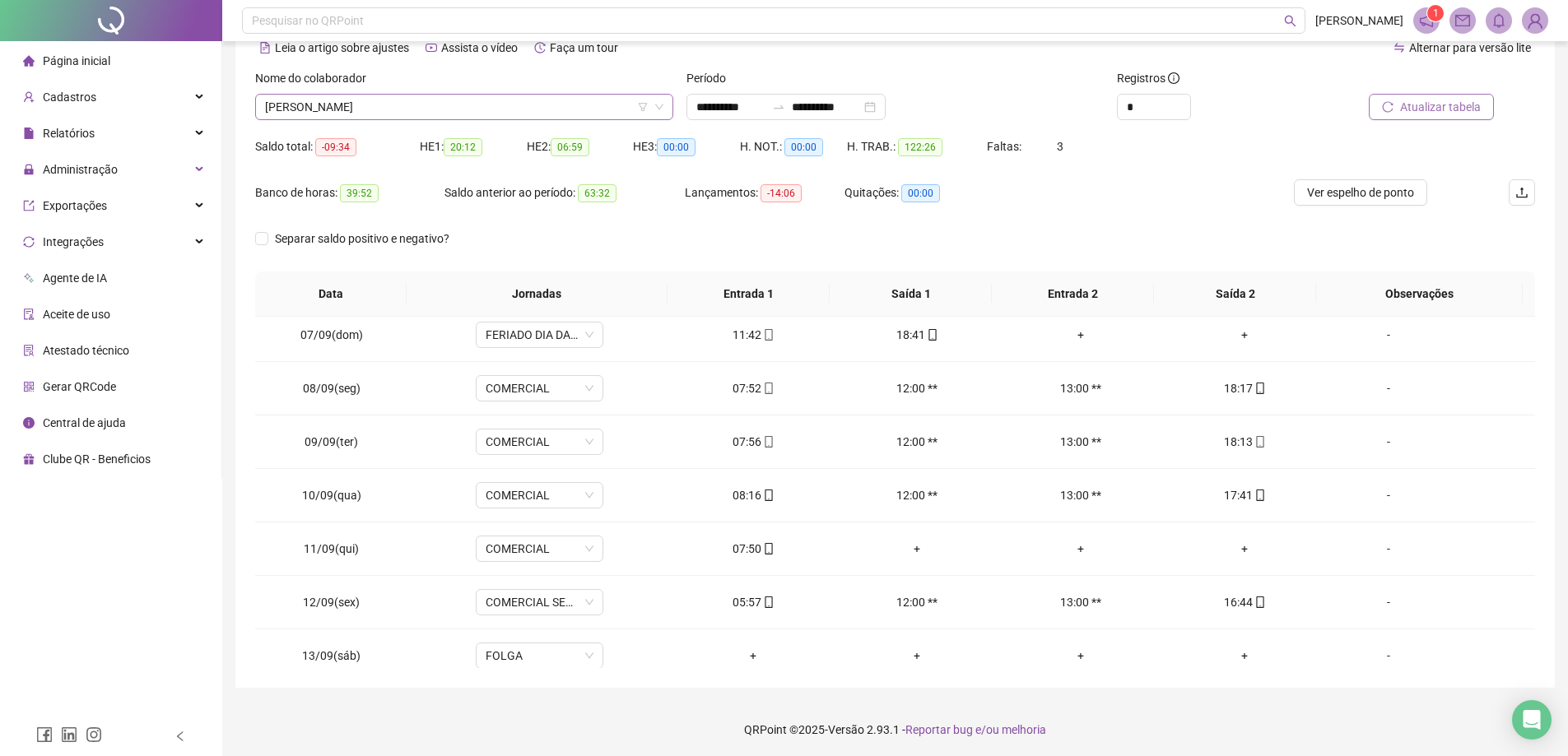
click at [537, 111] on span "[PERSON_NAME]" at bounding box center [464, 106] width 398 height 25
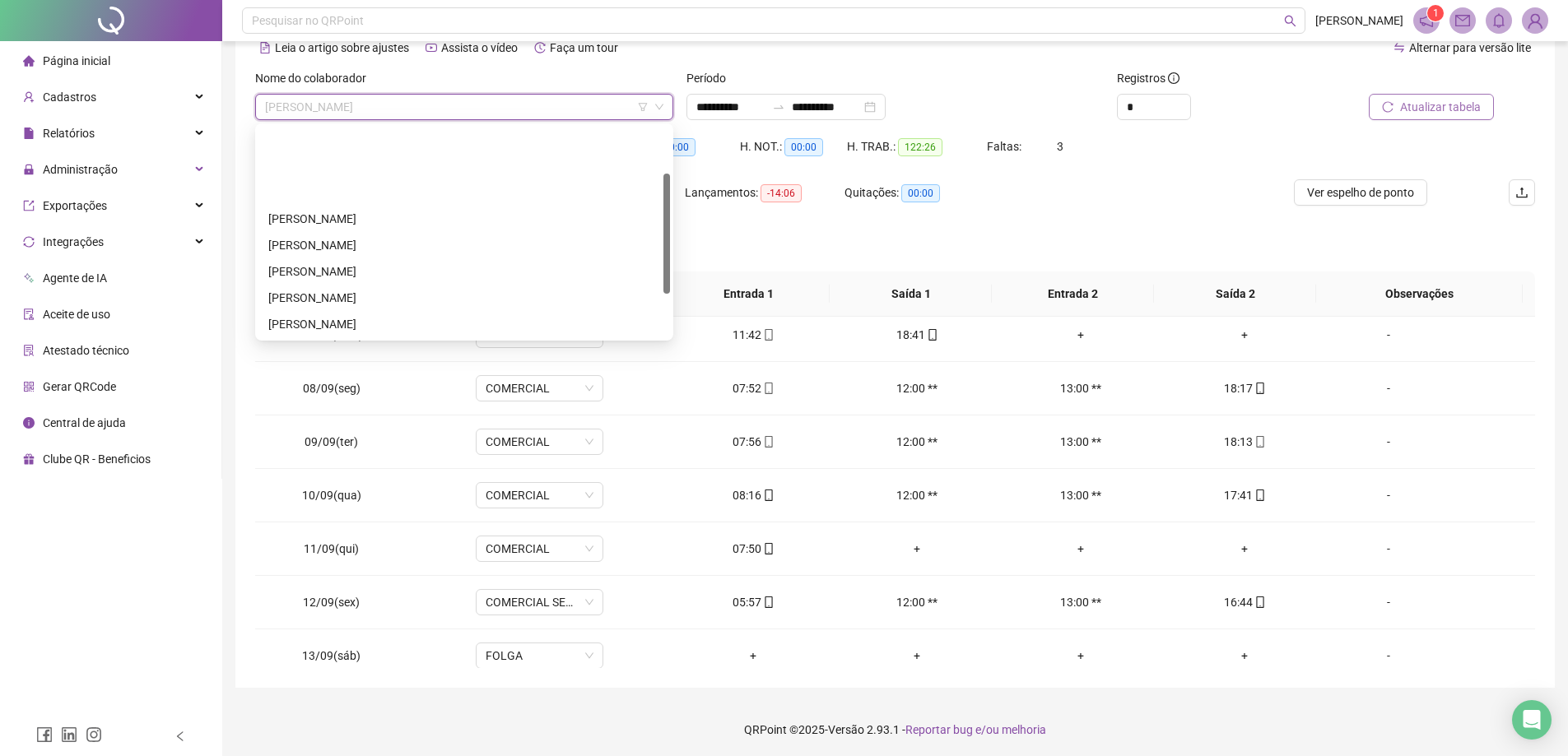
scroll to position [158, 0]
click at [374, 209] on div "[PERSON_NAME]" at bounding box center [464, 219] width 411 height 27
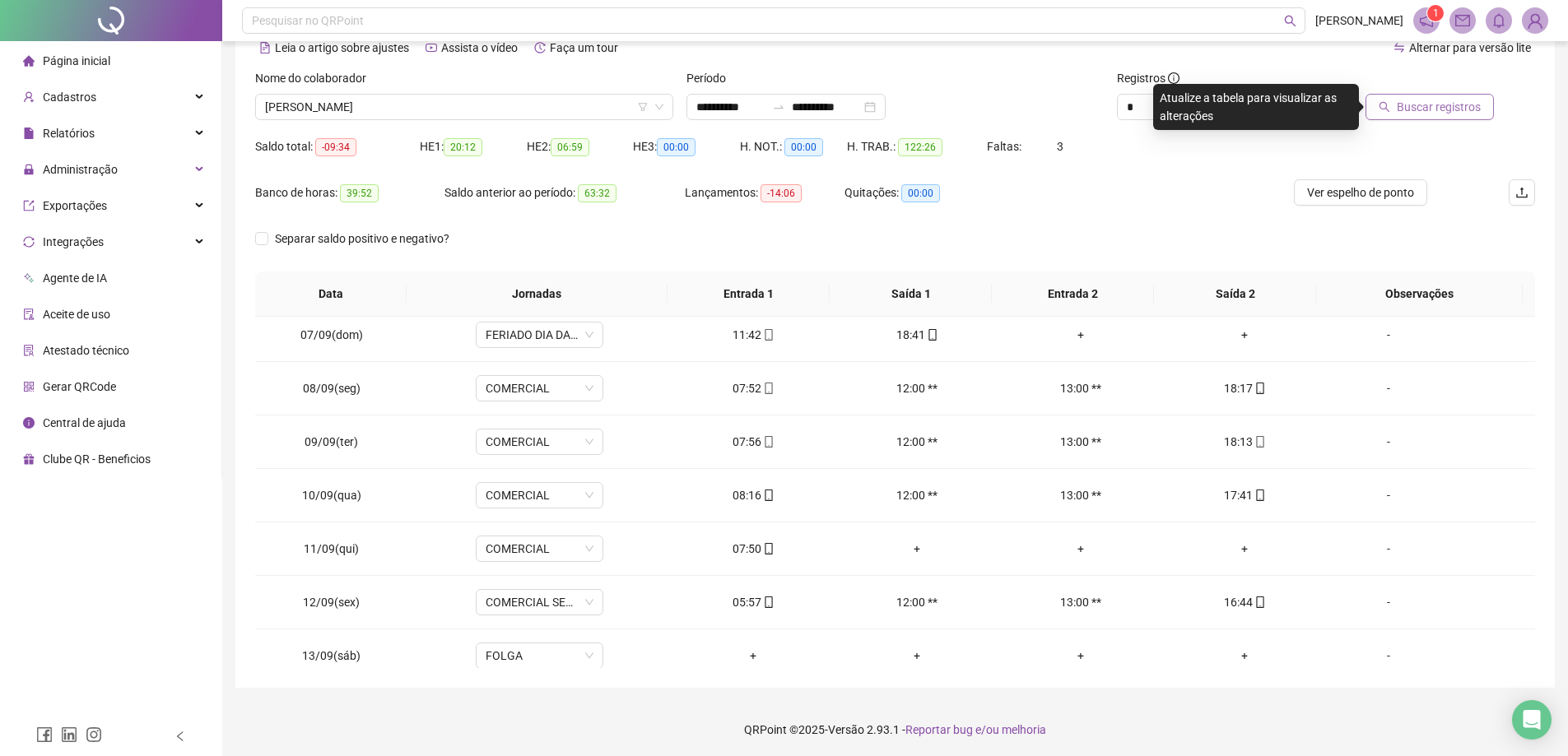
click at [1427, 112] on span "Buscar registros" at bounding box center [1438, 107] width 83 height 18
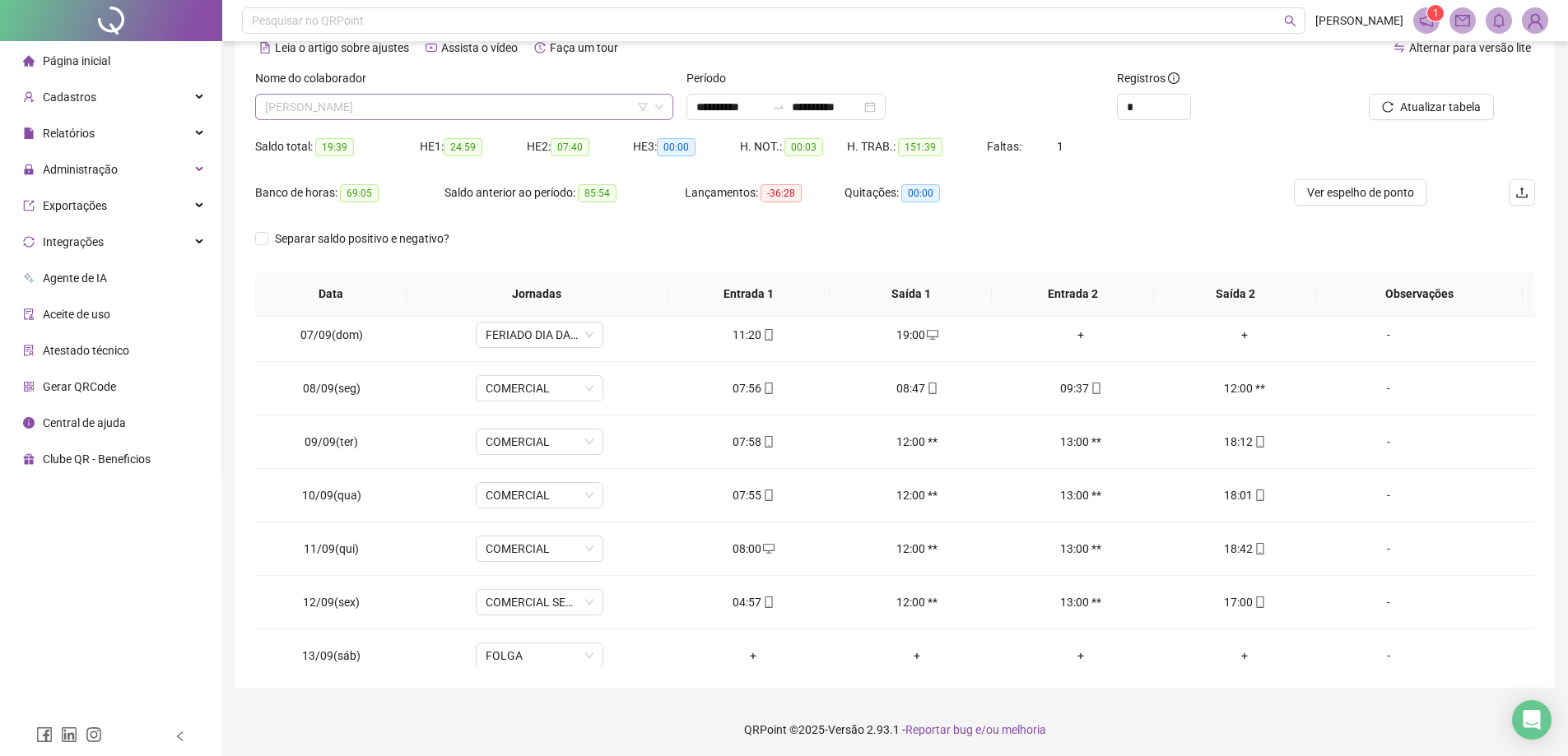
click at [500, 111] on span "[PERSON_NAME]" at bounding box center [464, 106] width 398 height 25
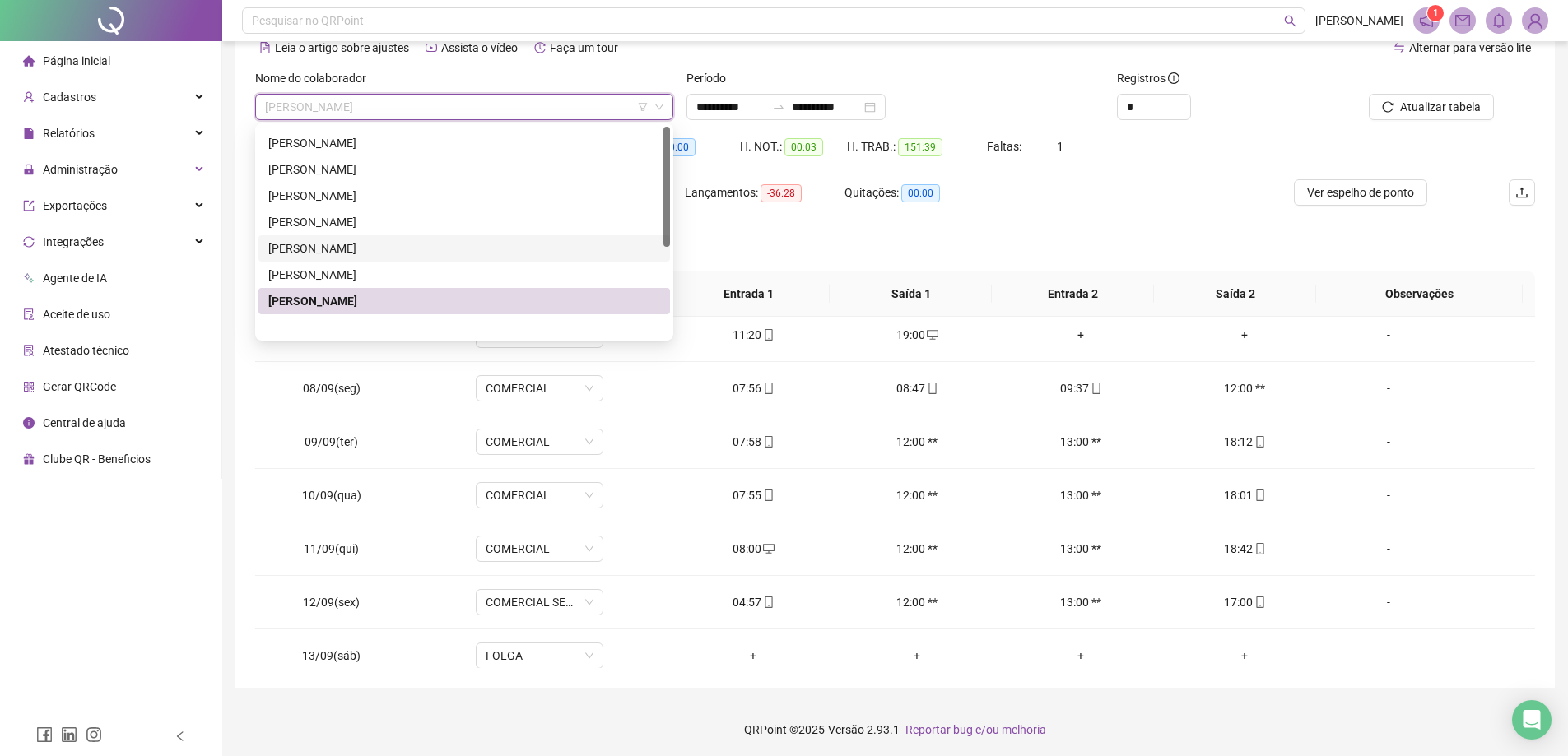
scroll to position [0, 0]
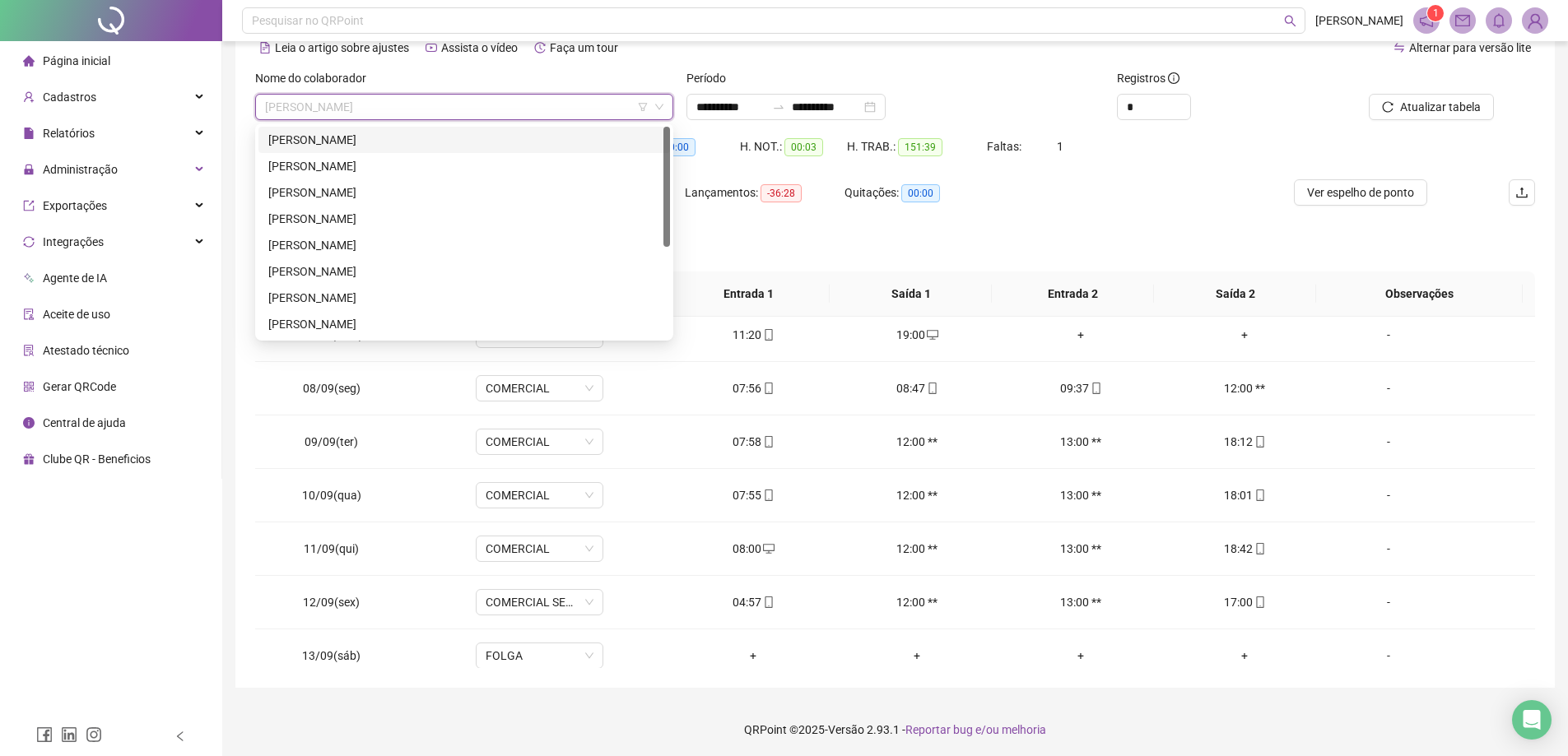
click at [360, 145] on div "[PERSON_NAME]" at bounding box center [464, 140] width 392 height 18
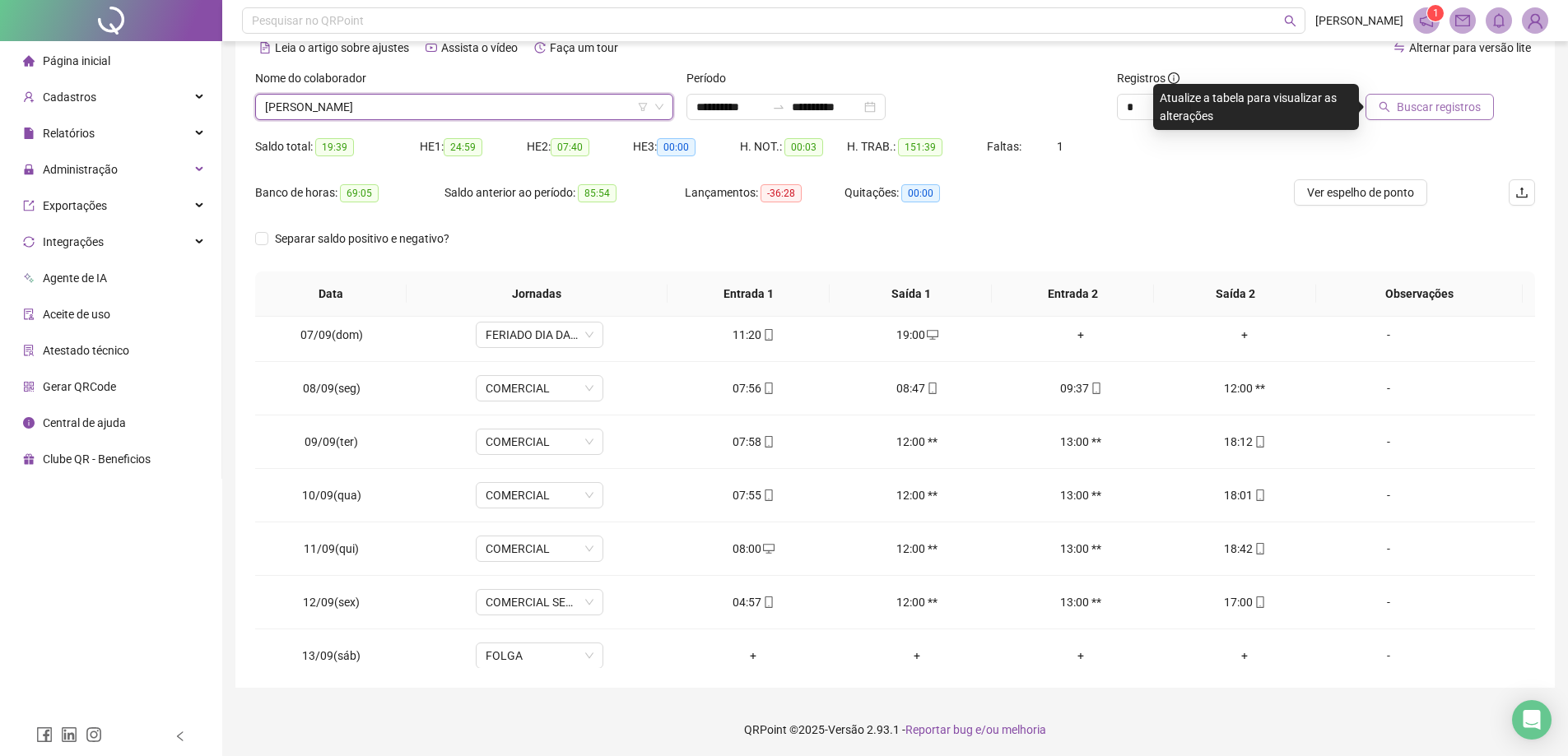
click at [1407, 111] on span "Buscar registros" at bounding box center [1438, 107] width 83 height 18
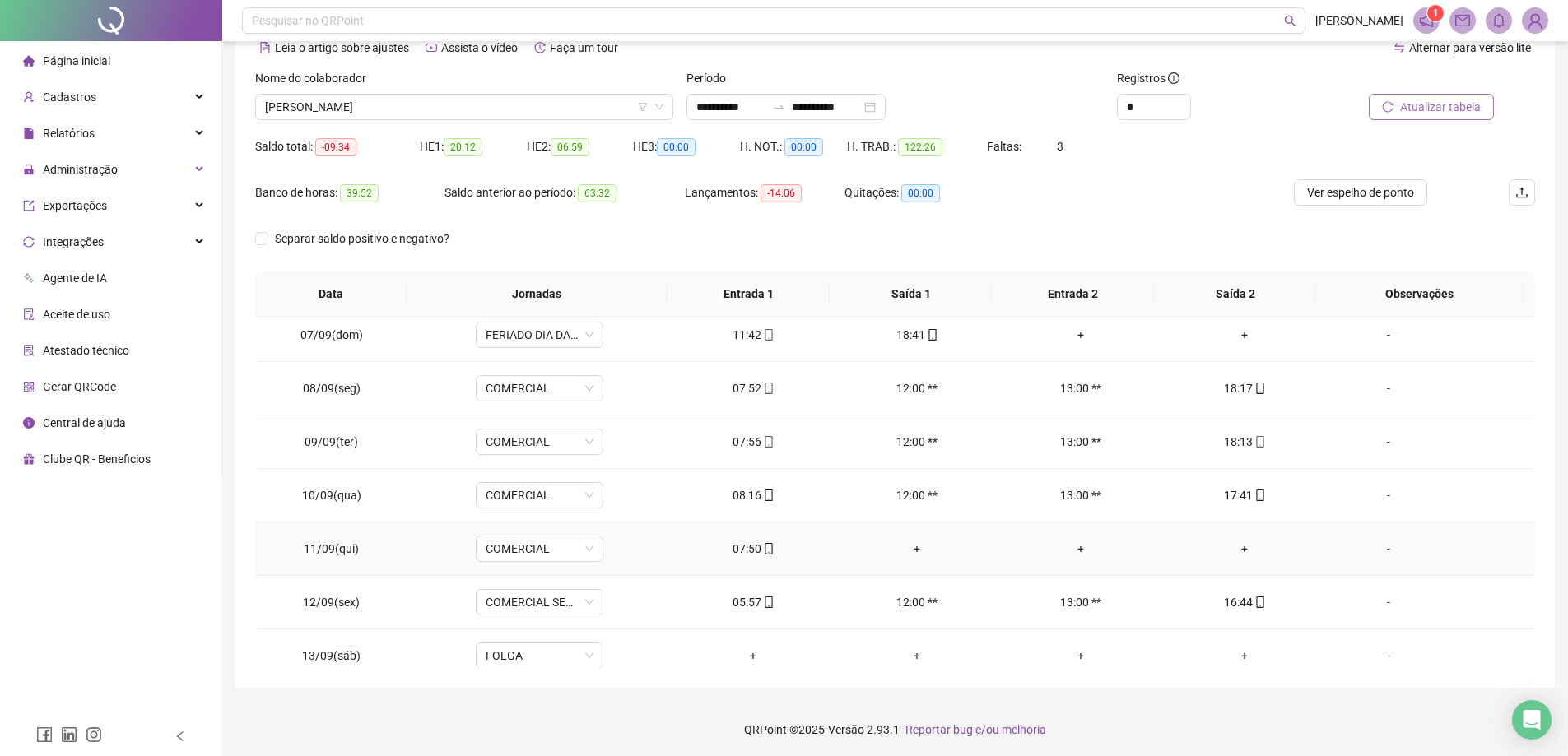
click at [1217, 547] on div "+" at bounding box center [1244, 548] width 137 height 18
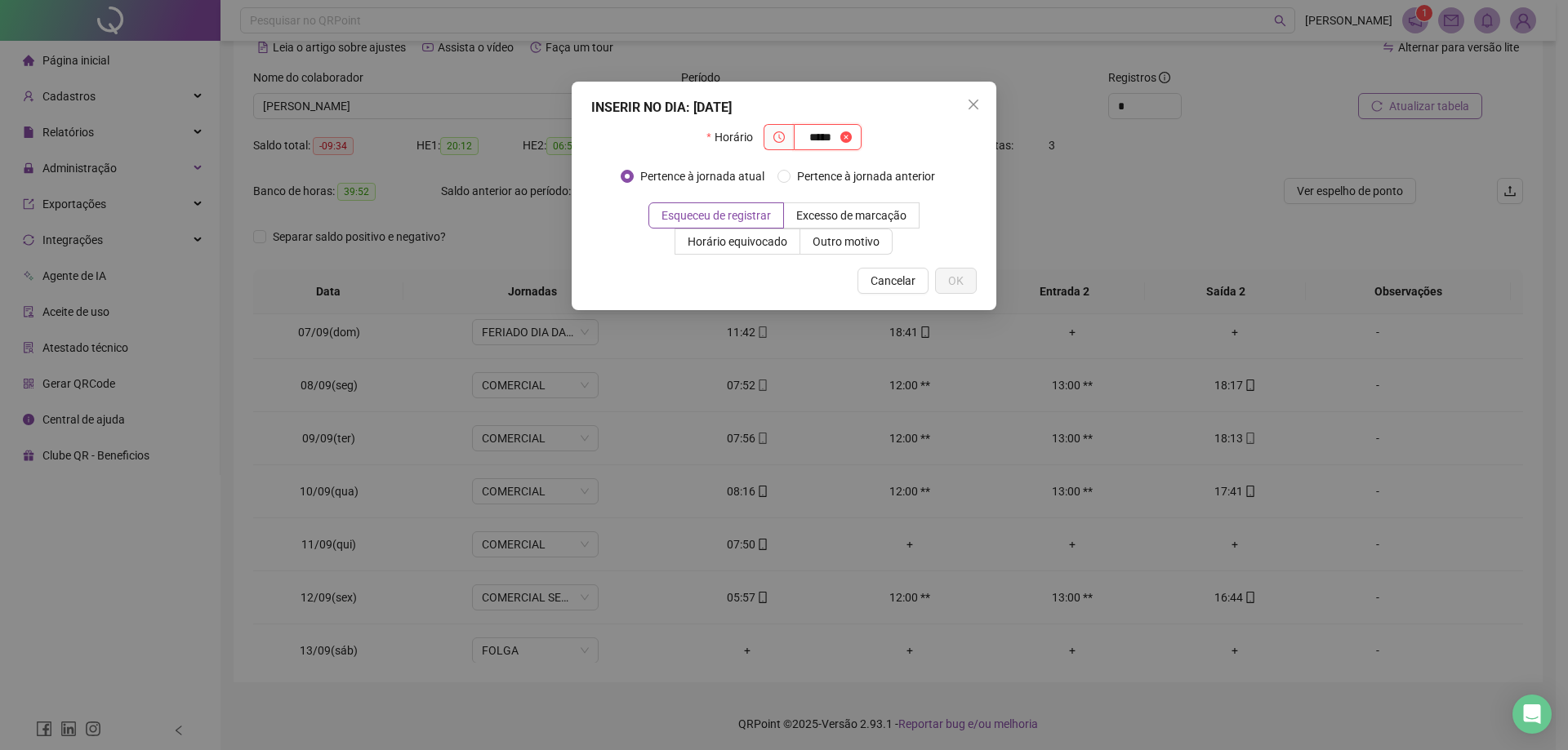
type input "*****"
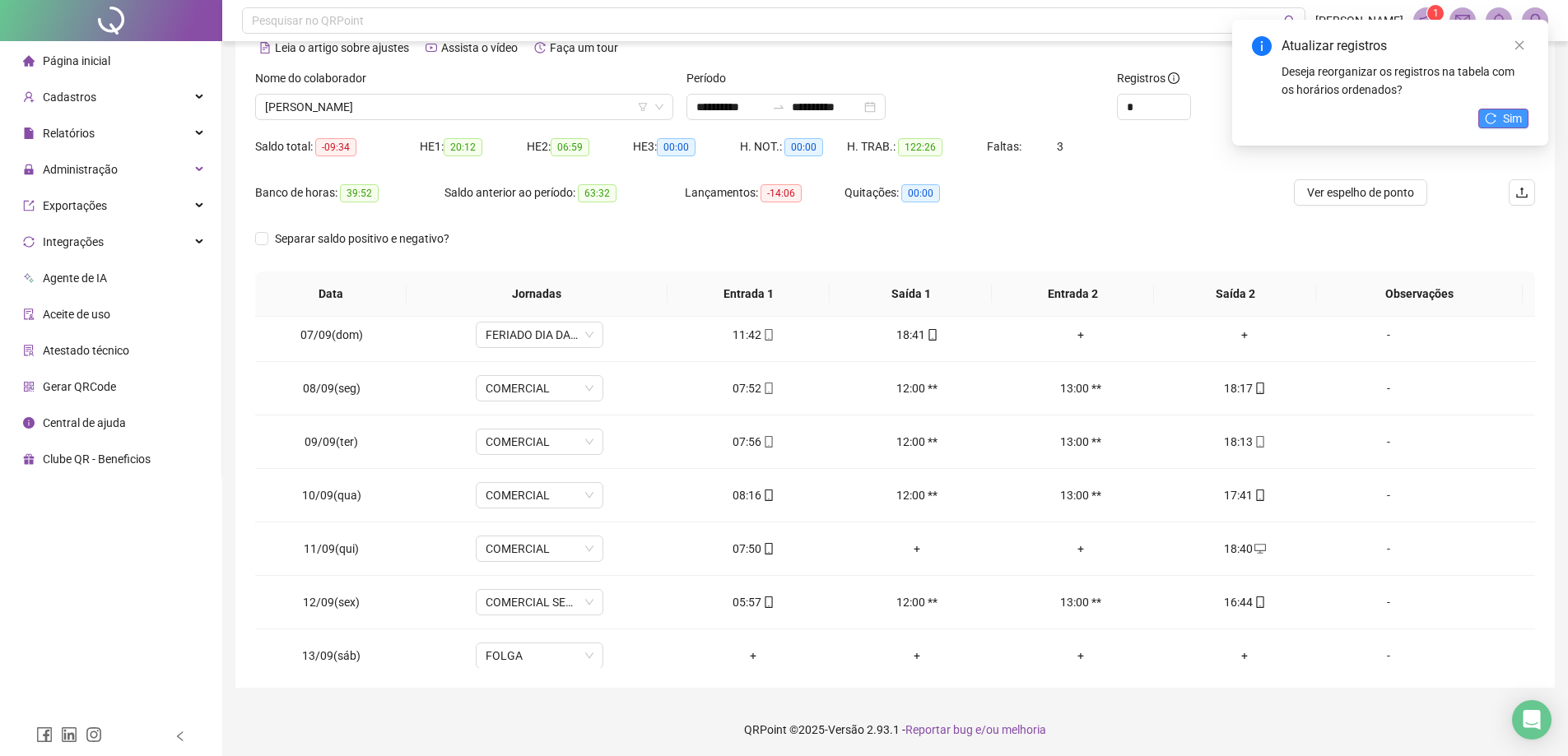
drag, startPoint x: 1515, startPoint y: 108, endPoint x: 1511, endPoint y: 116, distance: 8.9
click at [1512, 113] on div "Atualizar registros Deseja reorganizar os registros na tabela com os horários o…" at bounding box center [1390, 82] width 316 height 126
click at [1511, 116] on span "Sim" at bounding box center [1511, 118] width 19 height 18
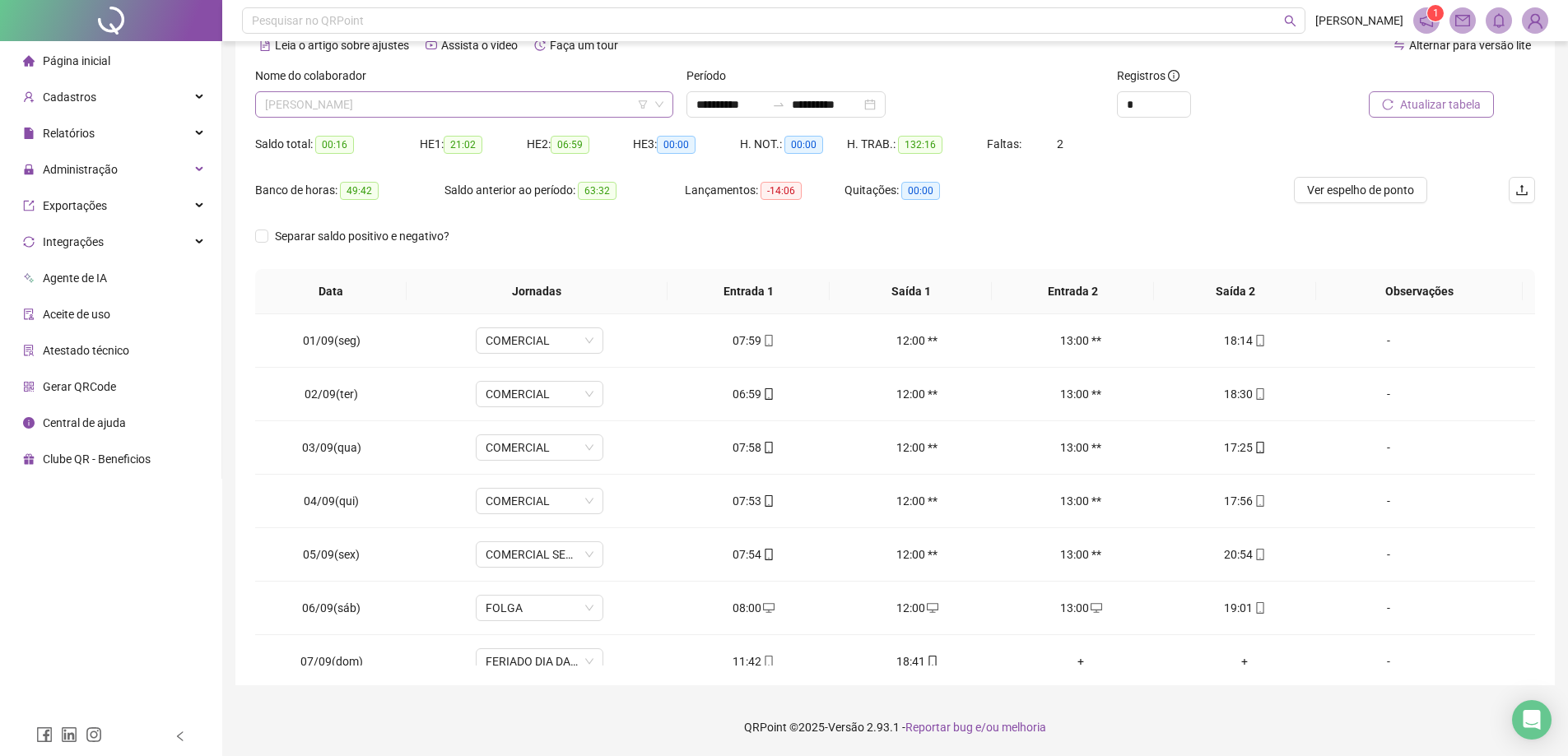
click at [571, 112] on span "[PERSON_NAME]" at bounding box center [464, 104] width 398 height 25
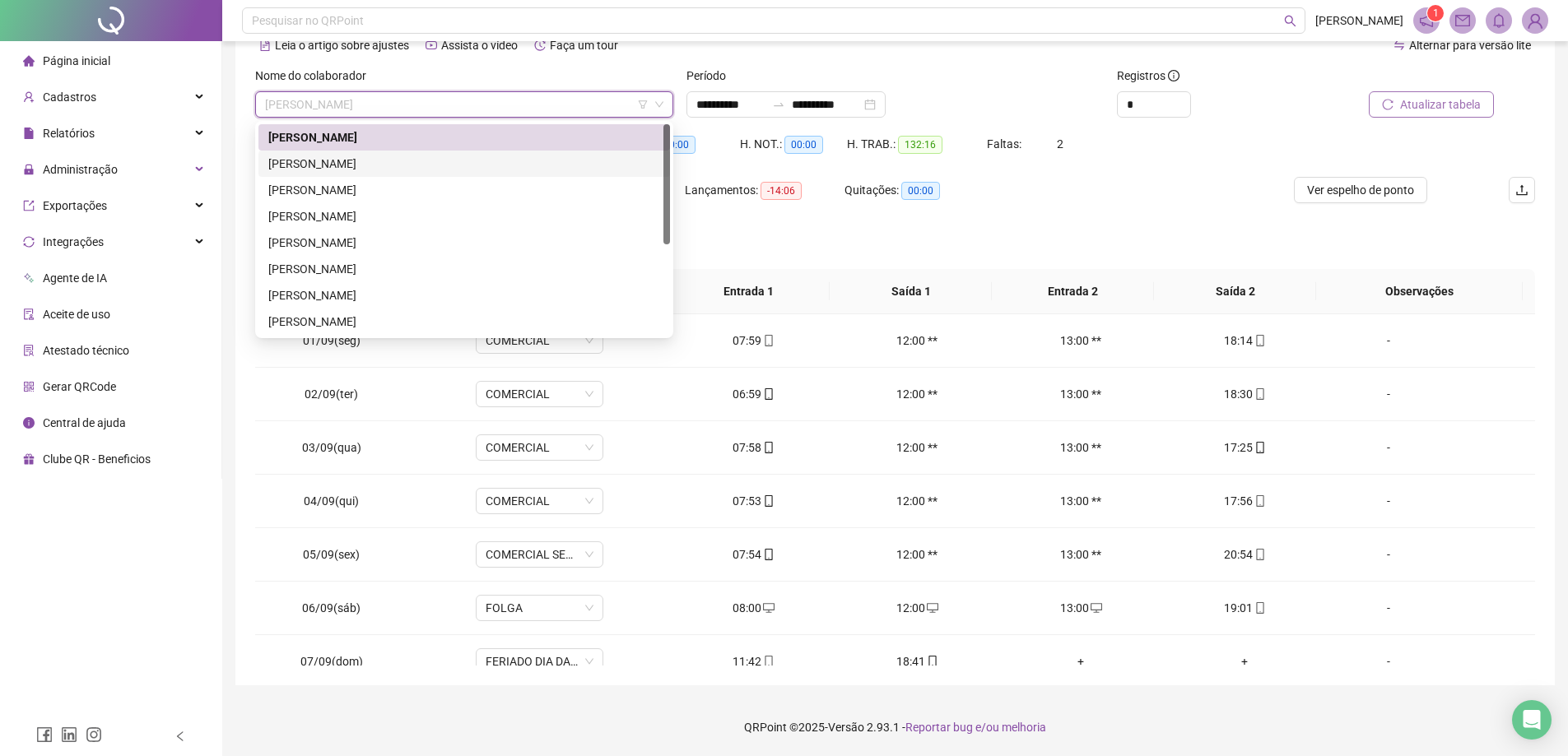
click at [436, 163] on div "[PERSON_NAME]" at bounding box center [464, 164] width 392 height 18
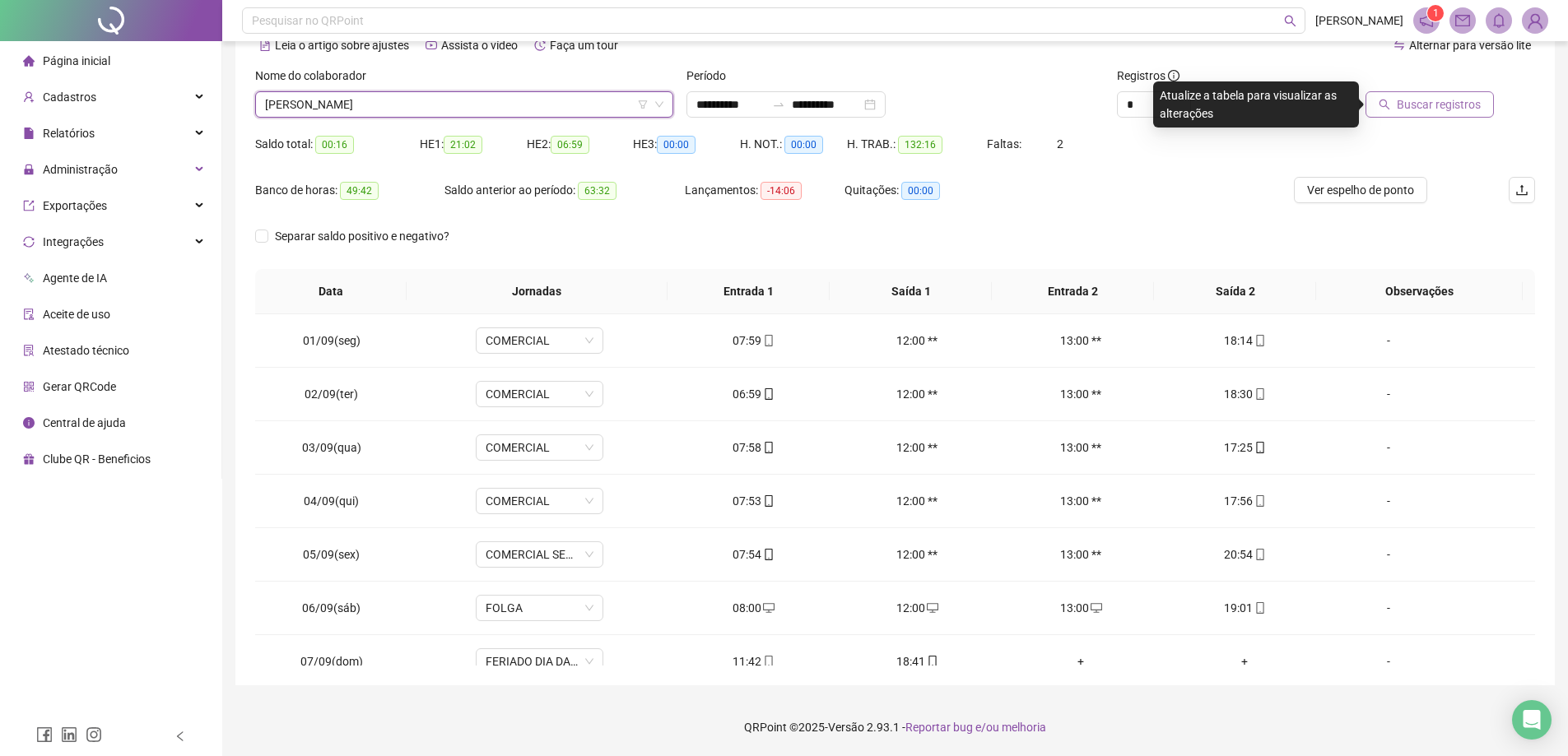
click at [1430, 107] on span "Buscar registros" at bounding box center [1438, 104] width 83 height 18
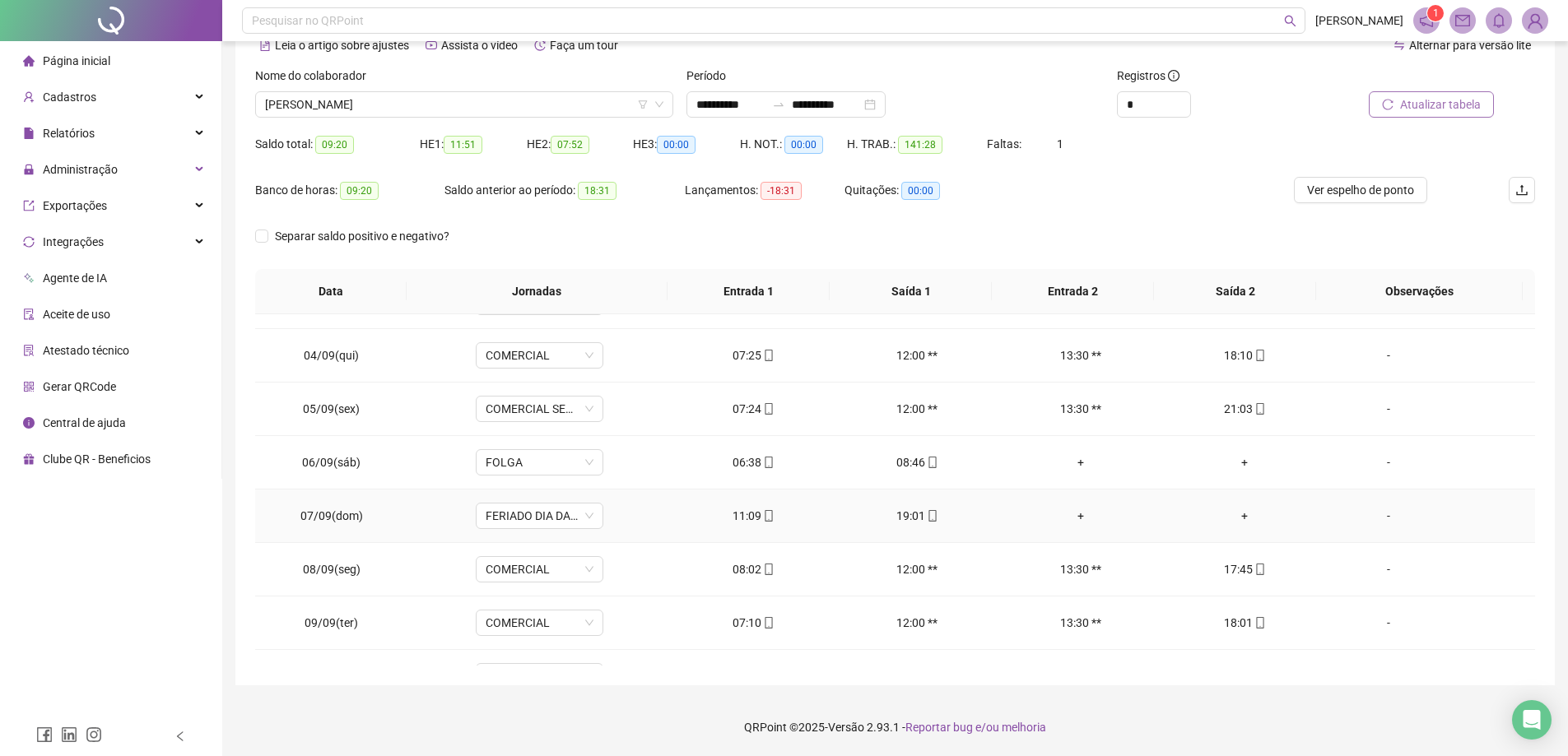
scroll to position [246, 0]
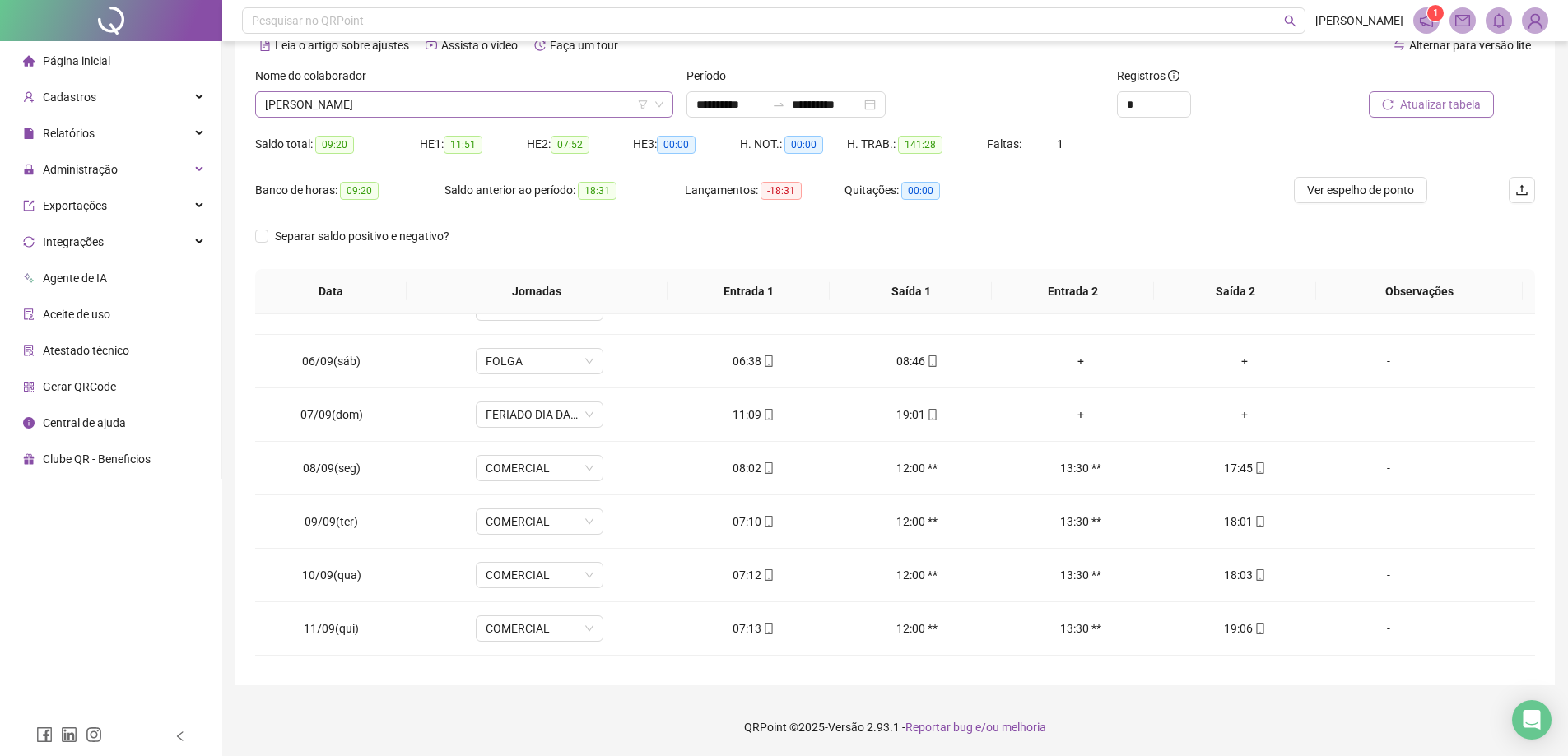
click at [477, 106] on span "[PERSON_NAME]" at bounding box center [464, 104] width 398 height 25
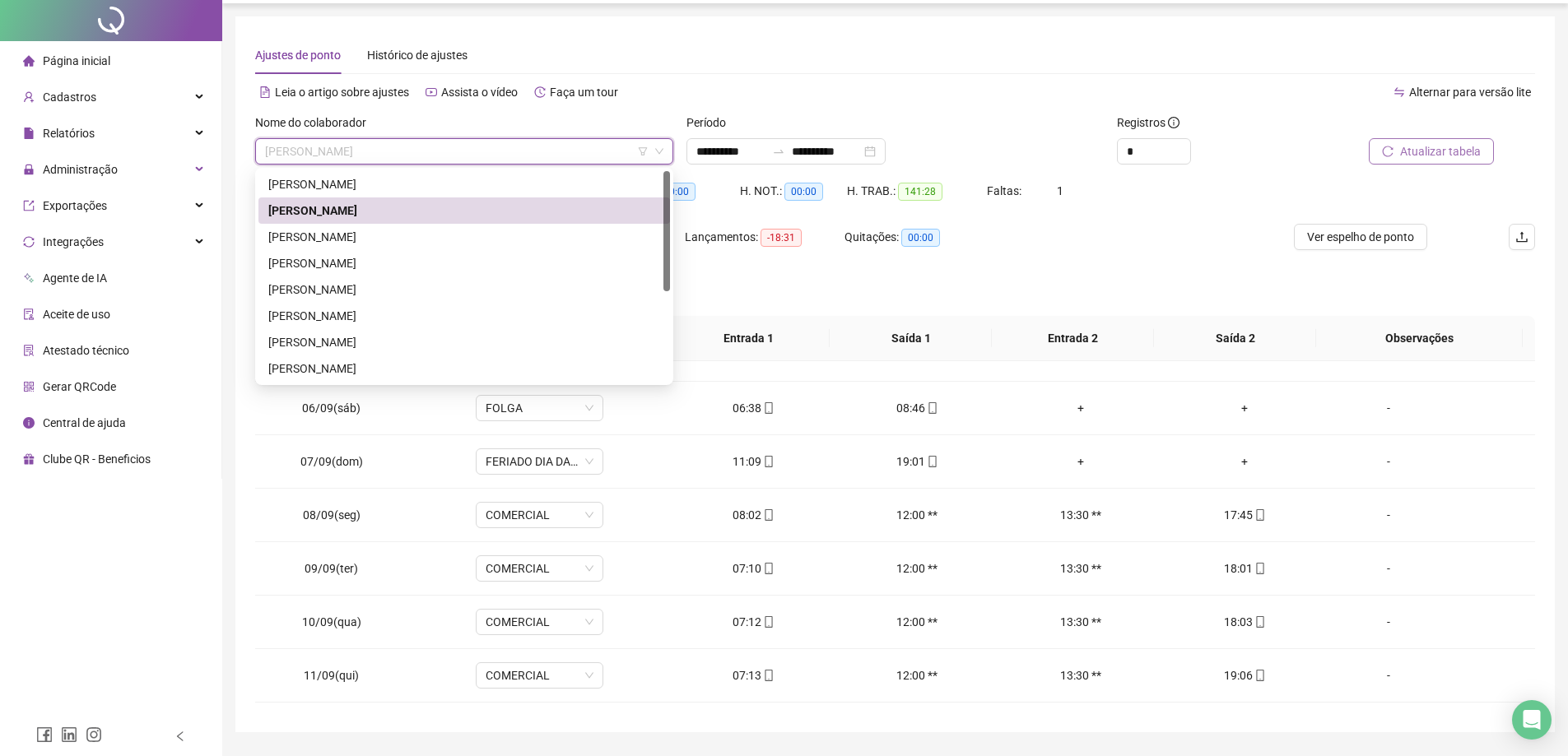
scroll to position [0, 0]
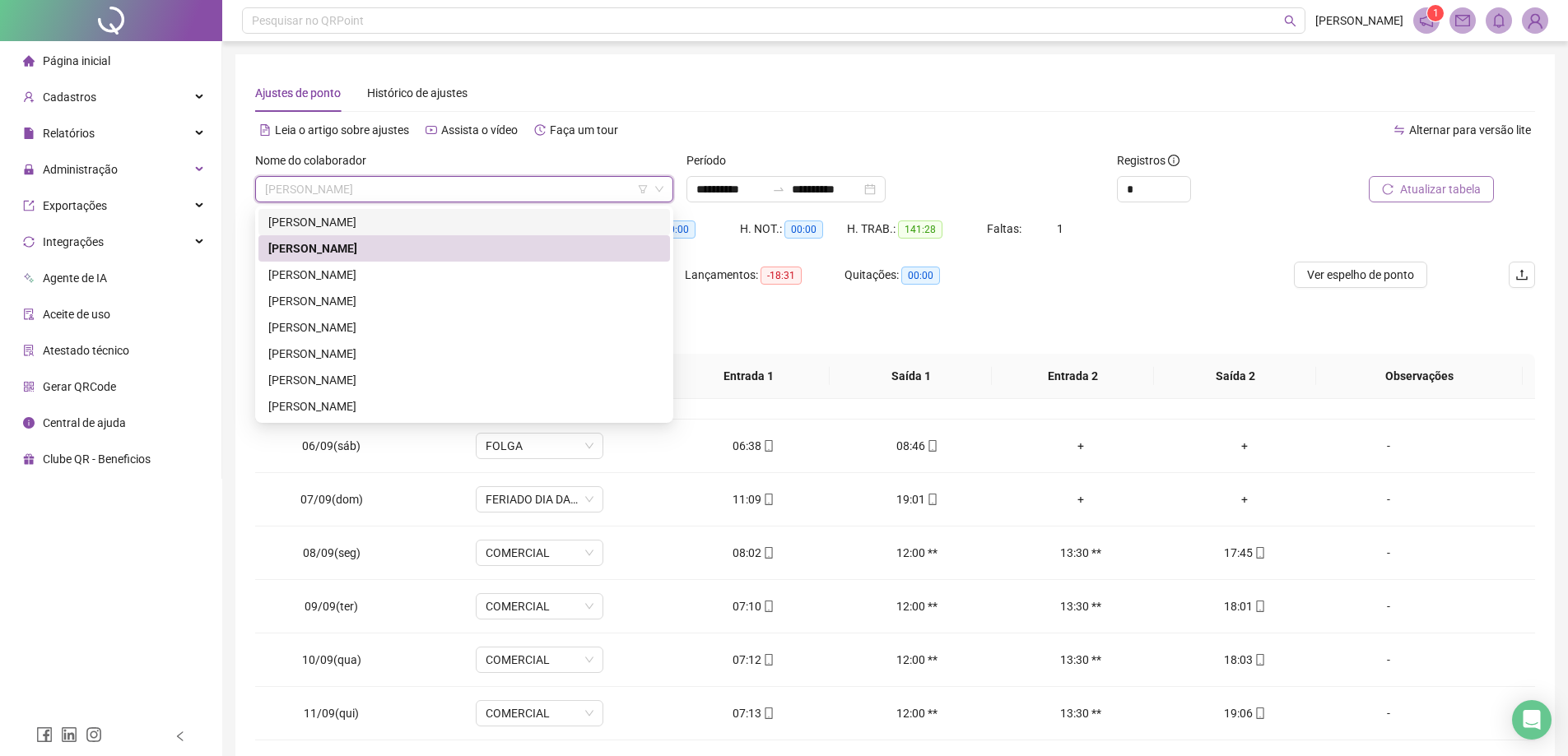
drag, startPoint x: 465, startPoint y: 220, endPoint x: 499, endPoint y: 227, distance: 34.7
click at [465, 220] on div "[PERSON_NAME]" at bounding box center [464, 222] width 392 height 18
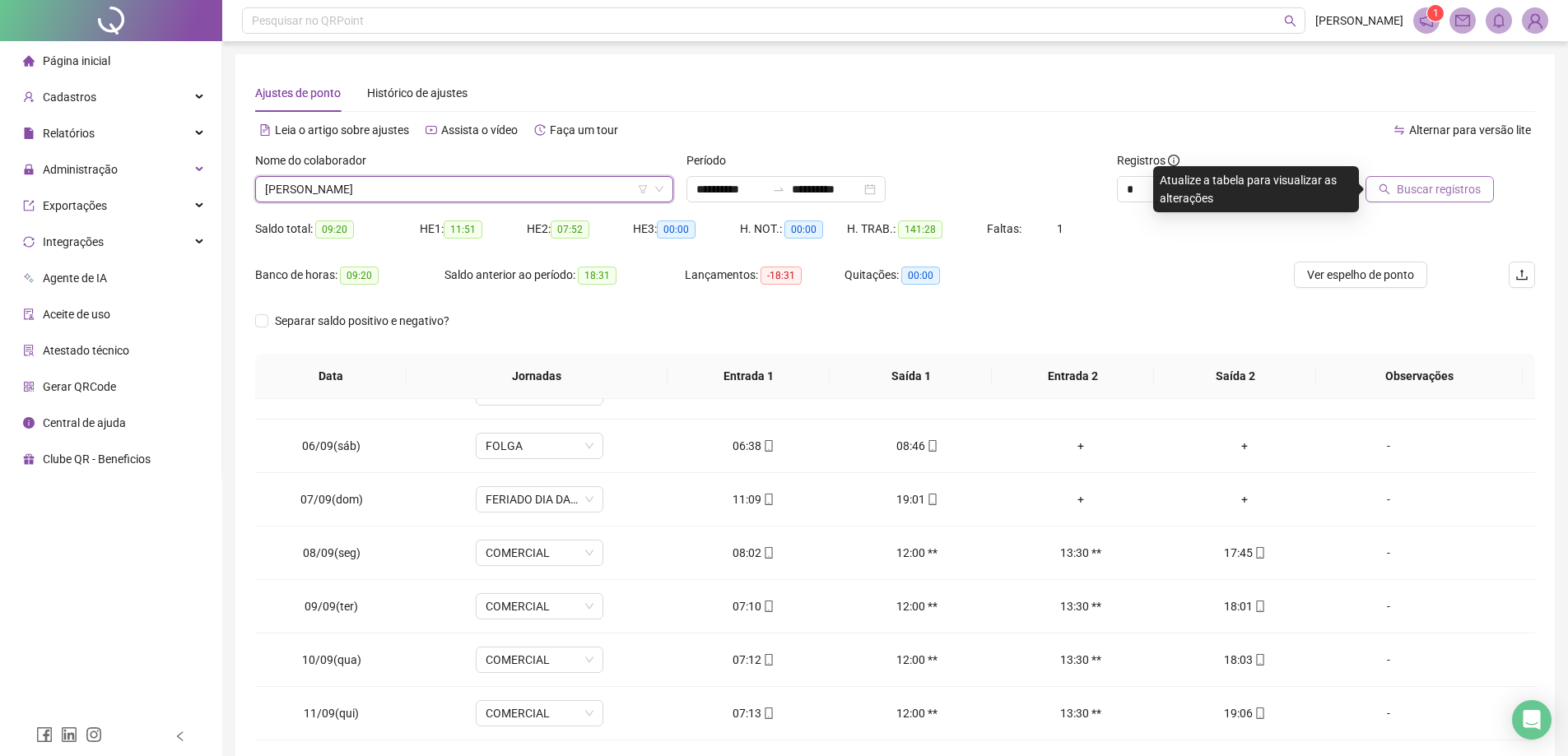
click at [1433, 204] on div "Buscar registros" at bounding box center [1433, 183] width 216 height 65
click at [1434, 189] on span "Buscar registros" at bounding box center [1438, 189] width 83 height 18
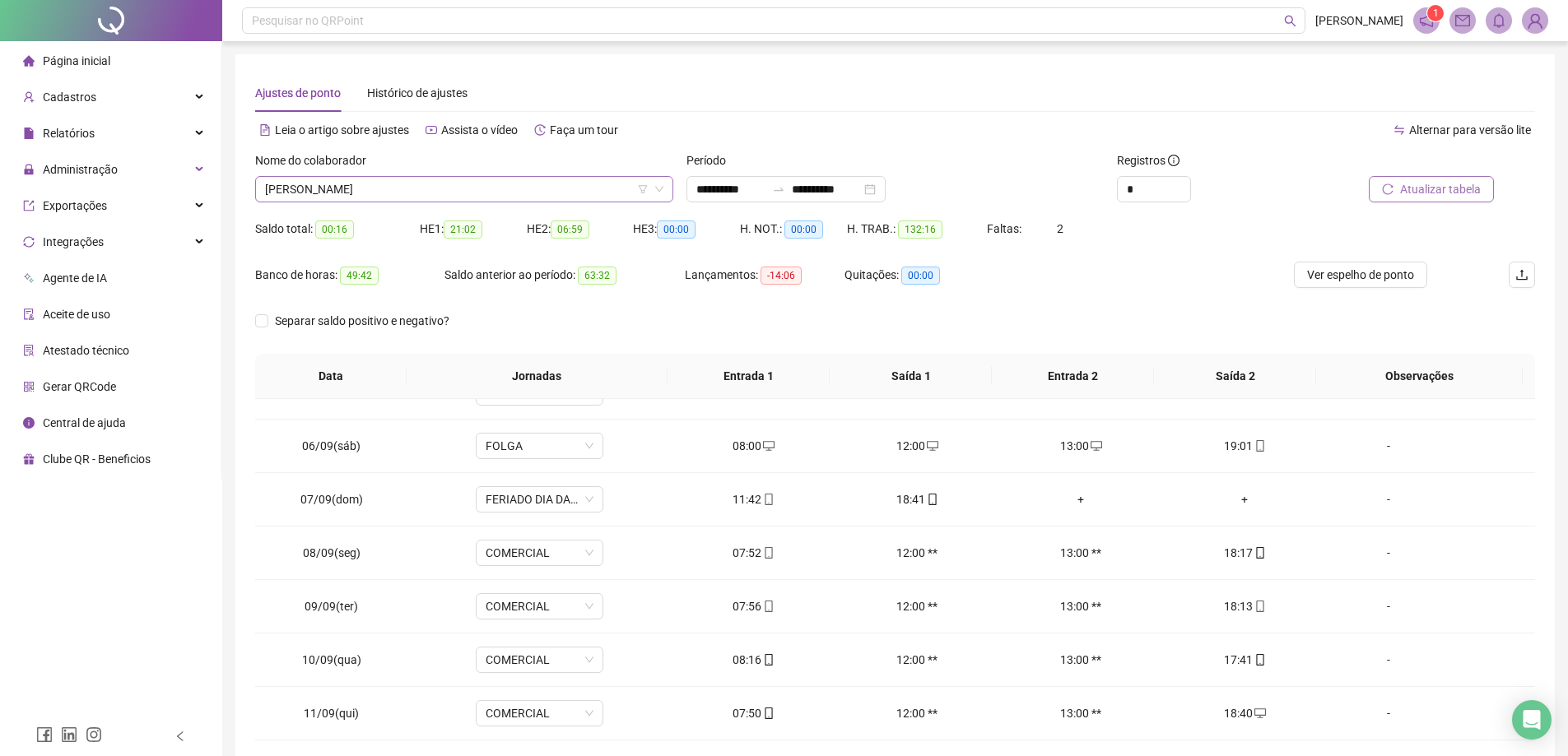
click at [563, 195] on span "[PERSON_NAME]" at bounding box center [464, 189] width 398 height 25
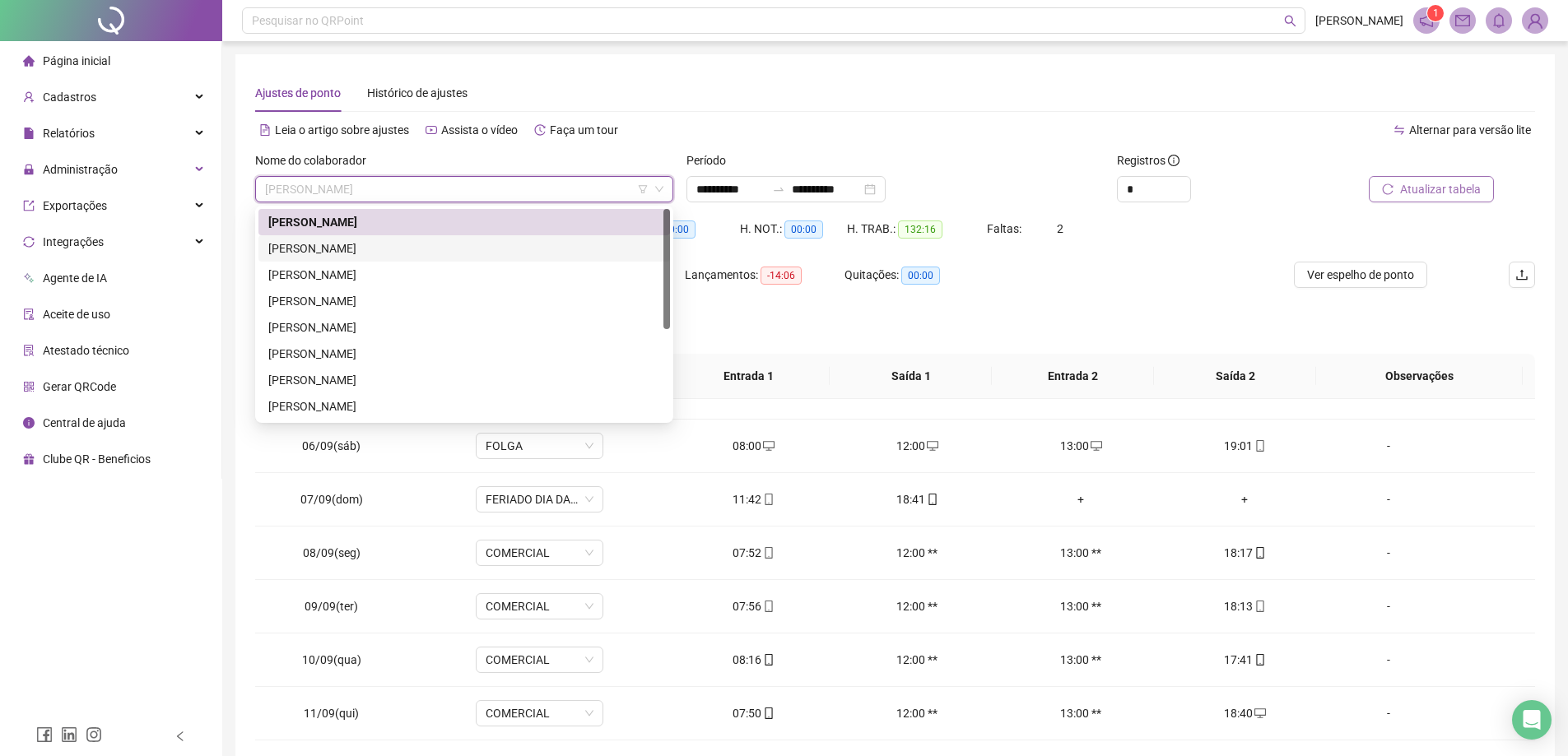
click at [438, 246] on div "[PERSON_NAME]" at bounding box center [464, 248] width 392 height 18
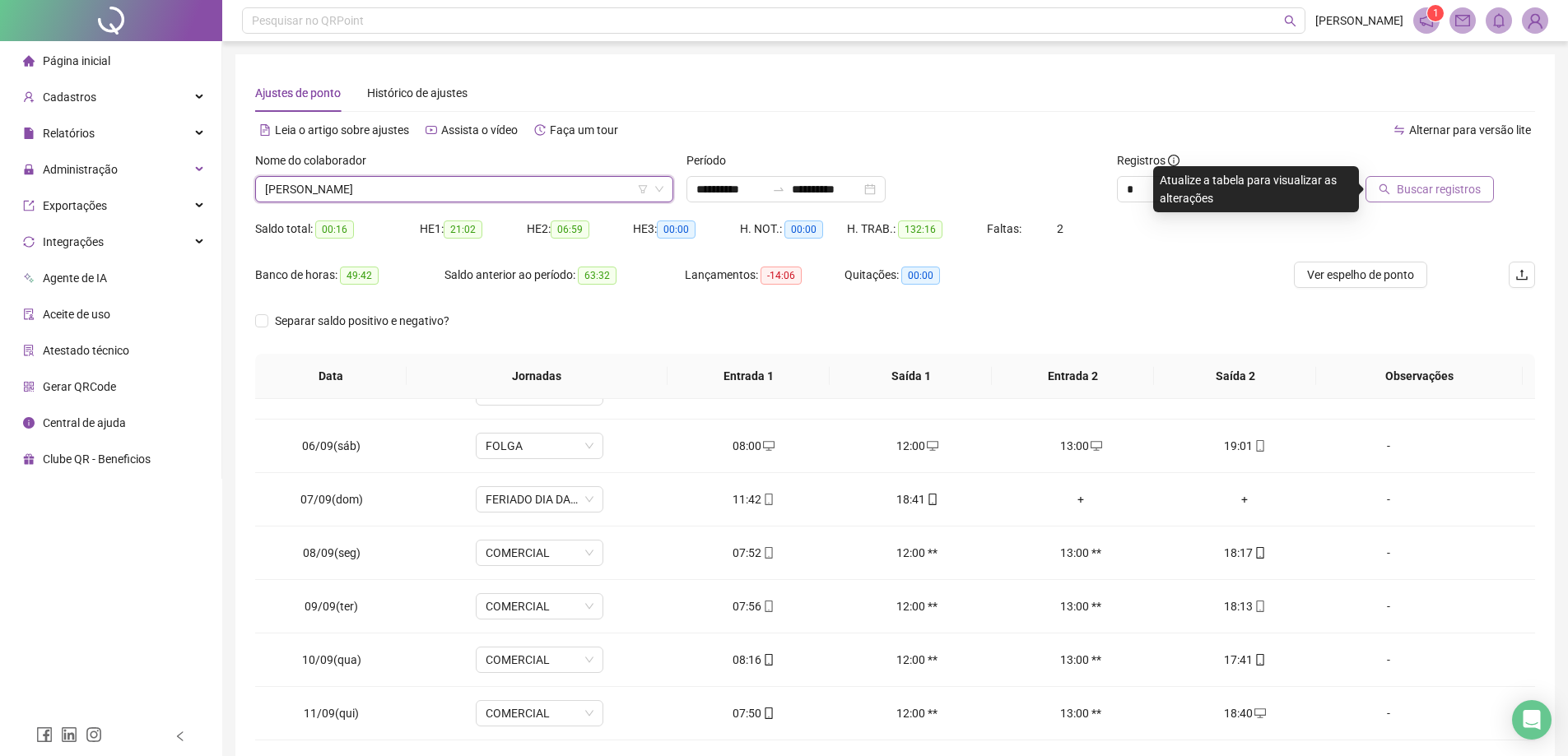
click at [1398, 191] on button "Buscar registros" at bounding box center [1429, 189] width 128 height 27
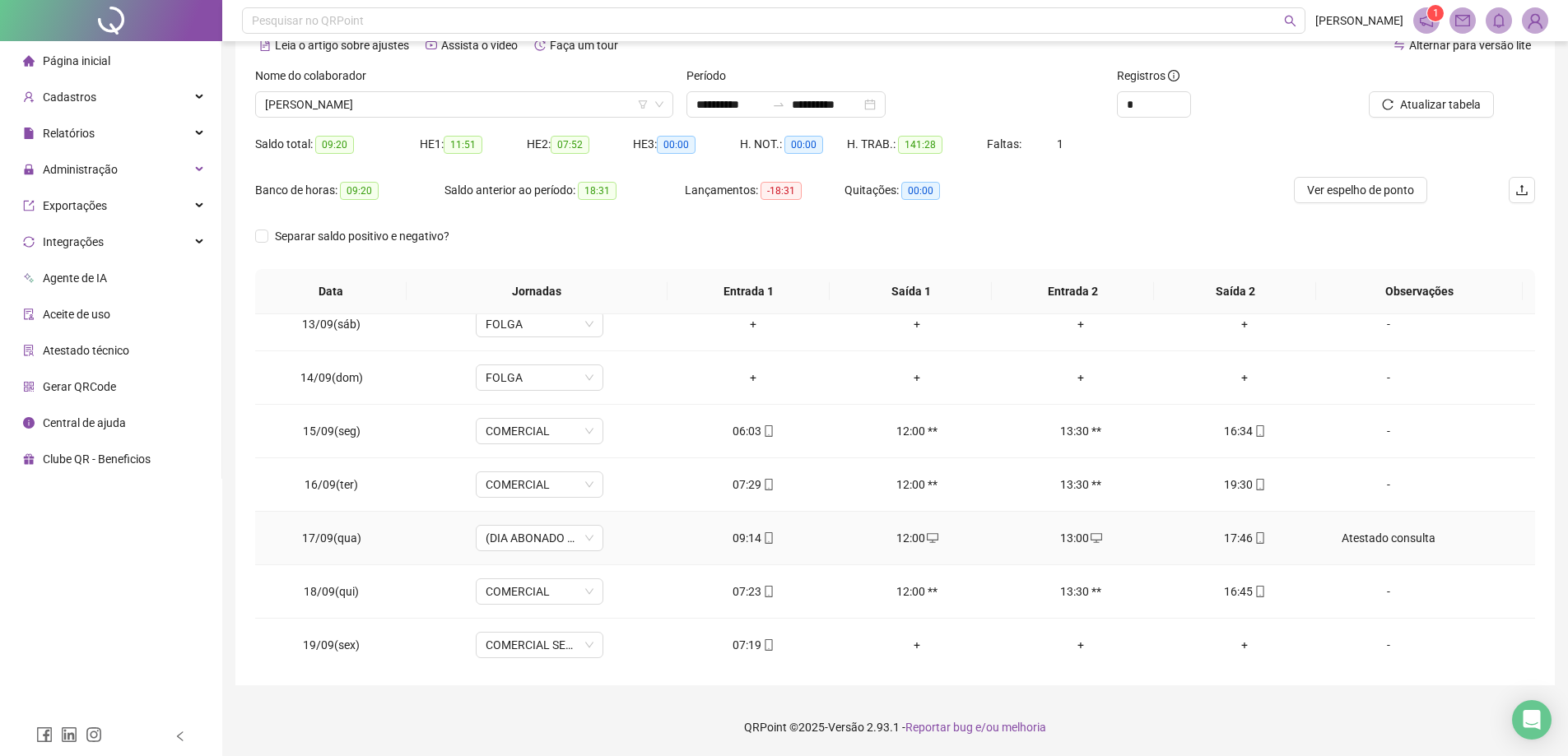
scroll to position [665, 0]
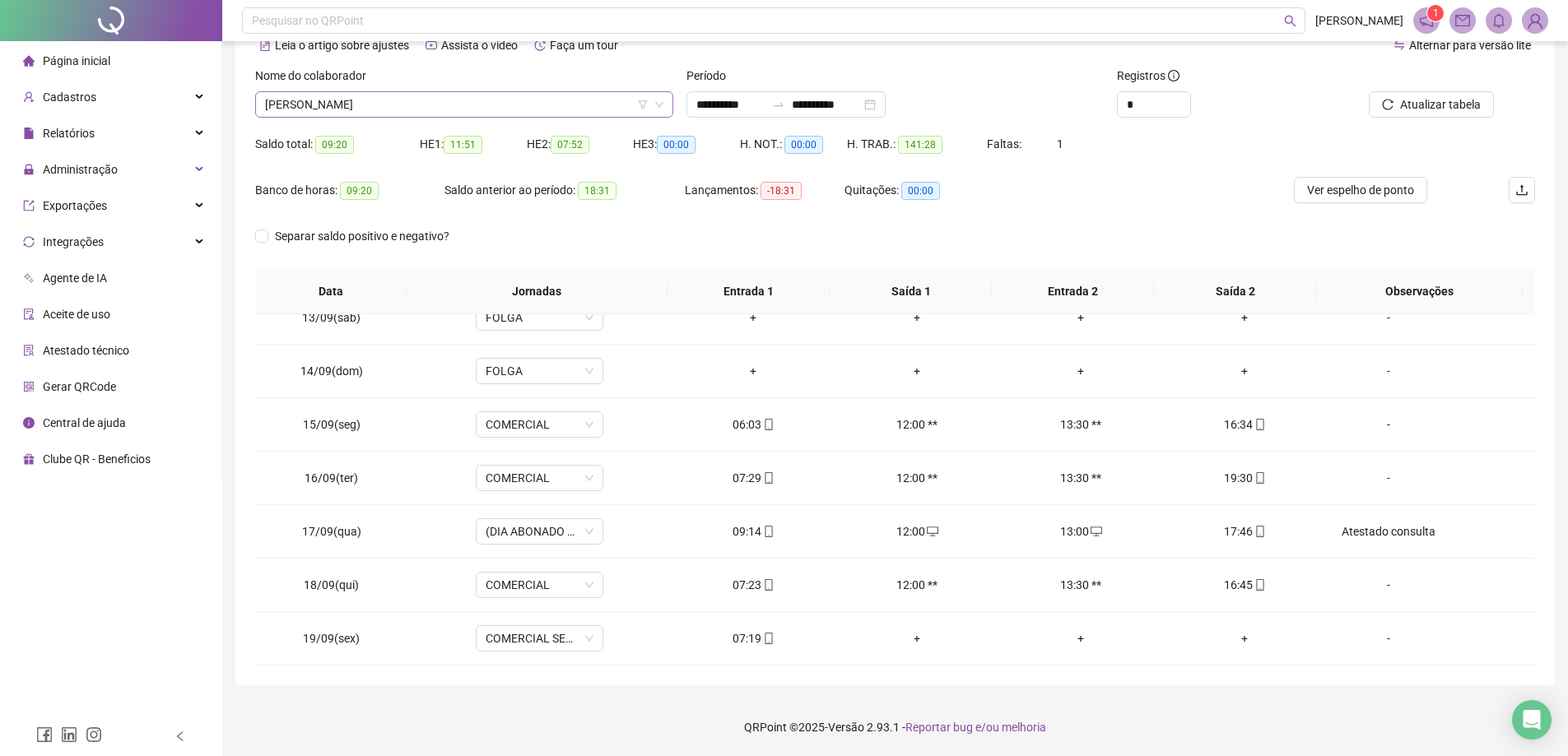
click at [544, 107] on span "[PERSON_NAME]" at bounding box center [464, 104] width 398 height 25
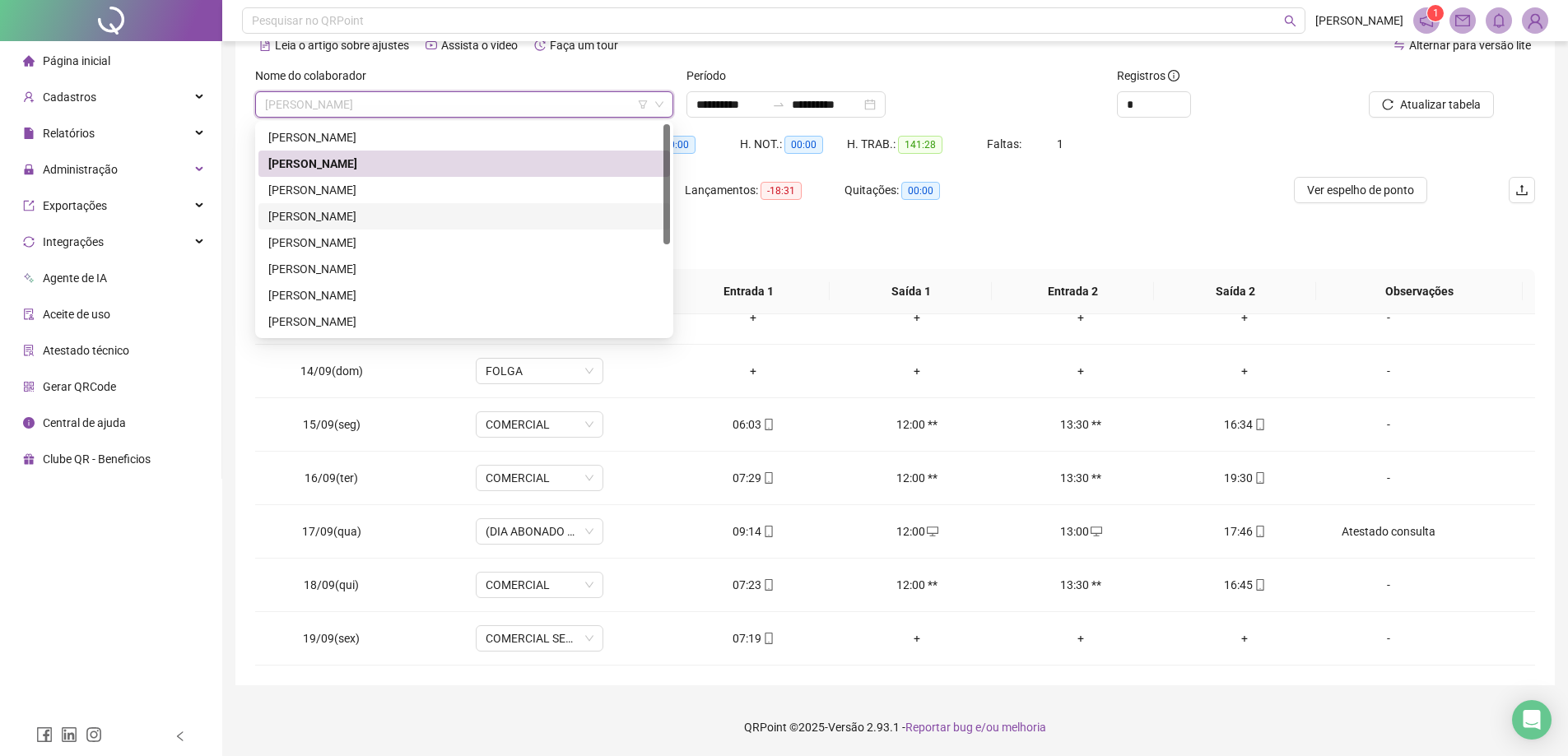
click at [383, 216] on div "[PERSON_NAME]" at bounding box center [464, 217] width 392 height 18
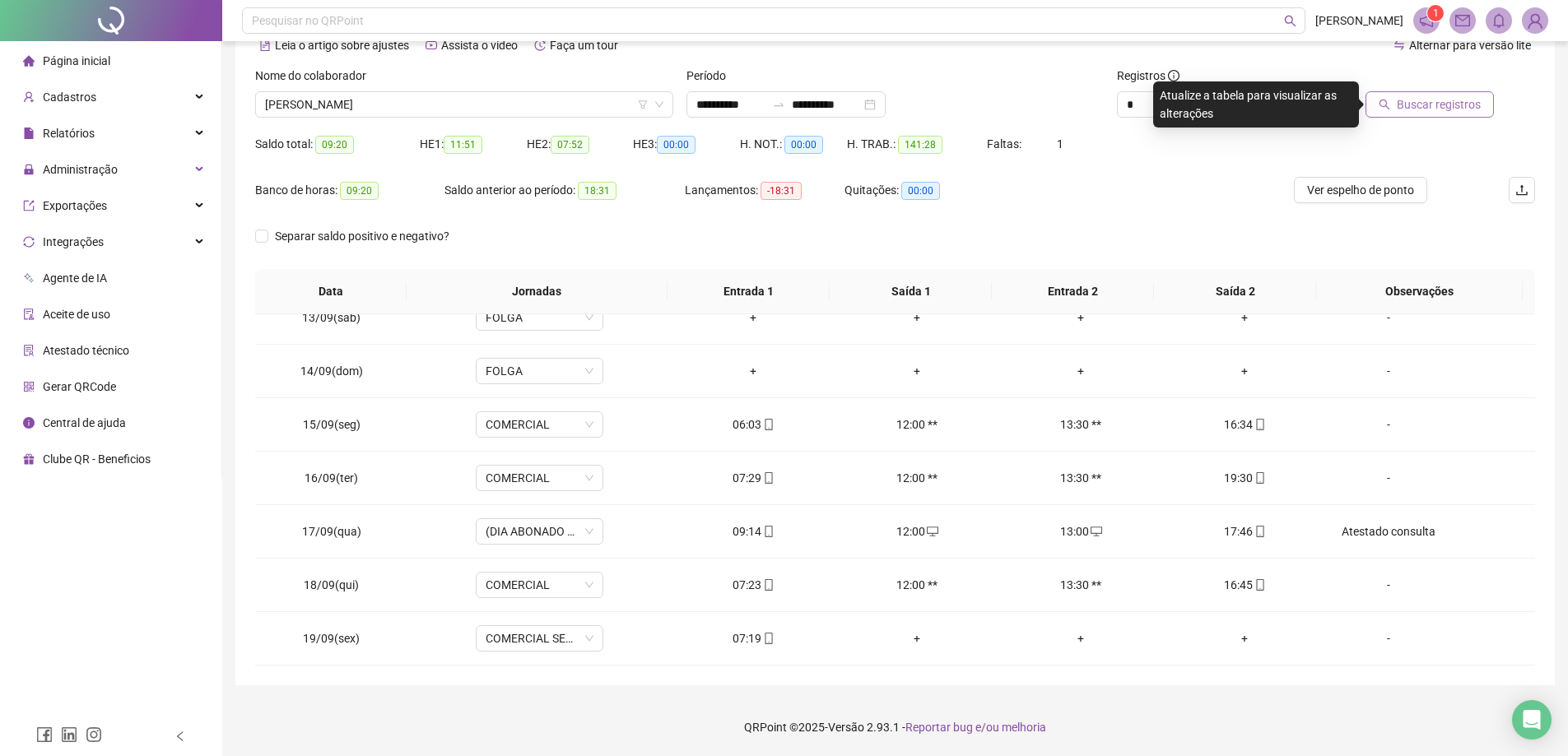
click at [1404, 107] on span "Buscar registros" at bounding box center [1438, 104] width 83 height 18
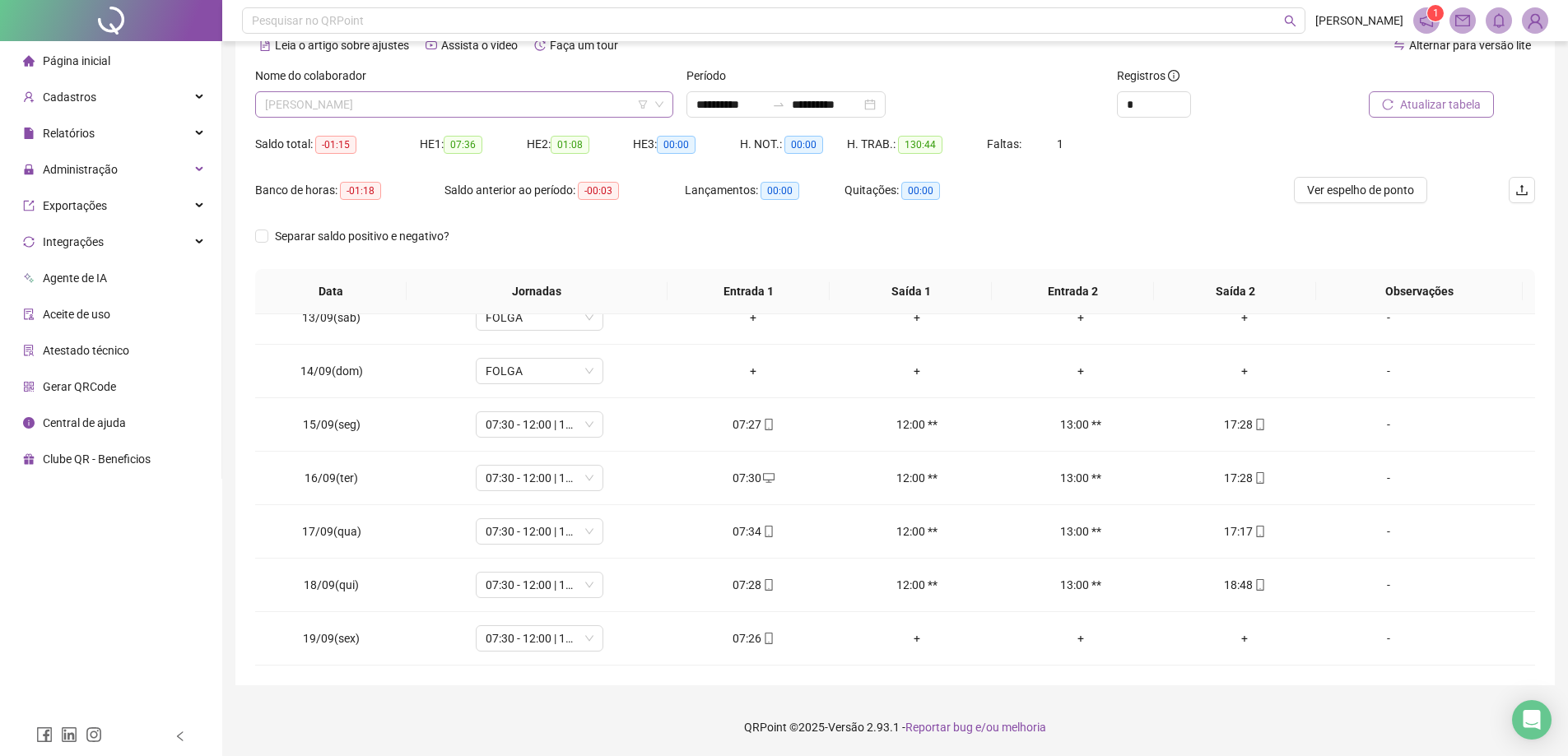
click at [539, 99] on span "[PERSON_NAME]" at bounding box center [464, 104] width 398 height 25
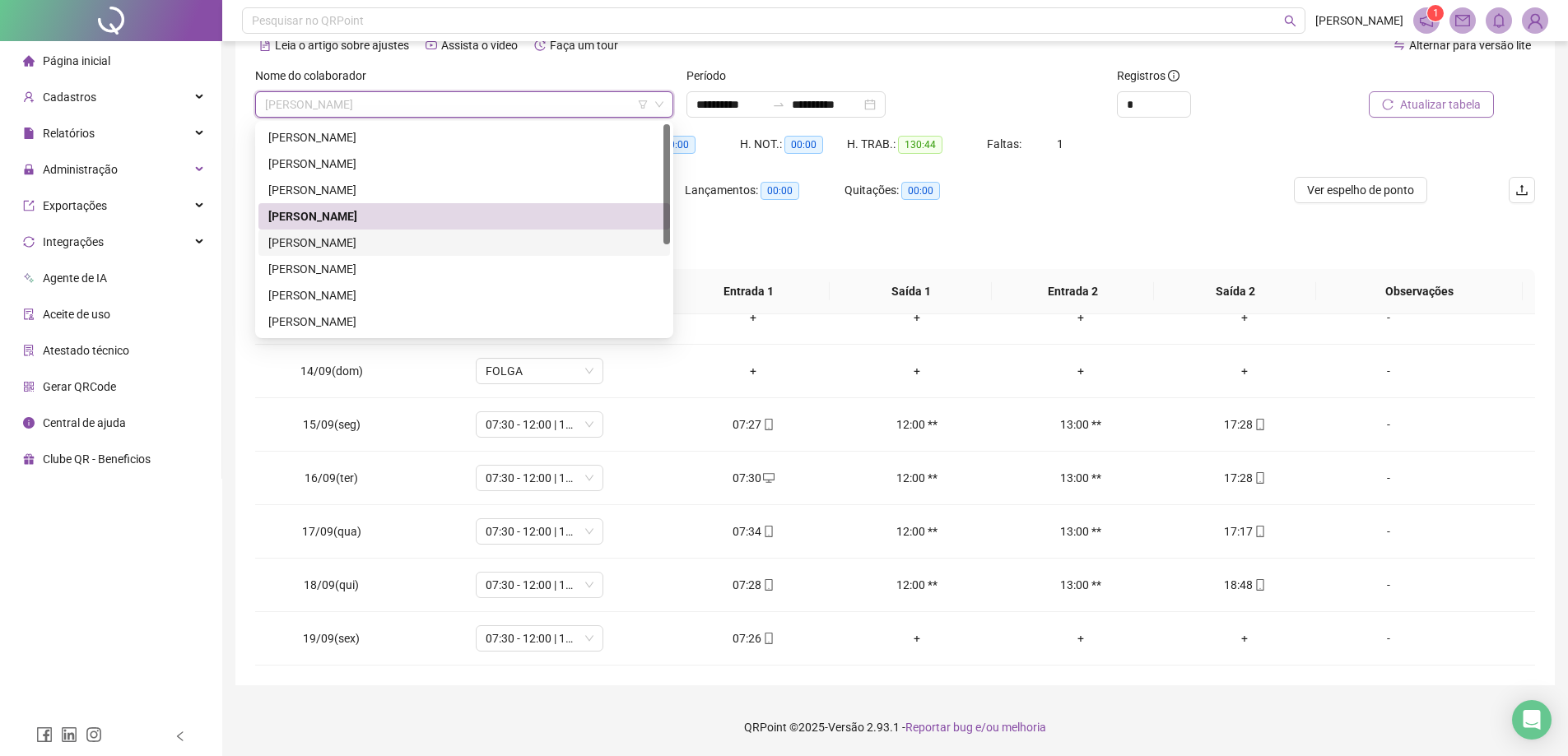
click at [428, 244] on div "[PERSON_NAME]" at bounding box center [464, 242] width 392 height 18
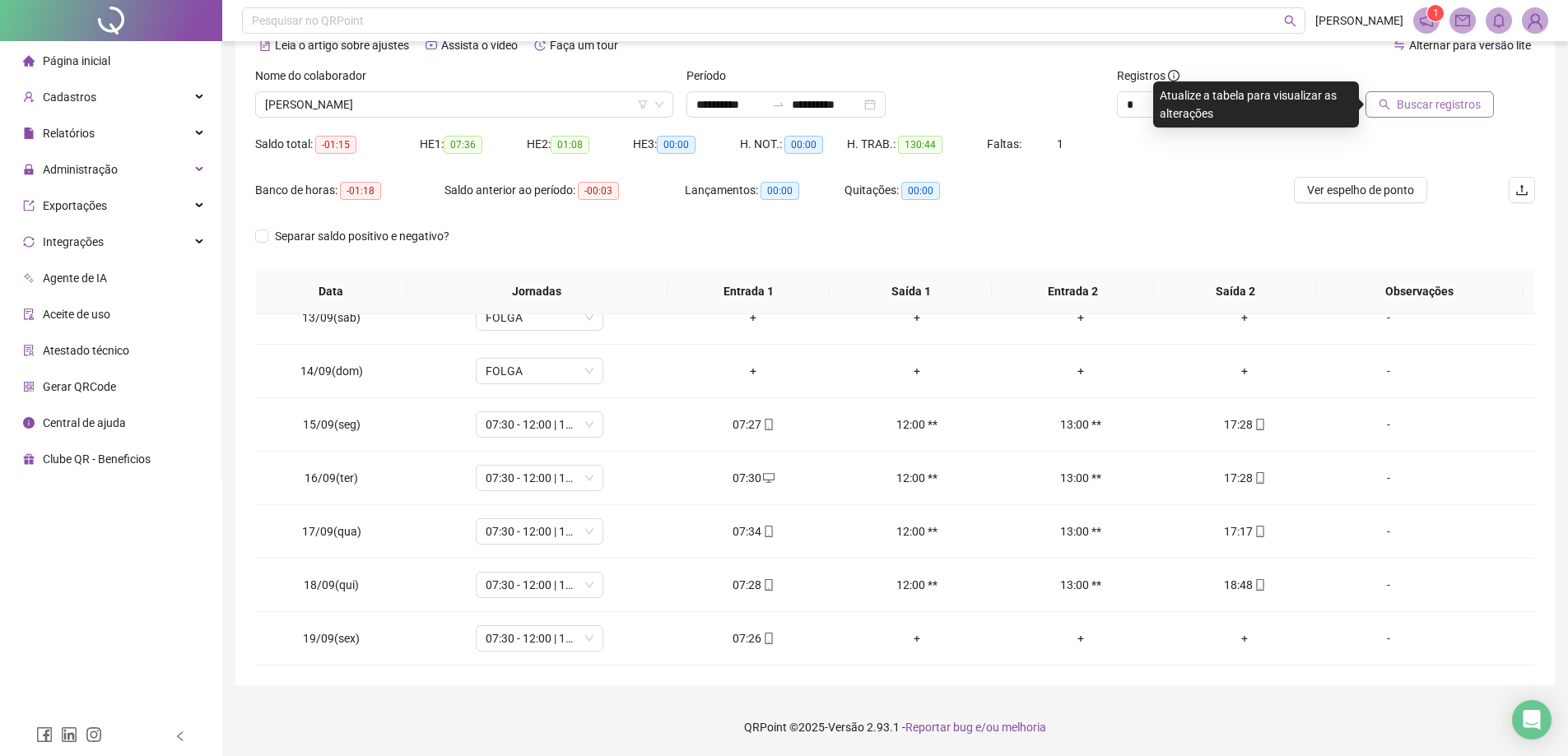
click at [1427, 107] on span "Buscar registros" at bounding box center [1438, 104] width 83 height 18
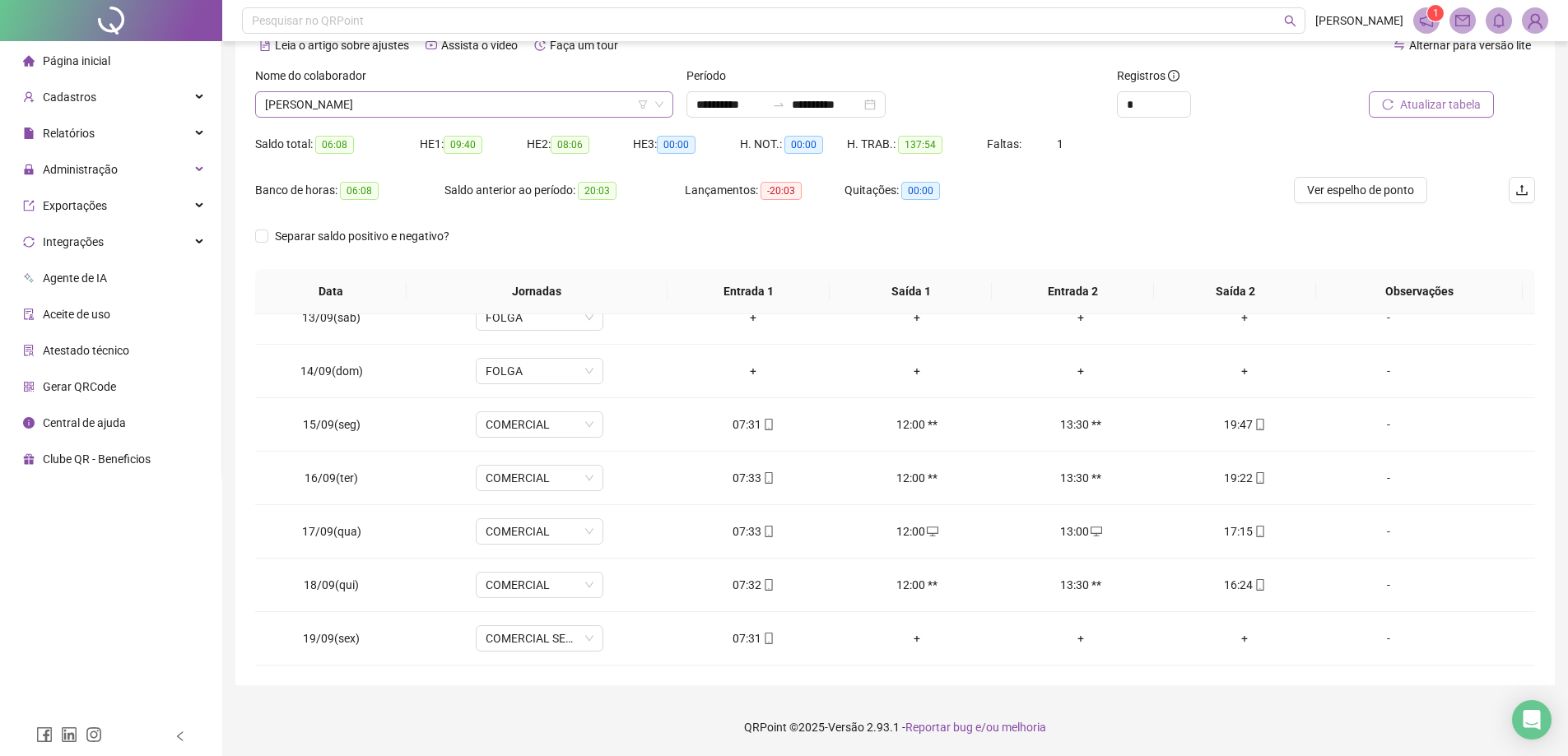
click at [523, 97] on span "[PERSON_NAME]" at bounding box center [464, 104] width 398 height 25
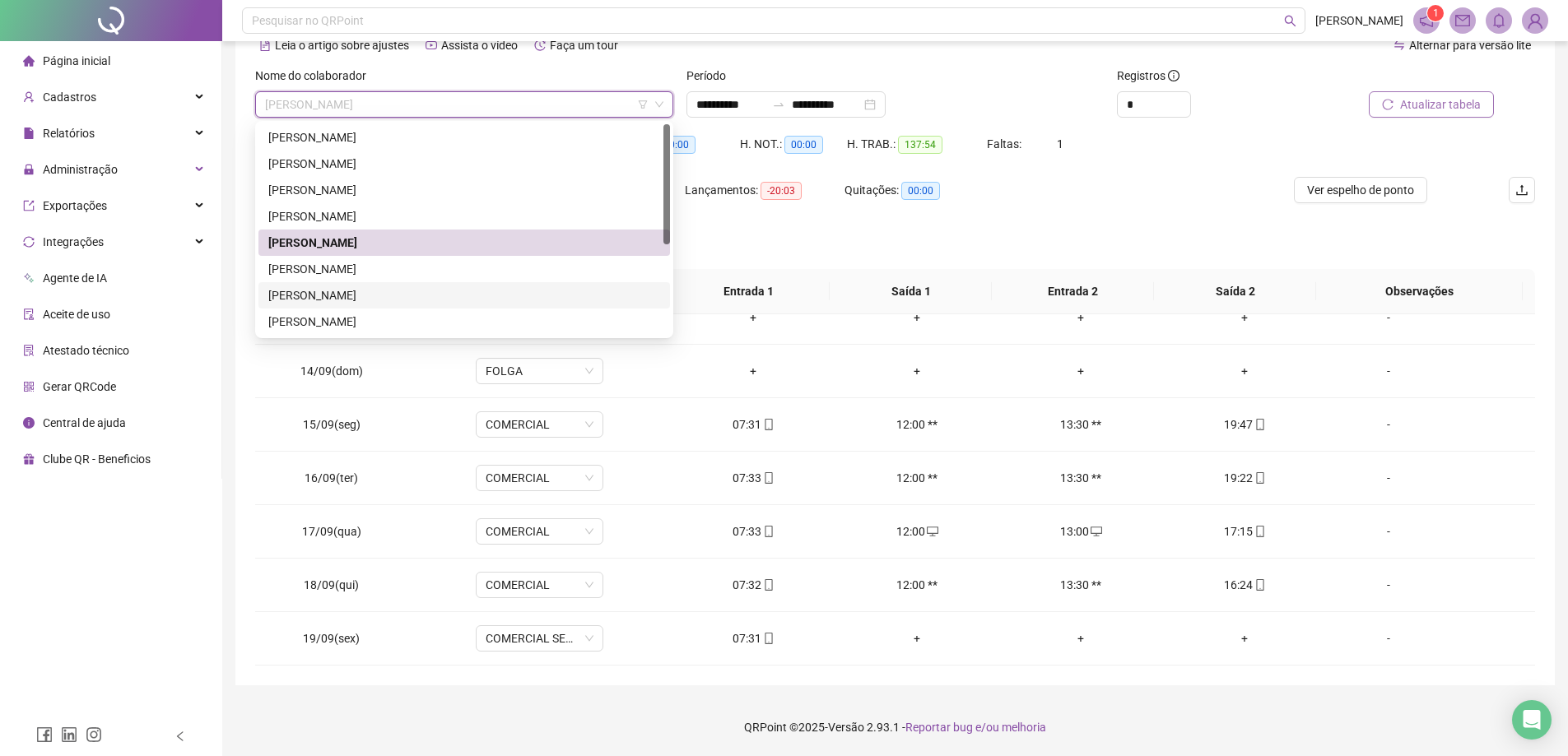
click at [412, 302] on div "[PERSON_NAME]" at bounding box center [464, 295] width 392 height 18
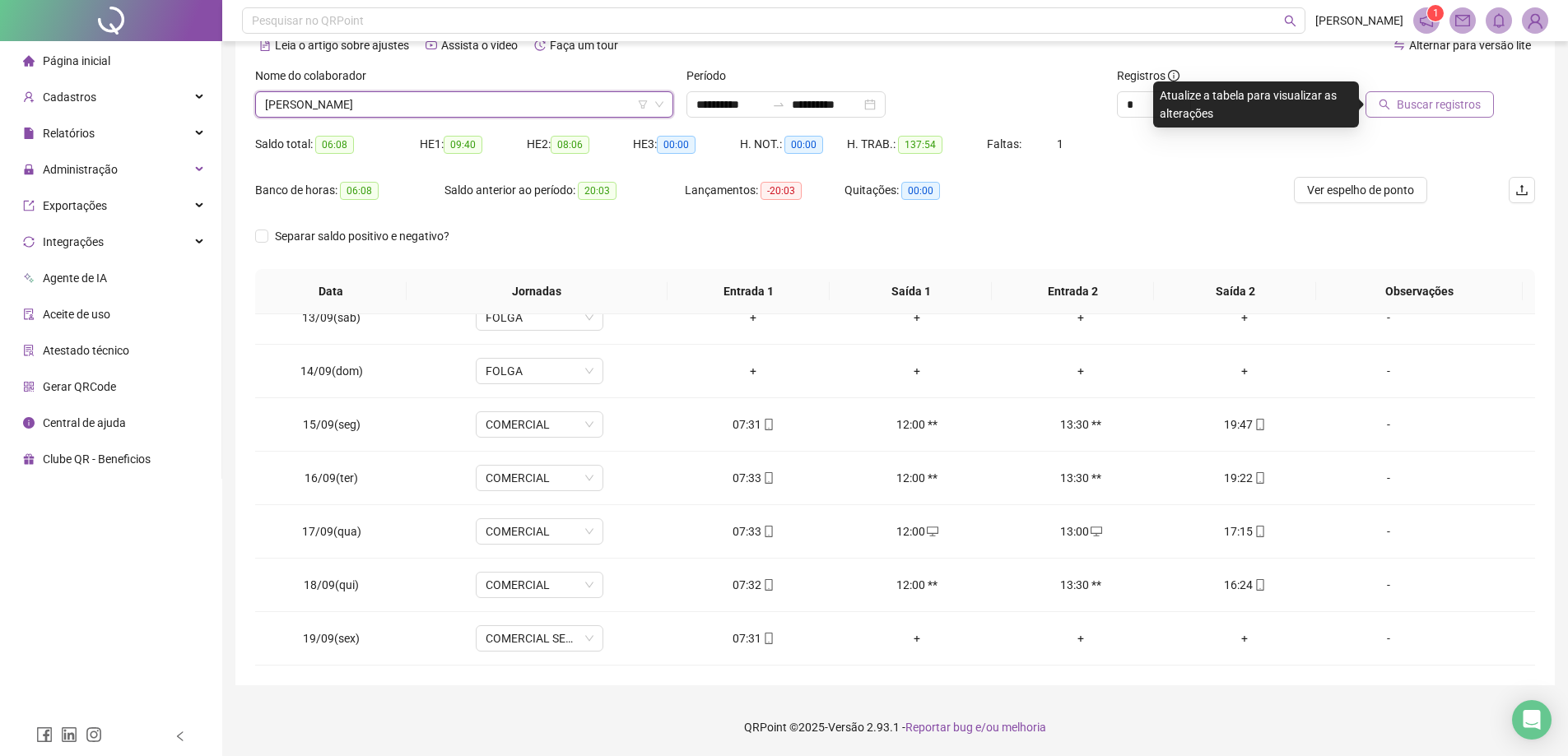
click at [1447, 97] on span "Buscar registros" at bounding box center [1438, 104] width 83 height 18
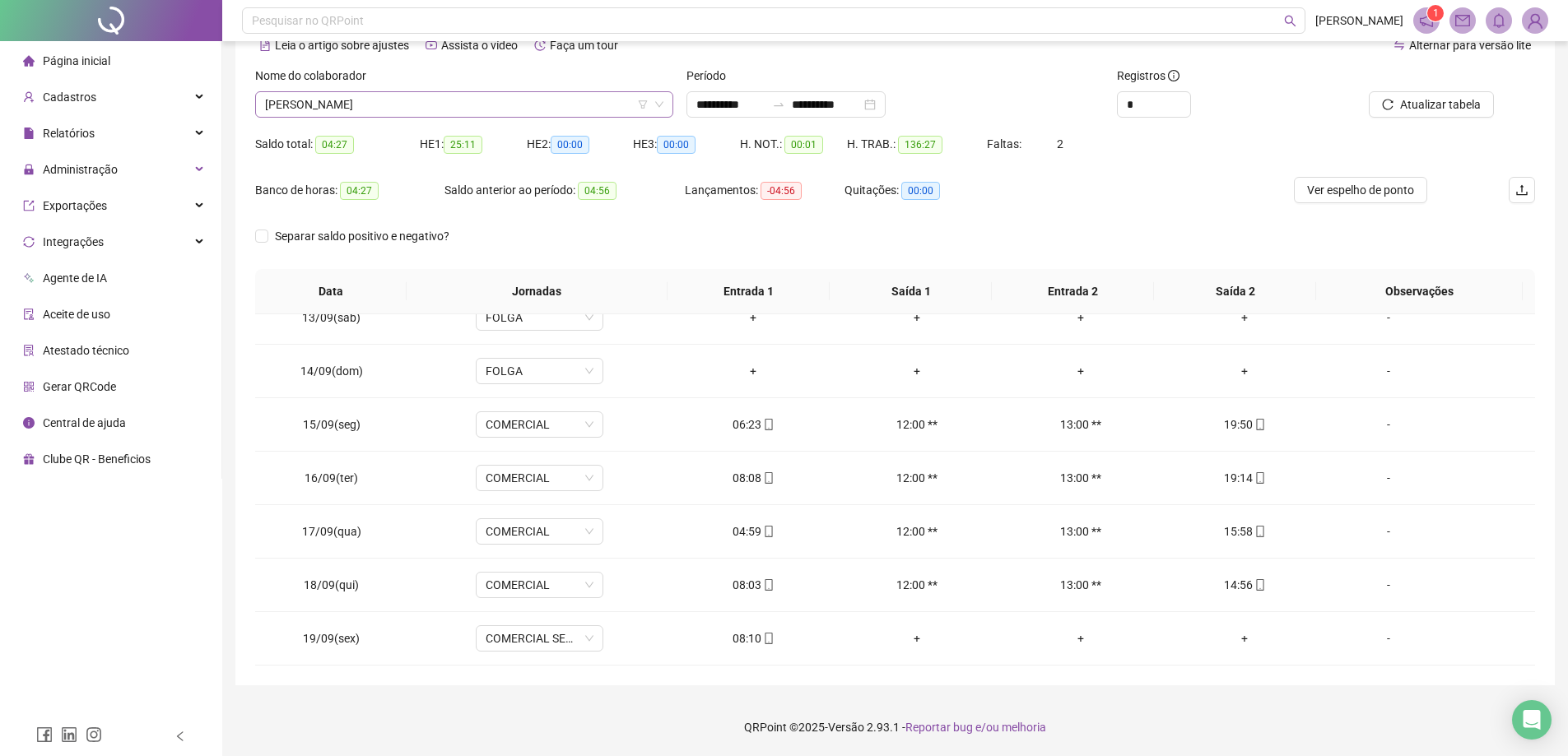
click at [545, 103] on span "[PERSON_NAME]" at bounding box center [464, 104] width 398 height 25
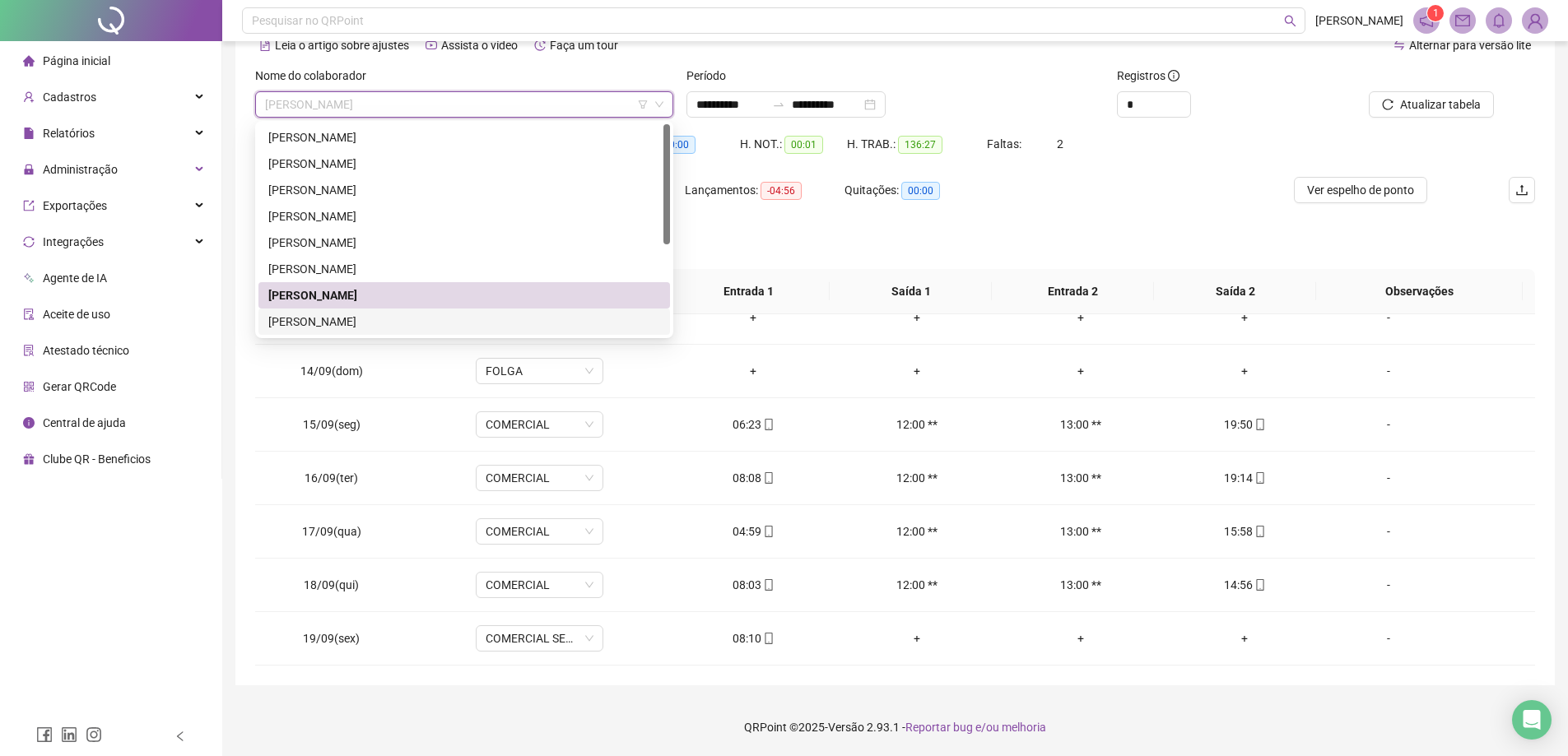
click at [402, 323] on div "[PERSON_NAME]" at bounding box center [464, 322] width 392 height 18
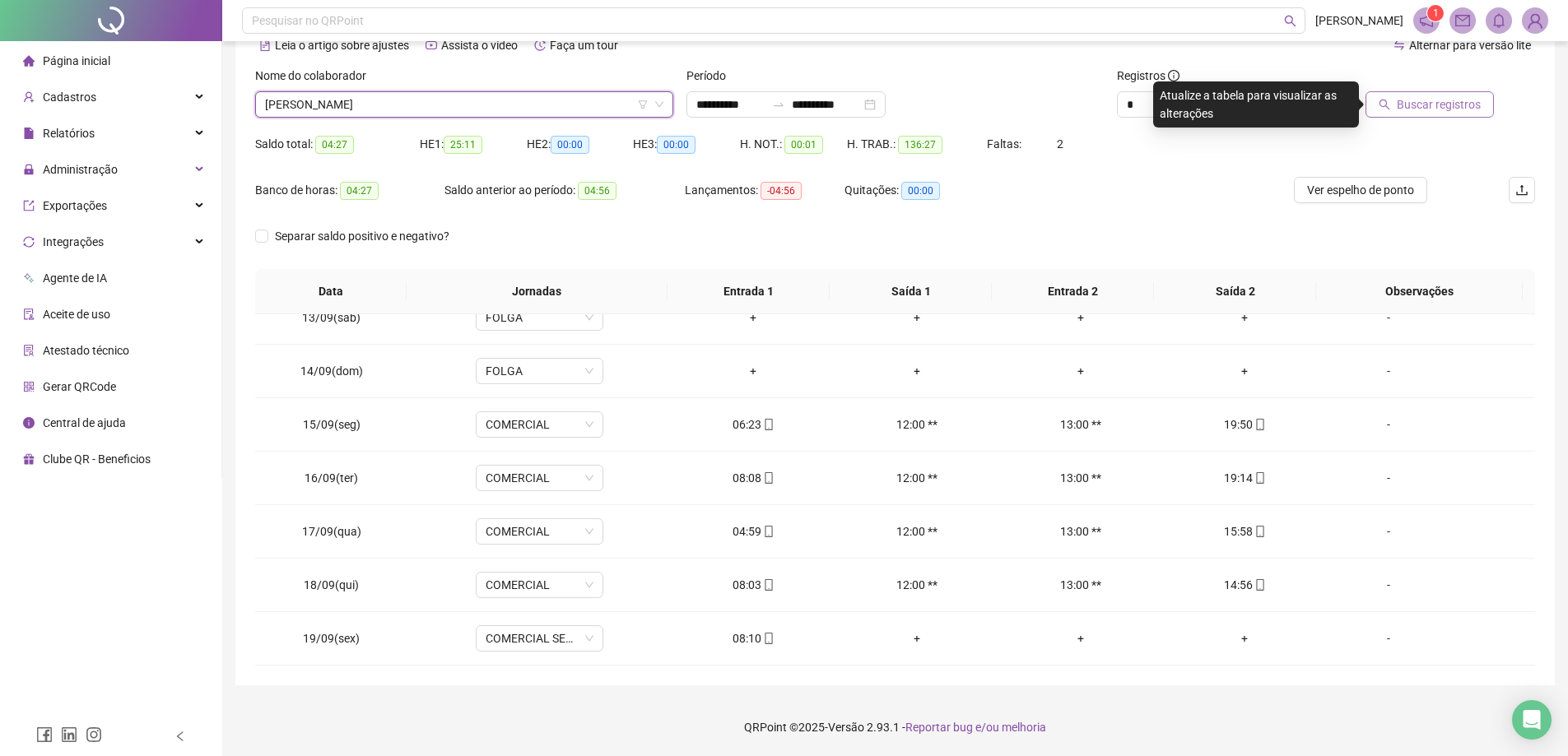
click at [1402, 113] on button "Buscar registros" at bounding box center [1429, 104] width 128 height 27
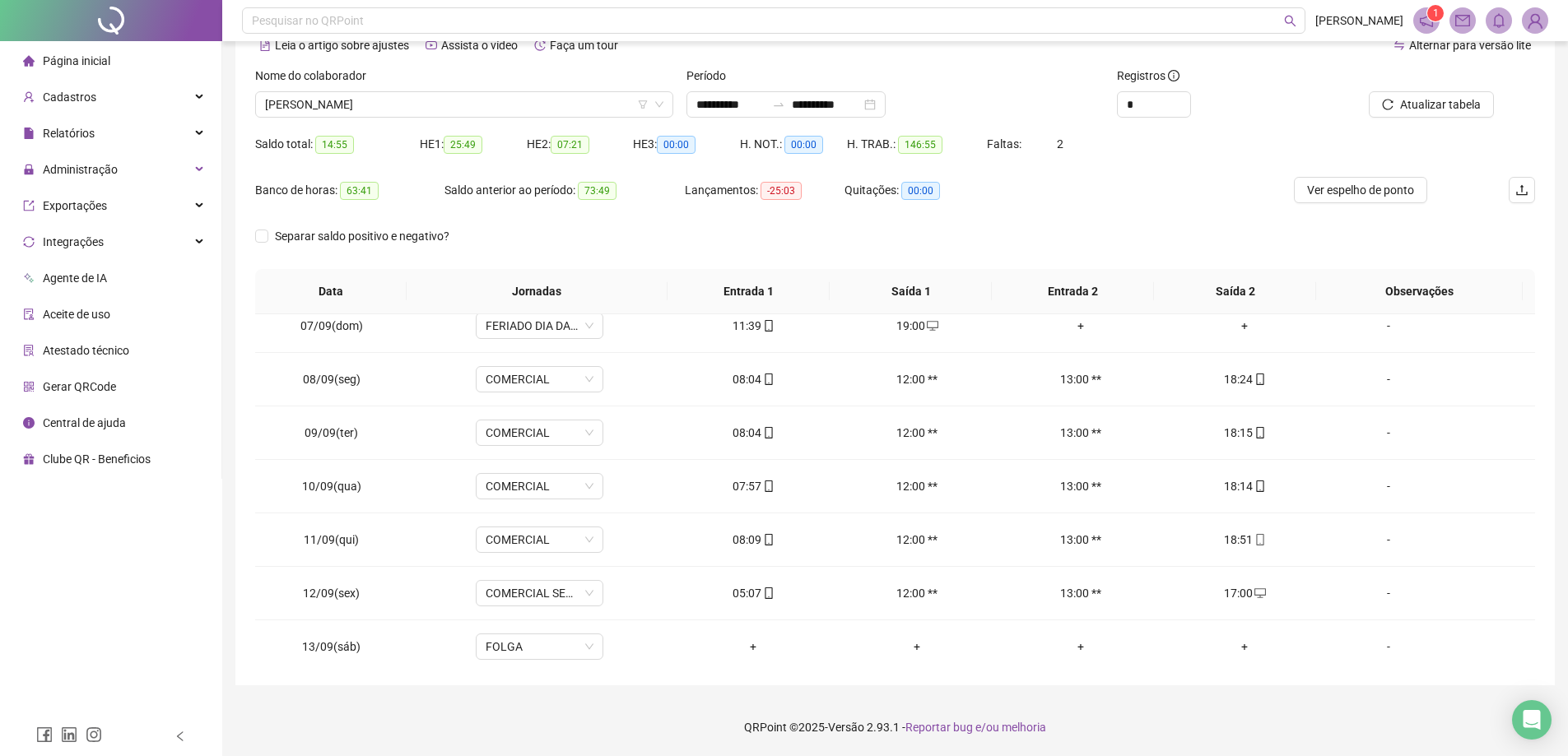
scroll to position [0, 0]
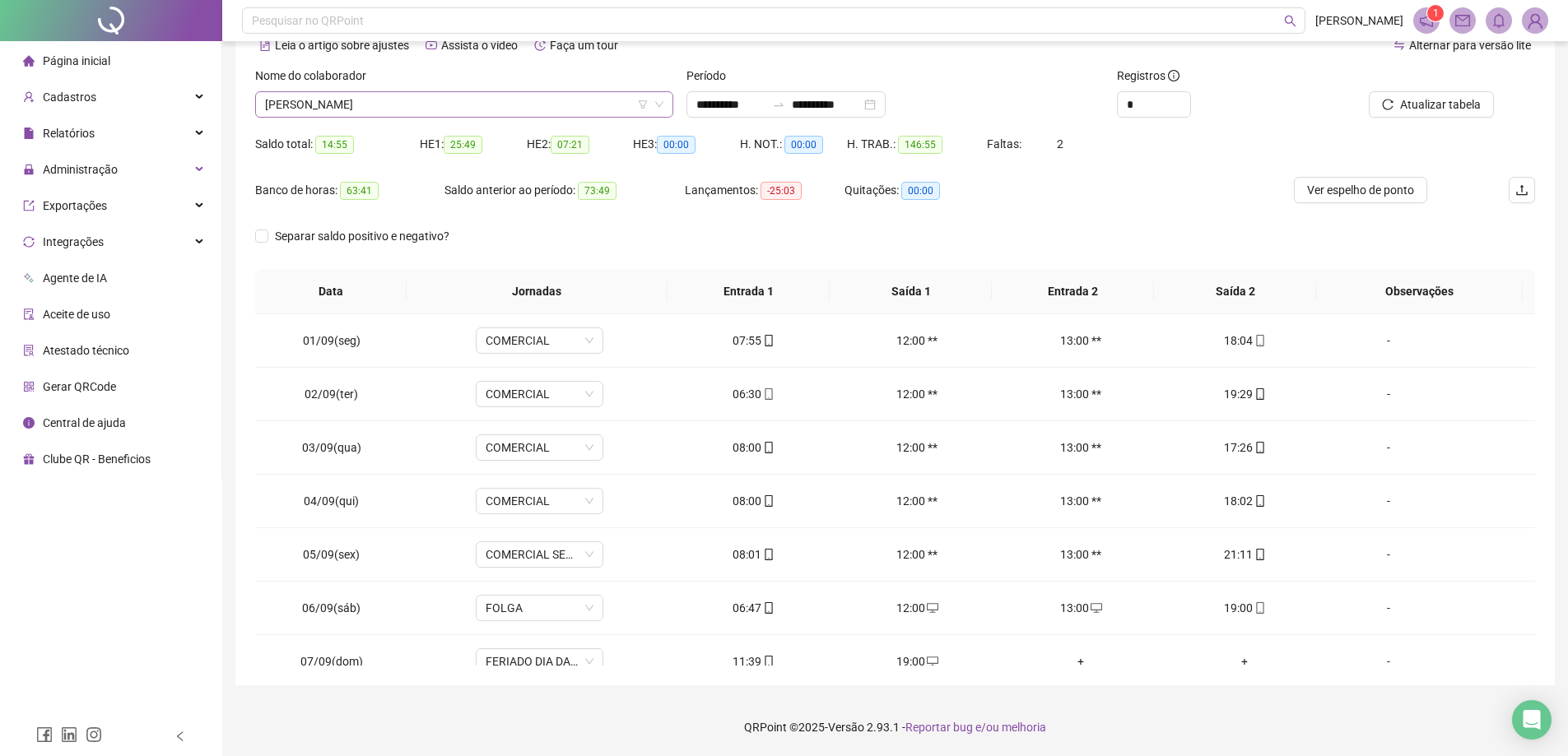
click at [525, 104] on span "[PERSON_NAME]" at bounding box center [464, 104] width 398 height 25
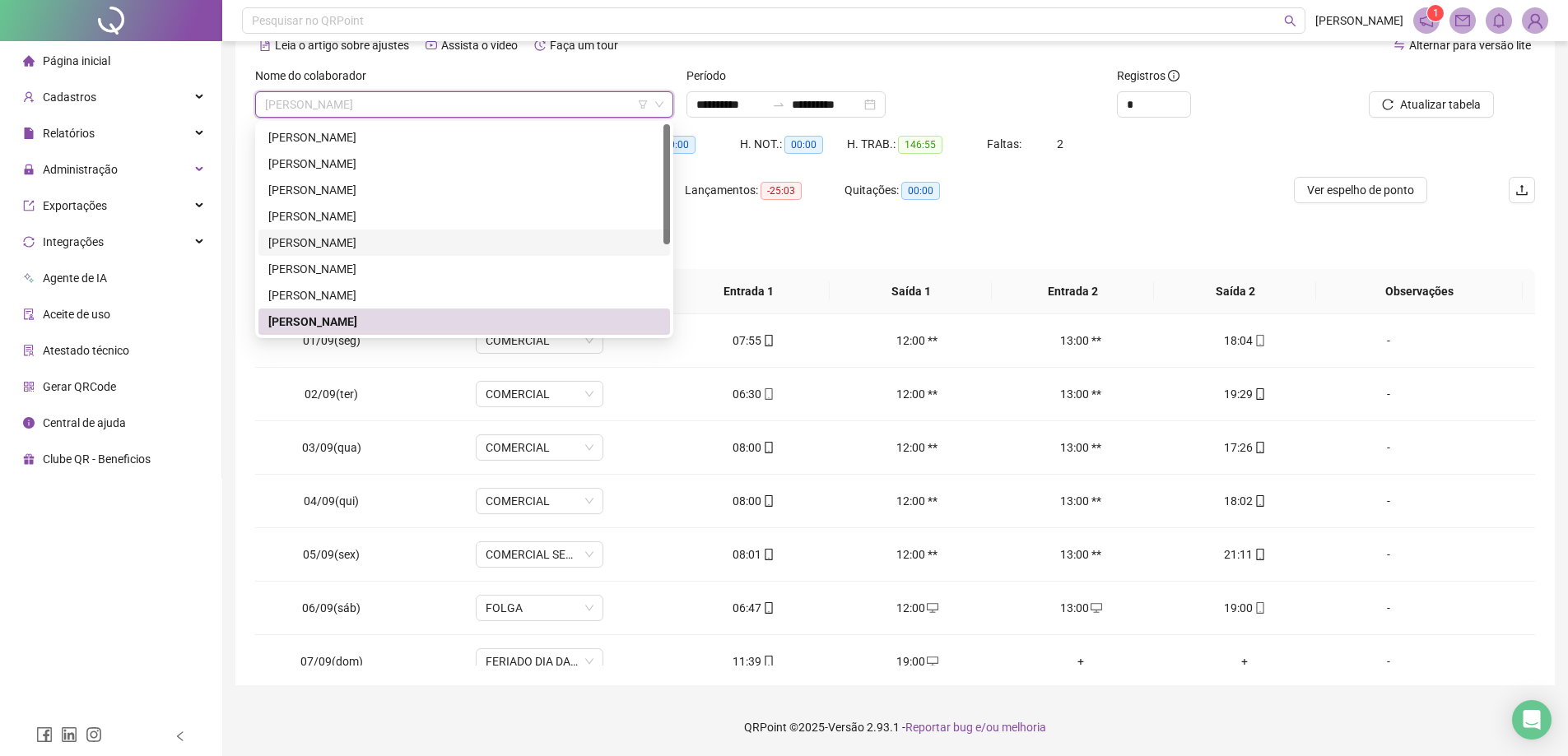
scroll to position [158, 0]
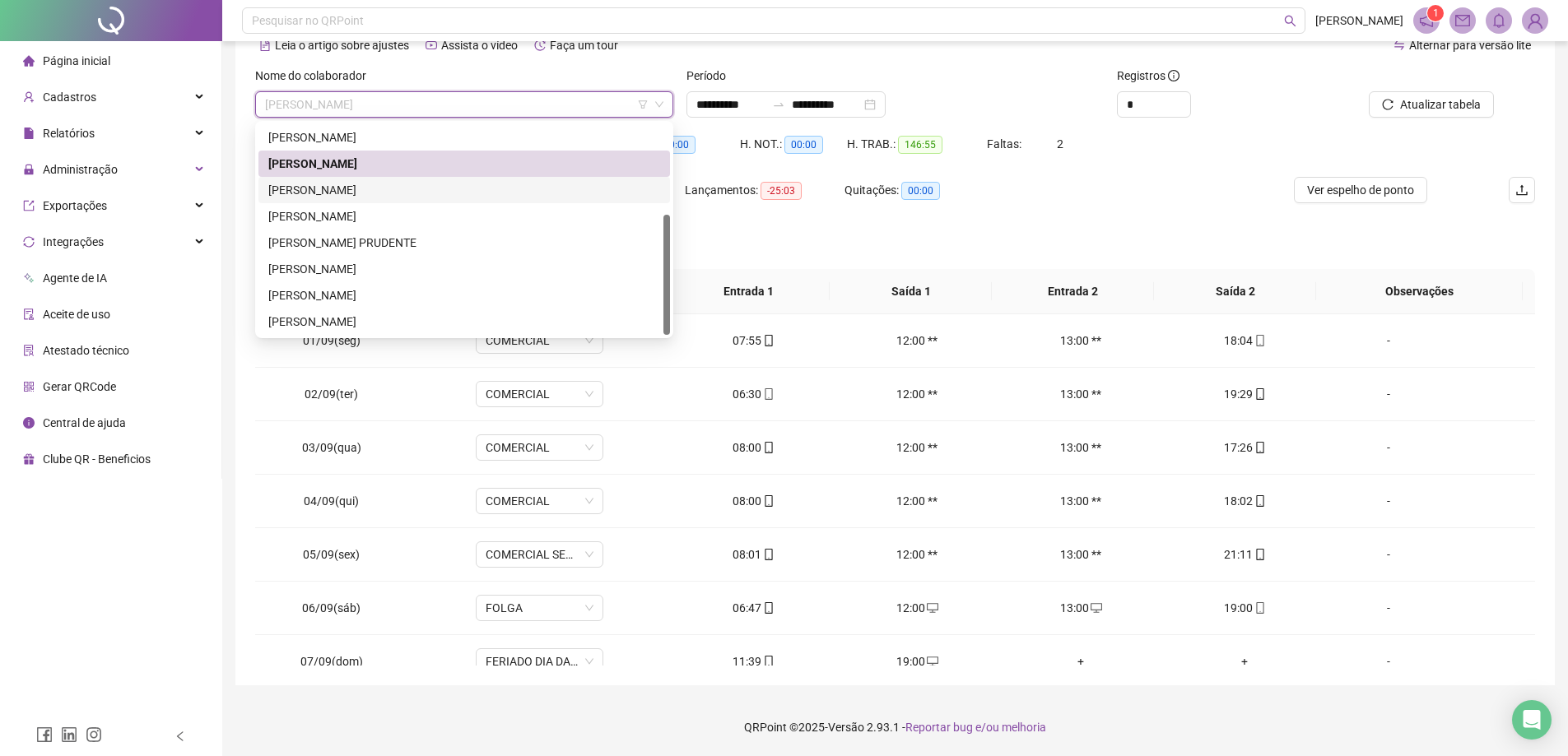
click at [389, 189] on div "[PERSON_NAME]" at bounding box center [464, 190] width 392 height 18
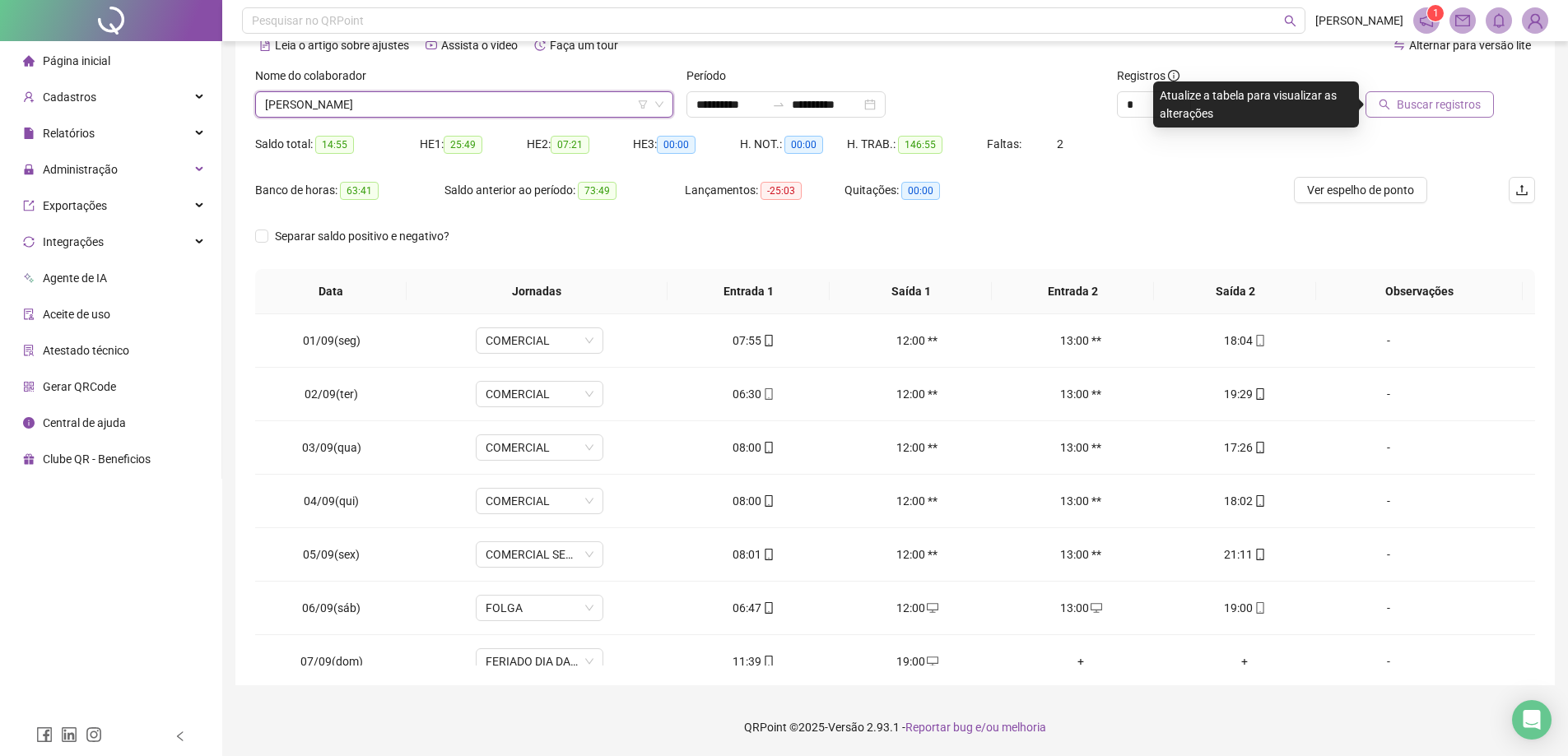
click at [1416, 100] on span "Buscar registros" at bounding box center [1438, 104] width 83 height 18
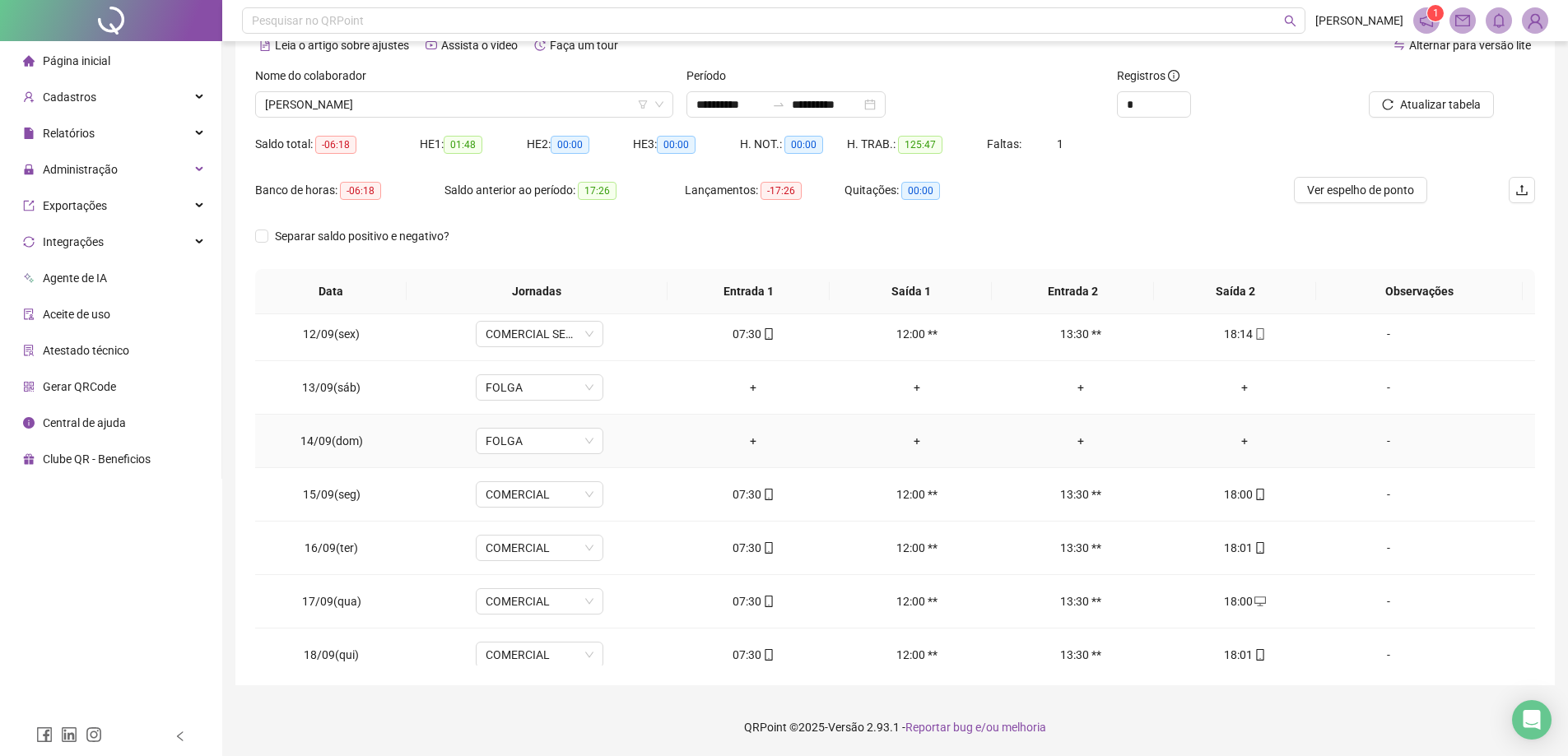
scroll to position [665, 0]
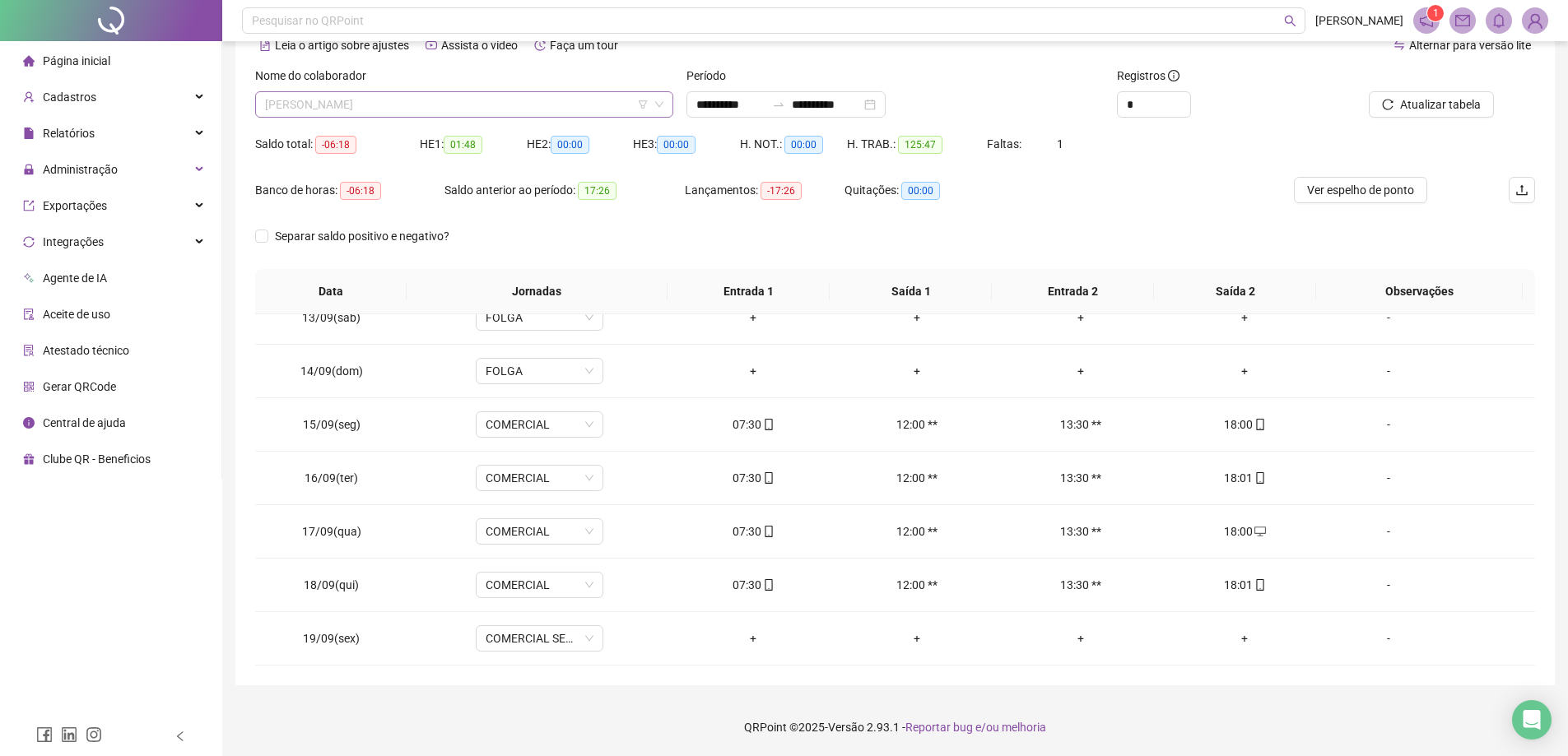
click at [574, 103] on span "[PERSON_NAME]" at bounding box center [464, 104] width 398 height 25
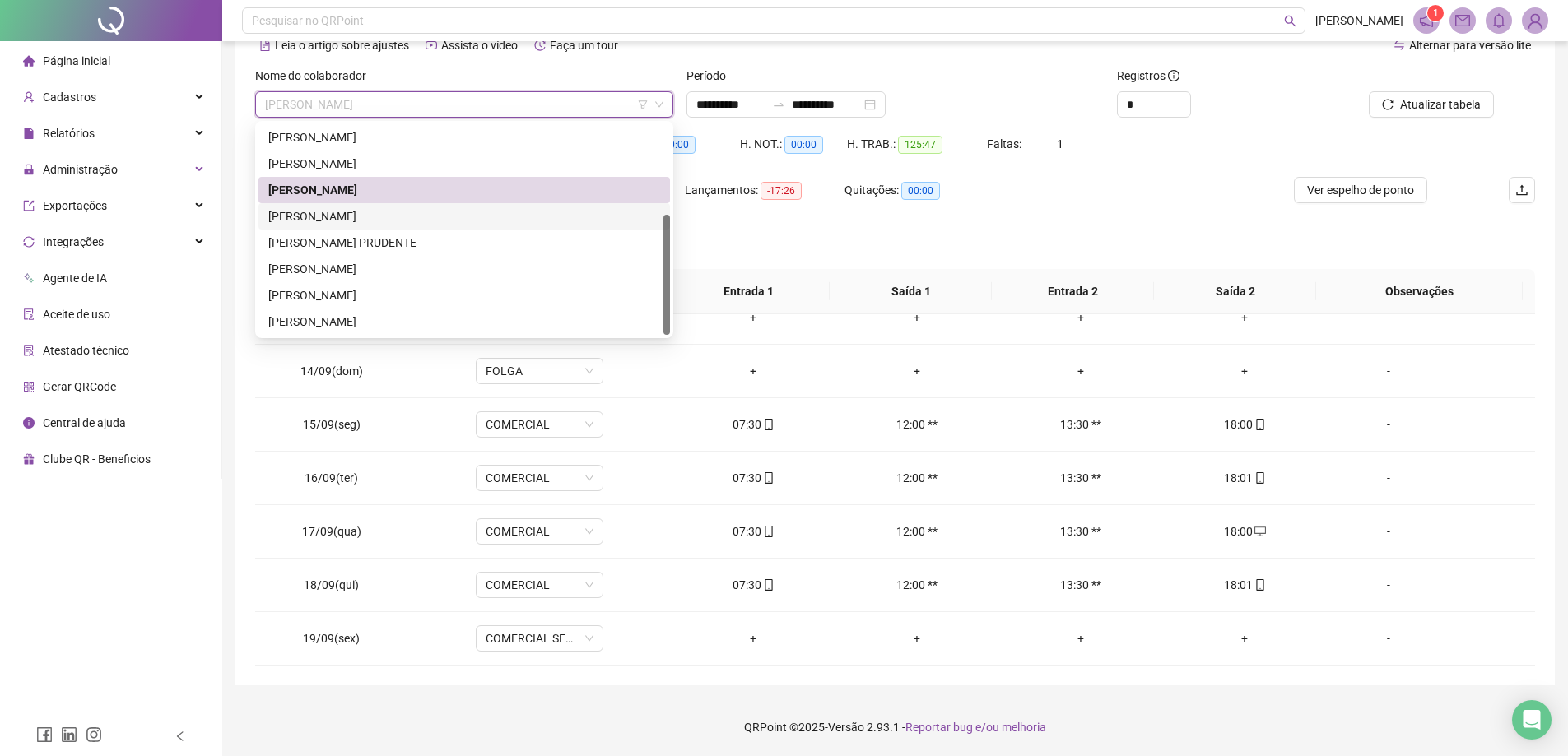
click at [373, 218] on div "[PERSON_NAME]" at bounding box center [464, 217] width 392 height 18
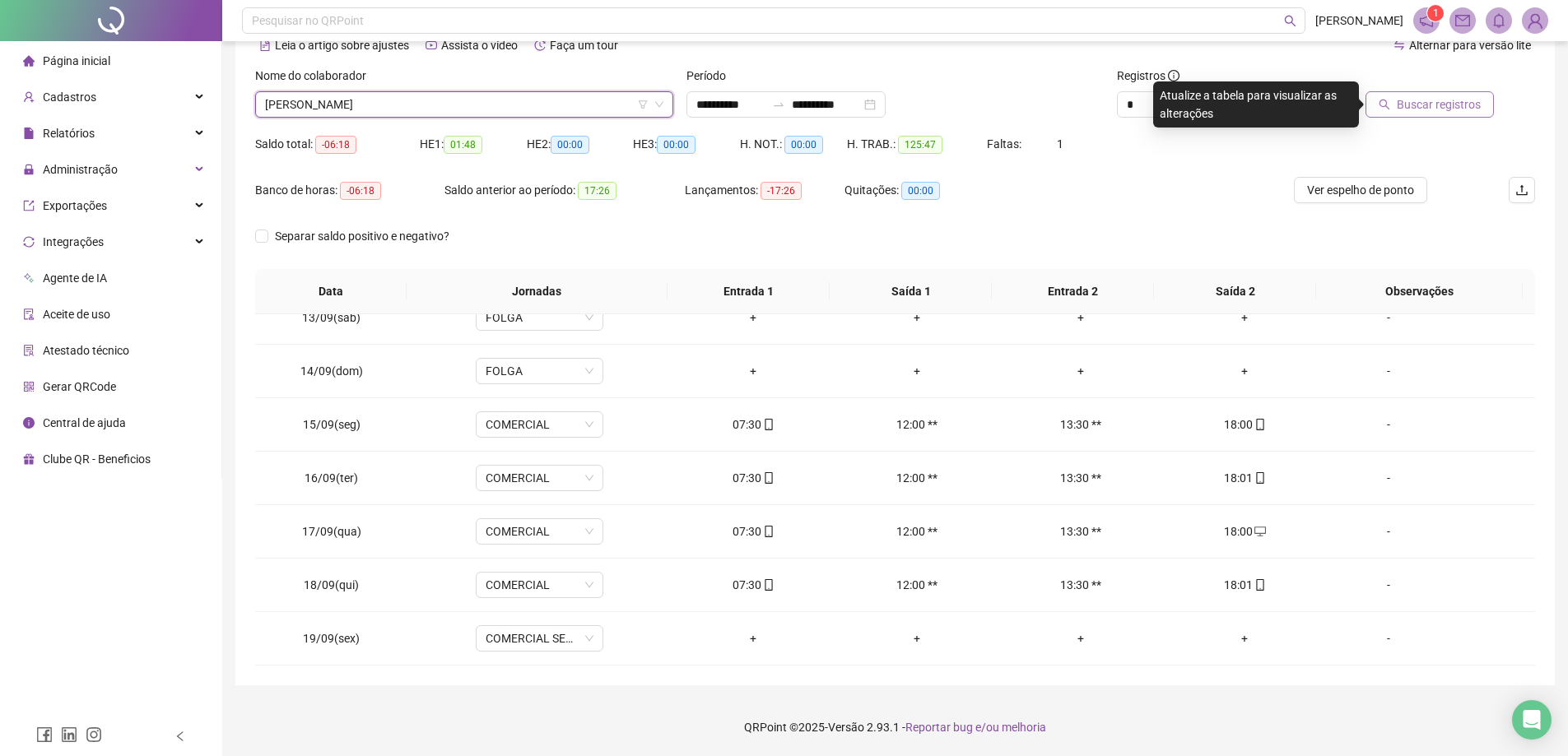
click at [1450, 97] on span "Buscar registros" at bounding box center [1438, 104] width 83 height 18
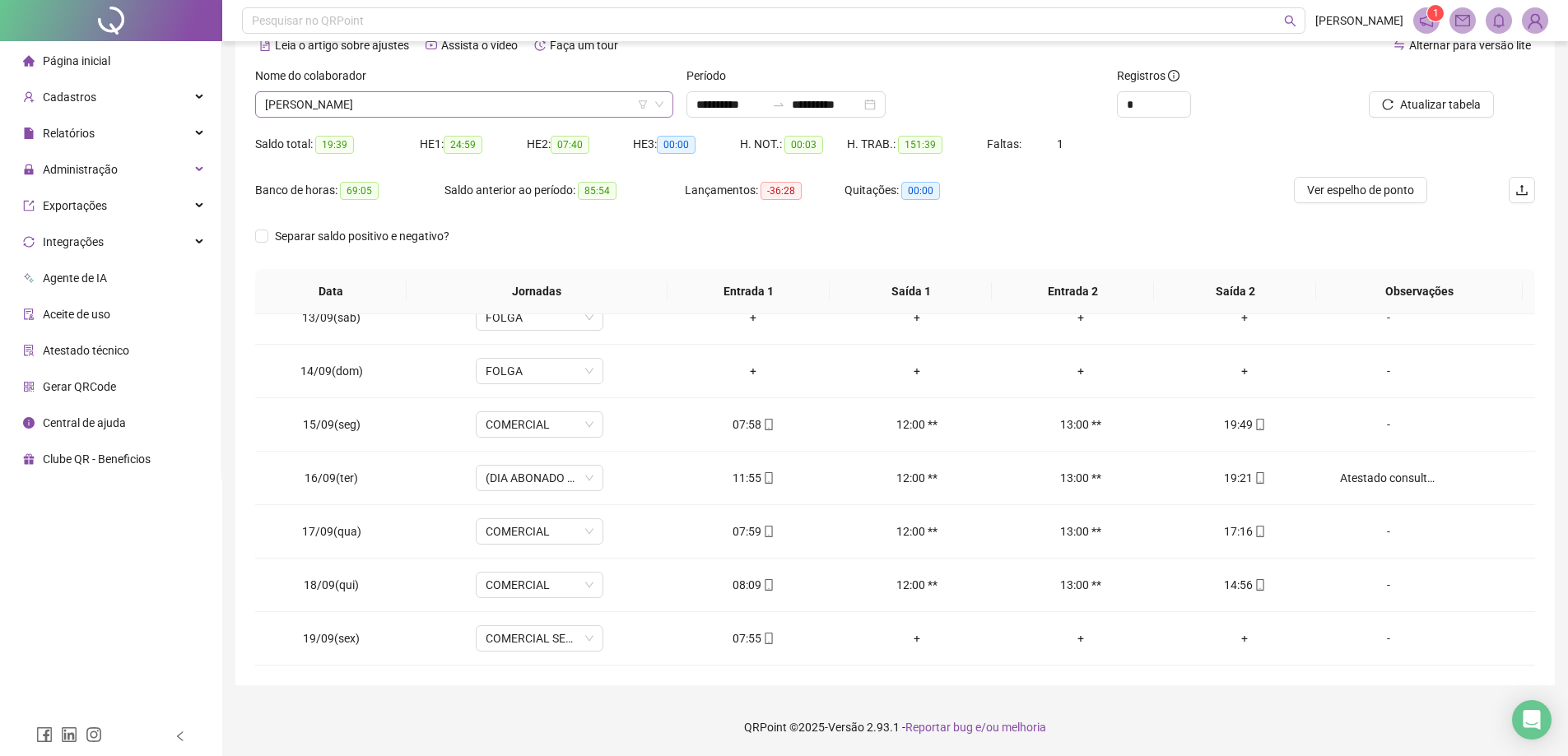
click at [530, 101] on span "[PERSON_NAME]" at bounding box center [464, 104] width 398 height 25
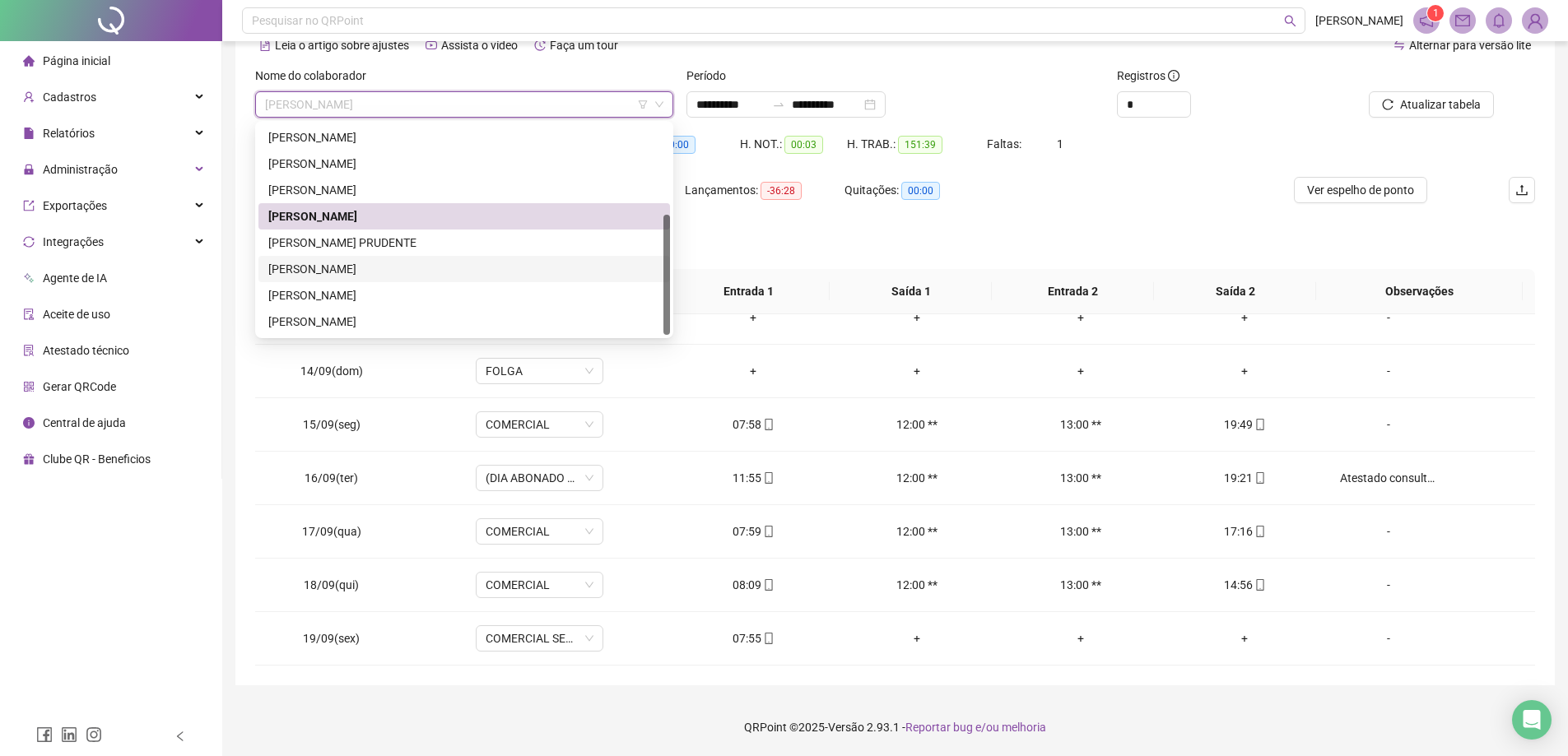
click at [393, 267] on div "[PERSON_NAME]" at bounding box center [464, 269] width 392 height 18
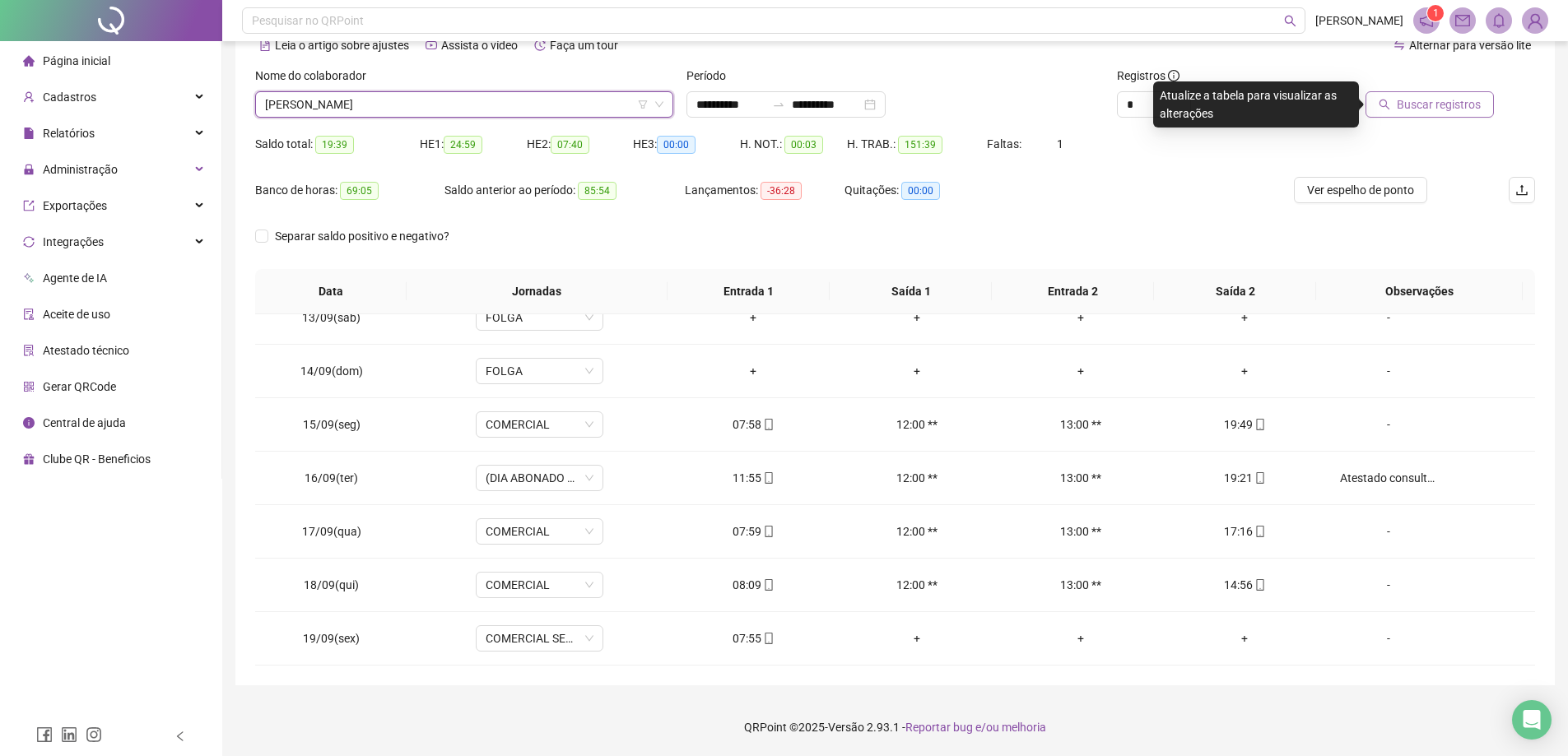
click at [1468, 101] on span "Buscar registros" at bounding box center [1438, 104] width 83 height 18
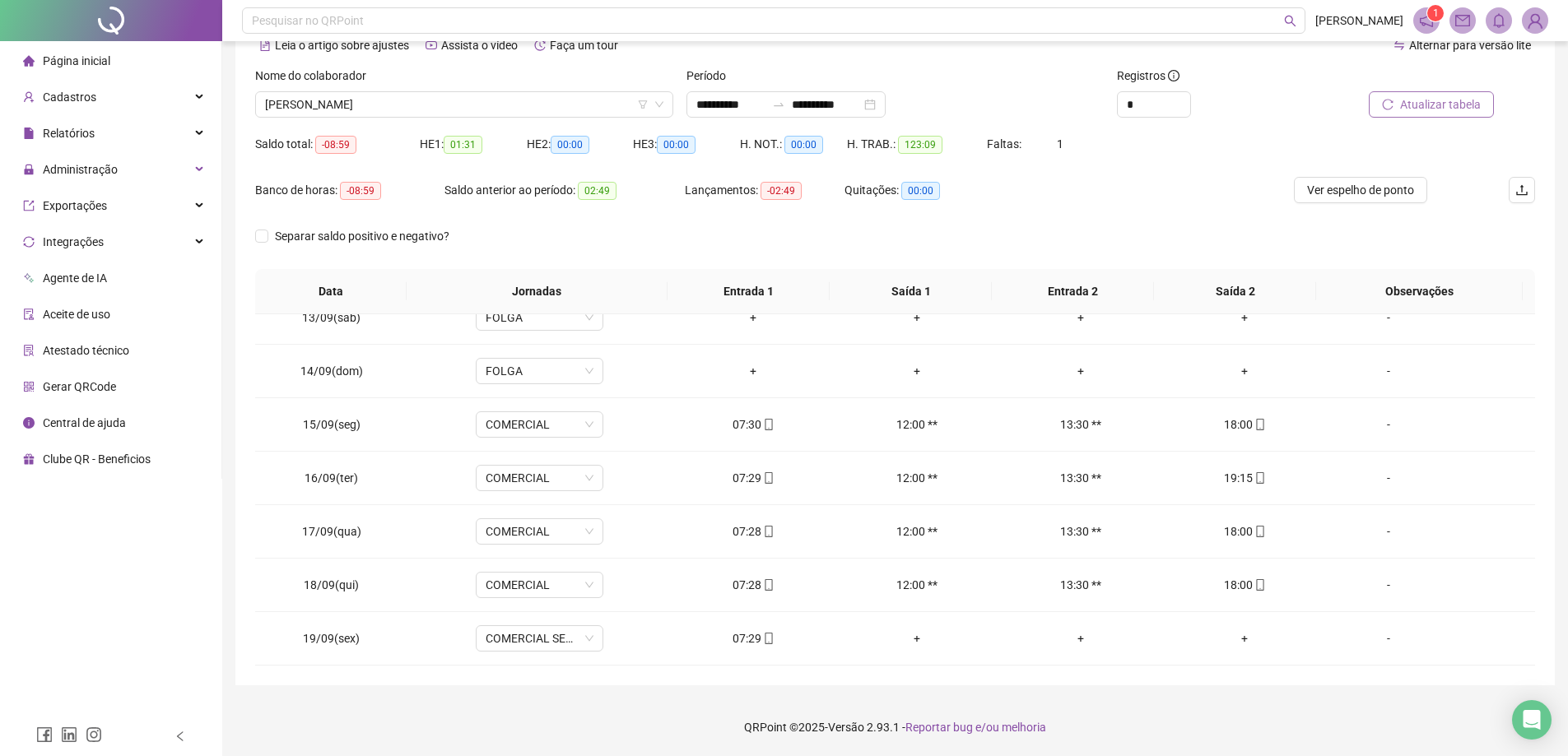
click at [545, 88] on div "Nome do colaborador" at bounding box center [464, 78] width 418 height 25
click at [545, 121] on div "Nome do colaborador [PERSON_NAME]" at bounding box center [464, 98] width 431 height 65
click at [566, 104] on span "[PERSON_NAME]" at bounding box center [464, 104] width 398 height 25
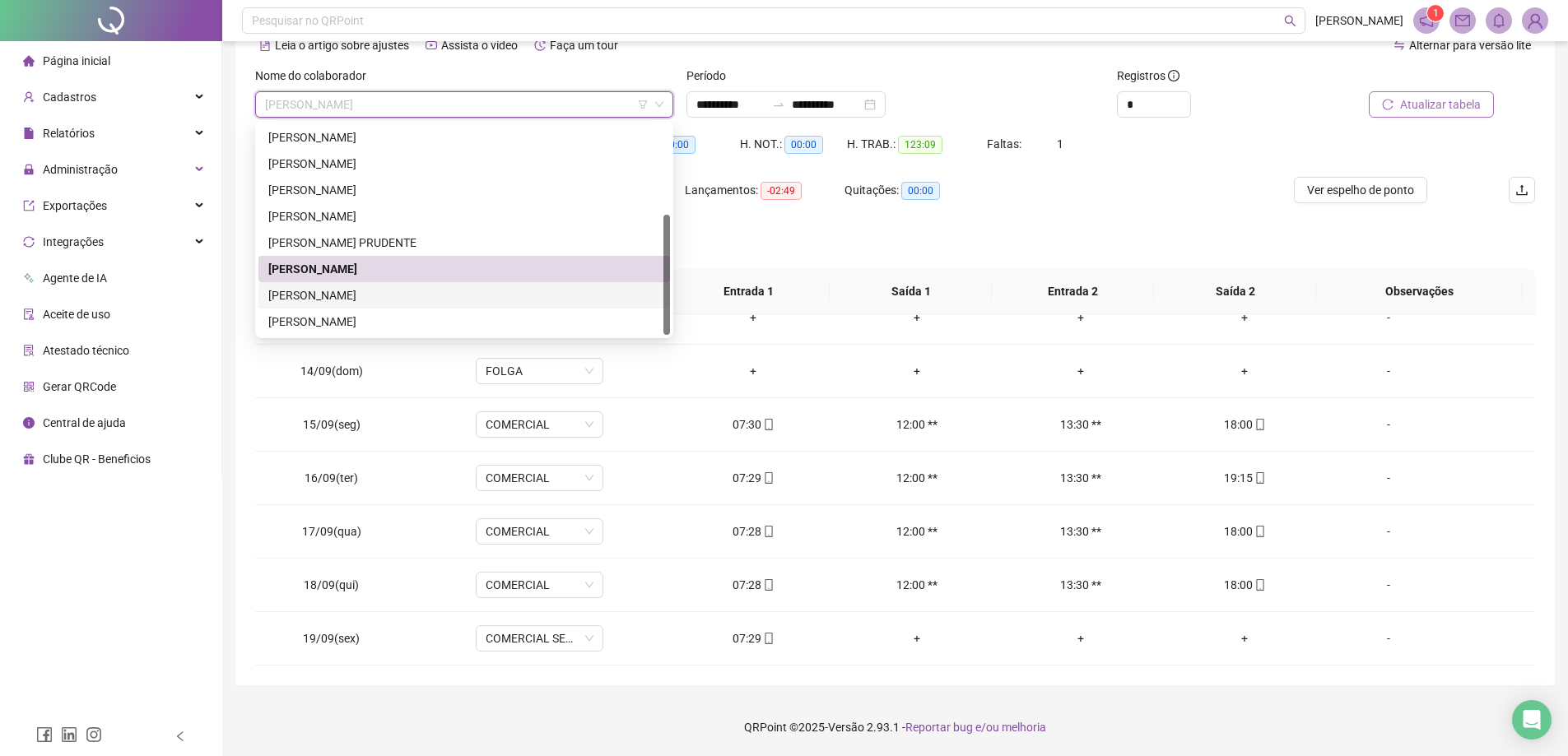
click at [450, 293] on div "[PERSON_NAME]" at bounding box center [464, 295] width 392 height 18
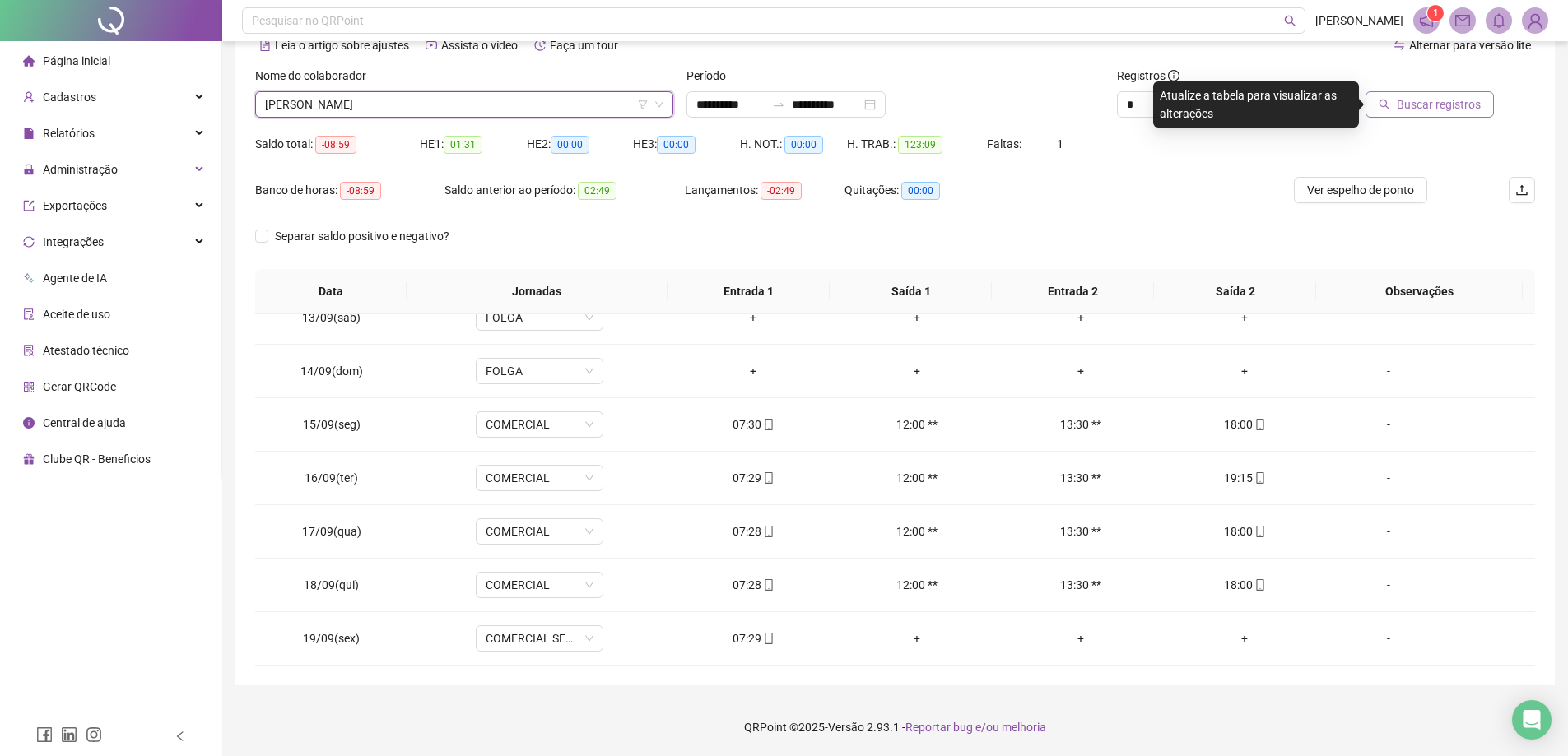
click at [1418, 103] on span "Buscar registros" at bounding box center [1438, 104] width 83 height 18
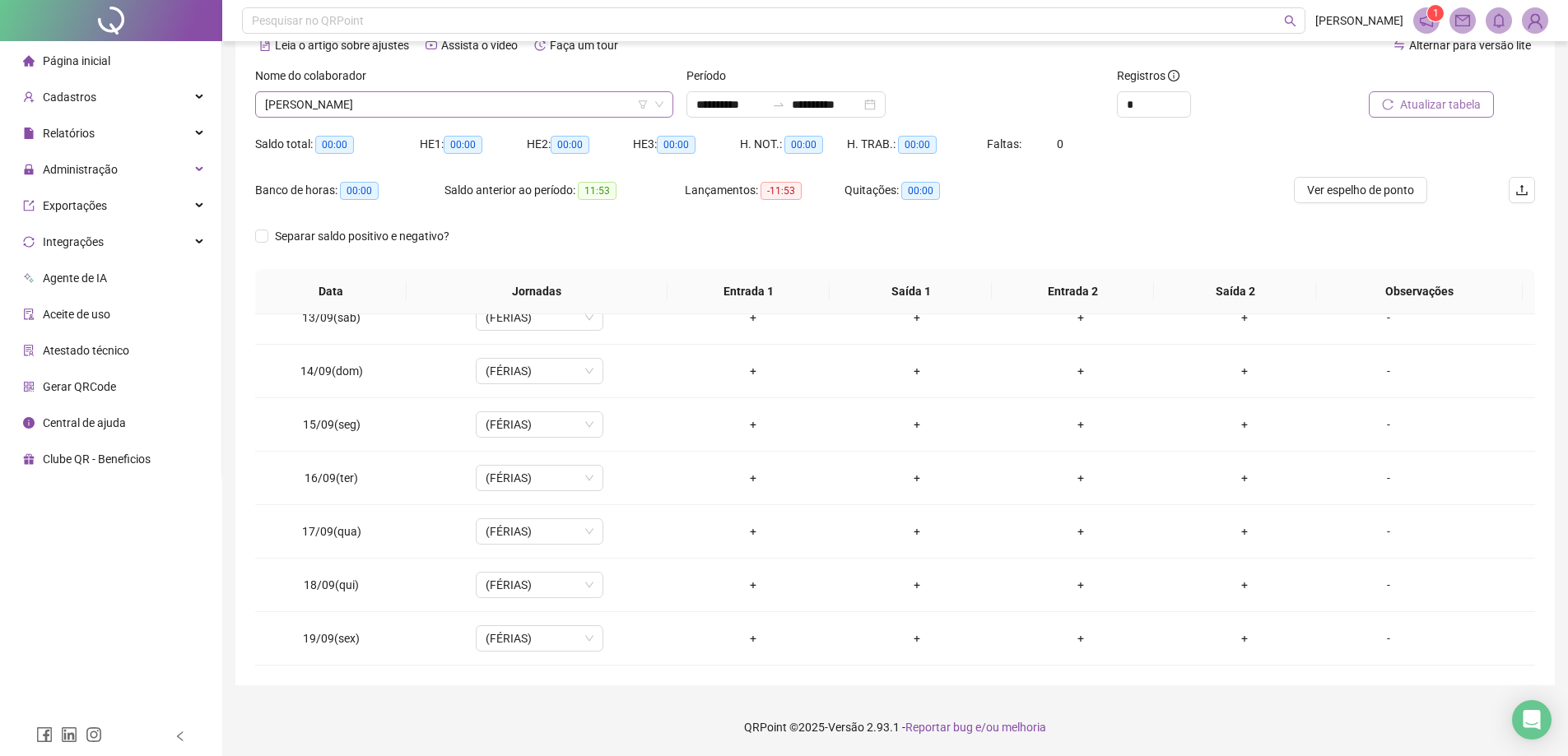
click at [415, 98] on span "[PERSON_NAME]" at bounding box center [464, 104] width 398 height 25
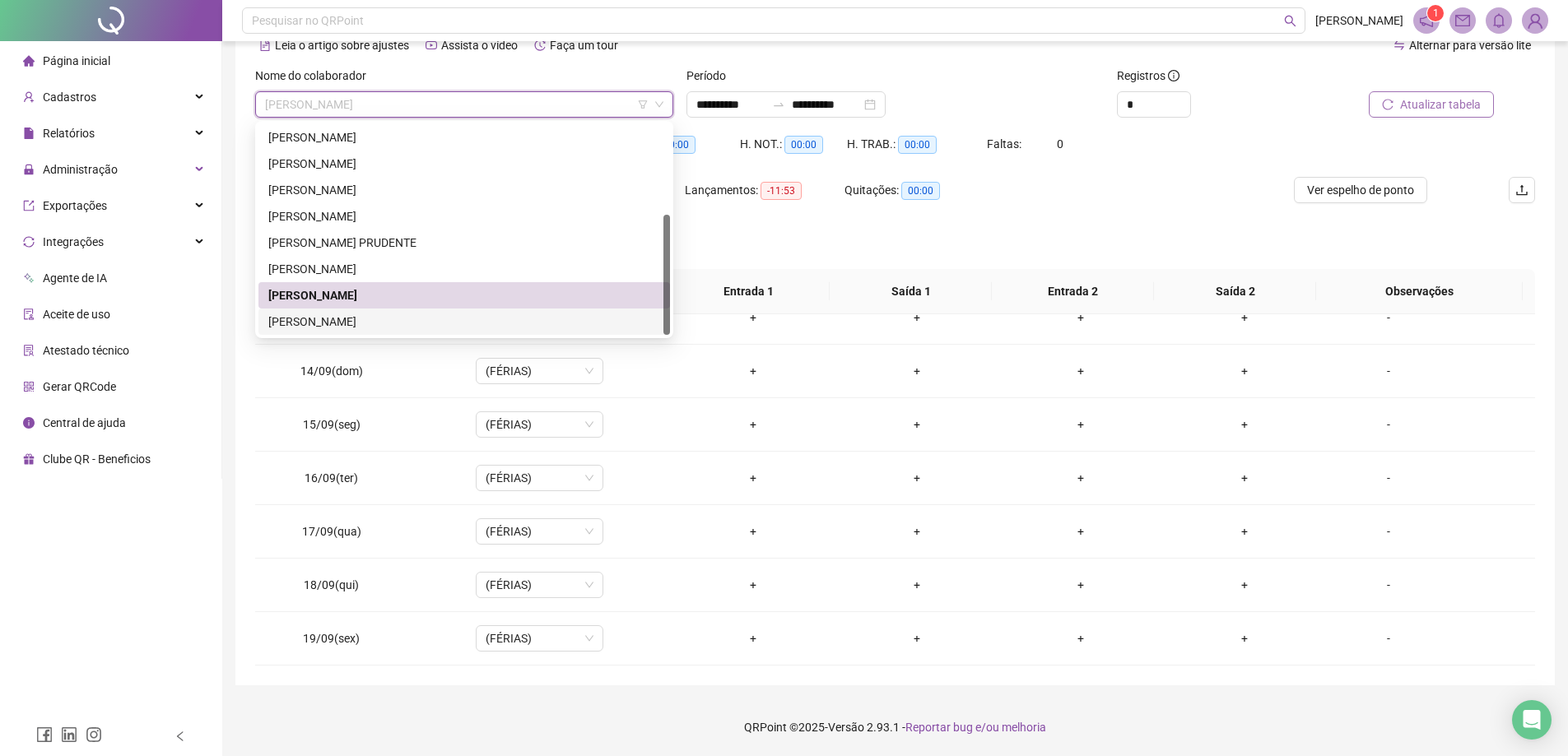
click at [370, 319] on div "[PERSON_NAME]" at bounding box center [464, 322] width 392 height 18
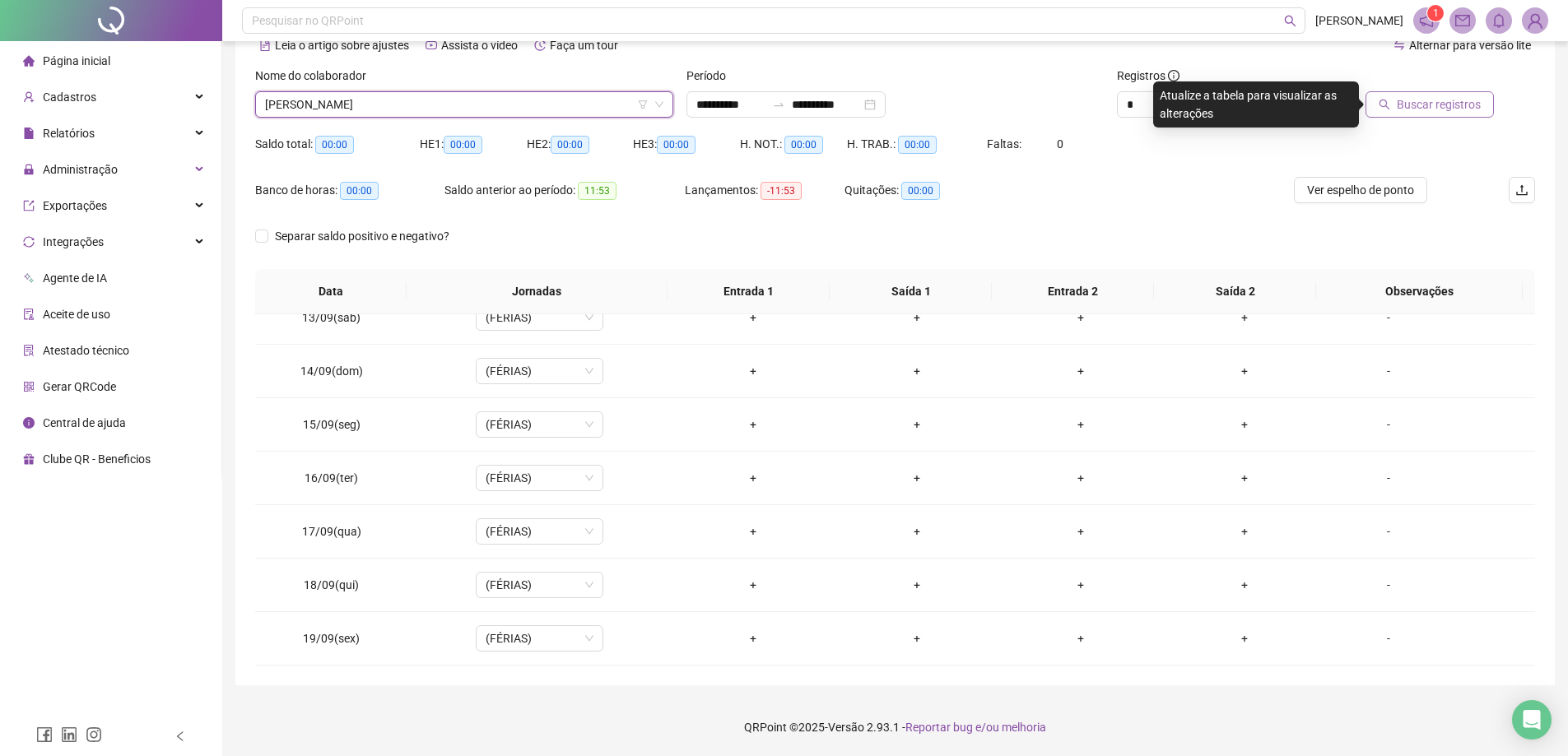
click at [1425, 114] on button "Buscar registros" at bounding box center [1429, 104] width 128 height 27
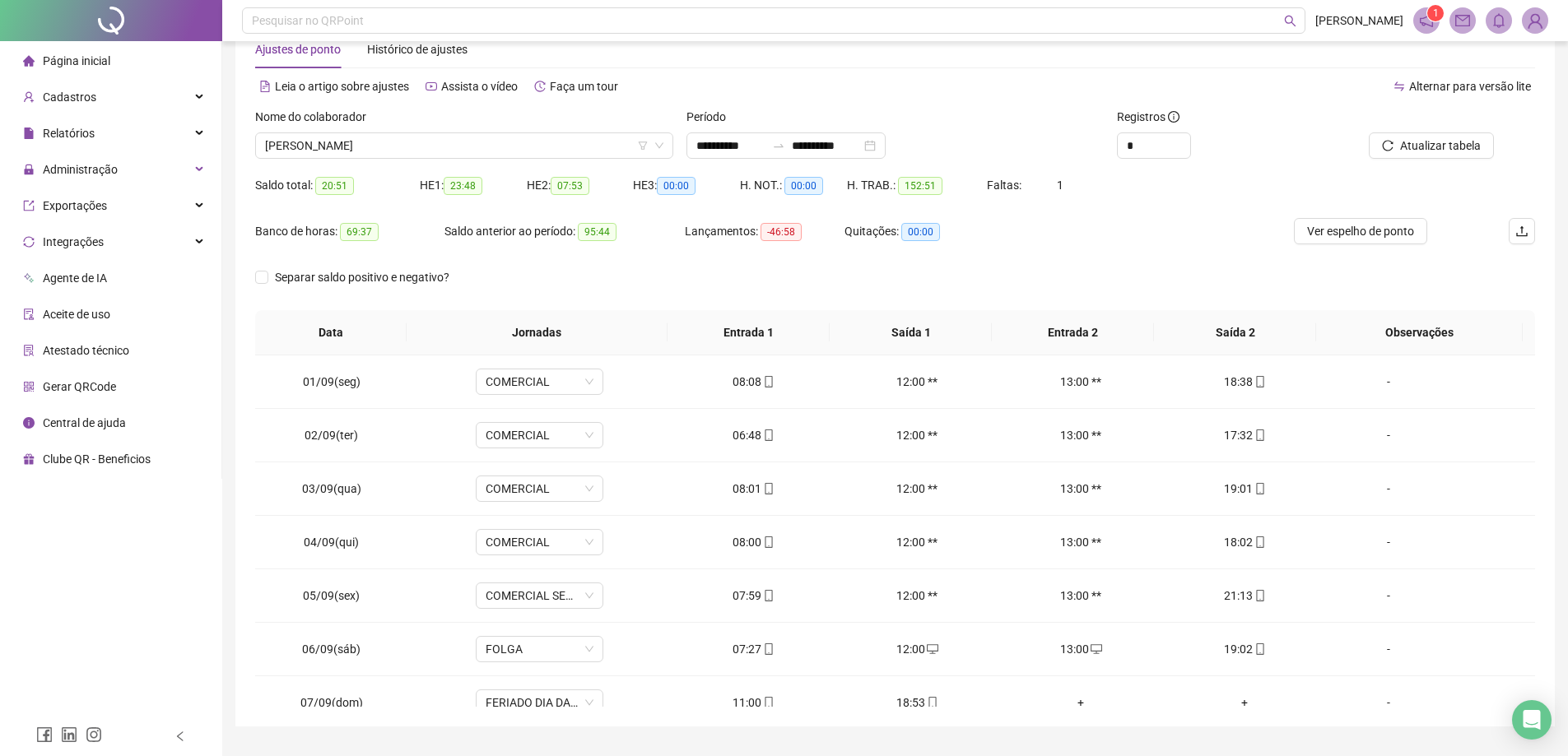
scroll to position [84, 0]
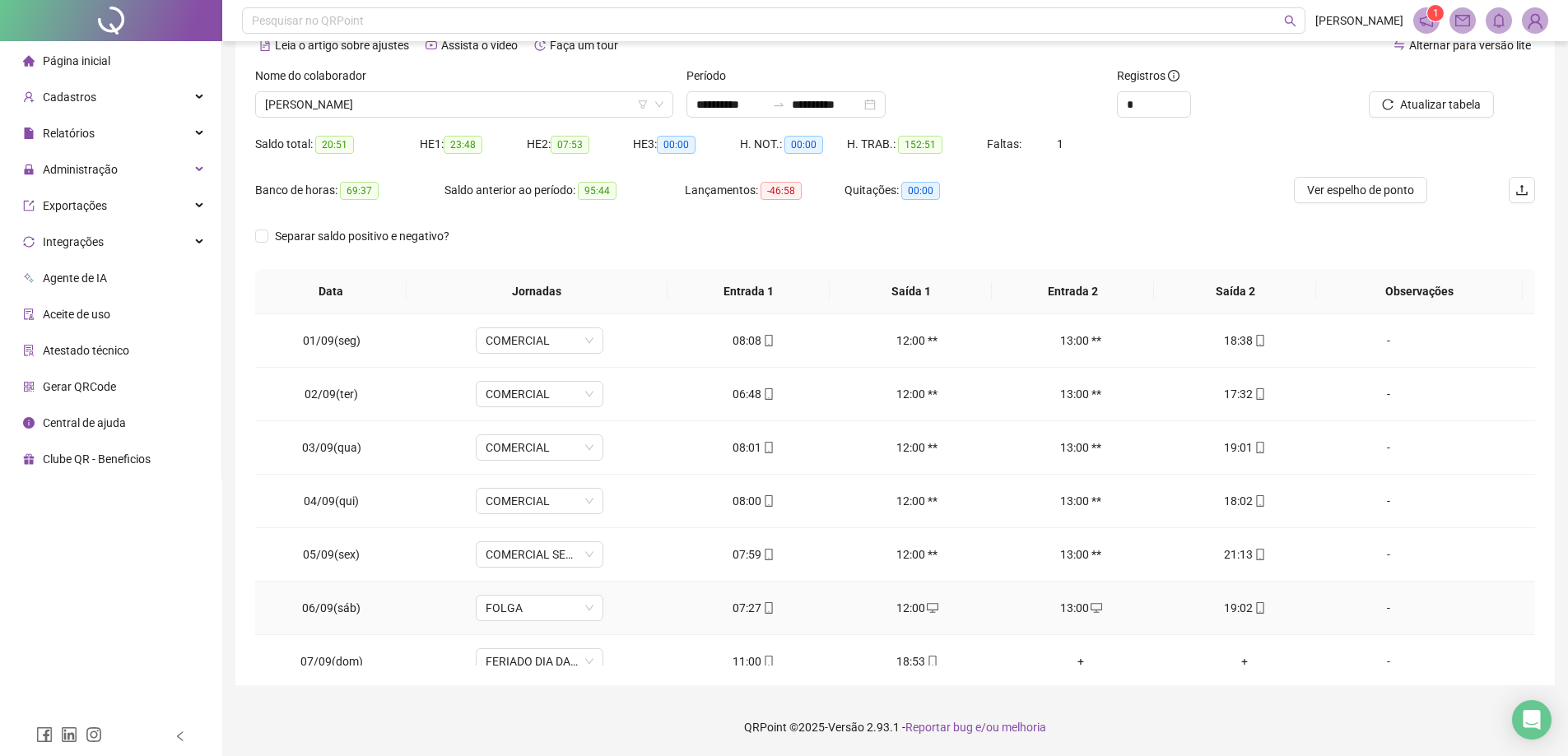
click at [1213, 613] on div "19:02" at bounding box center [1244, 608] width 137 height 18
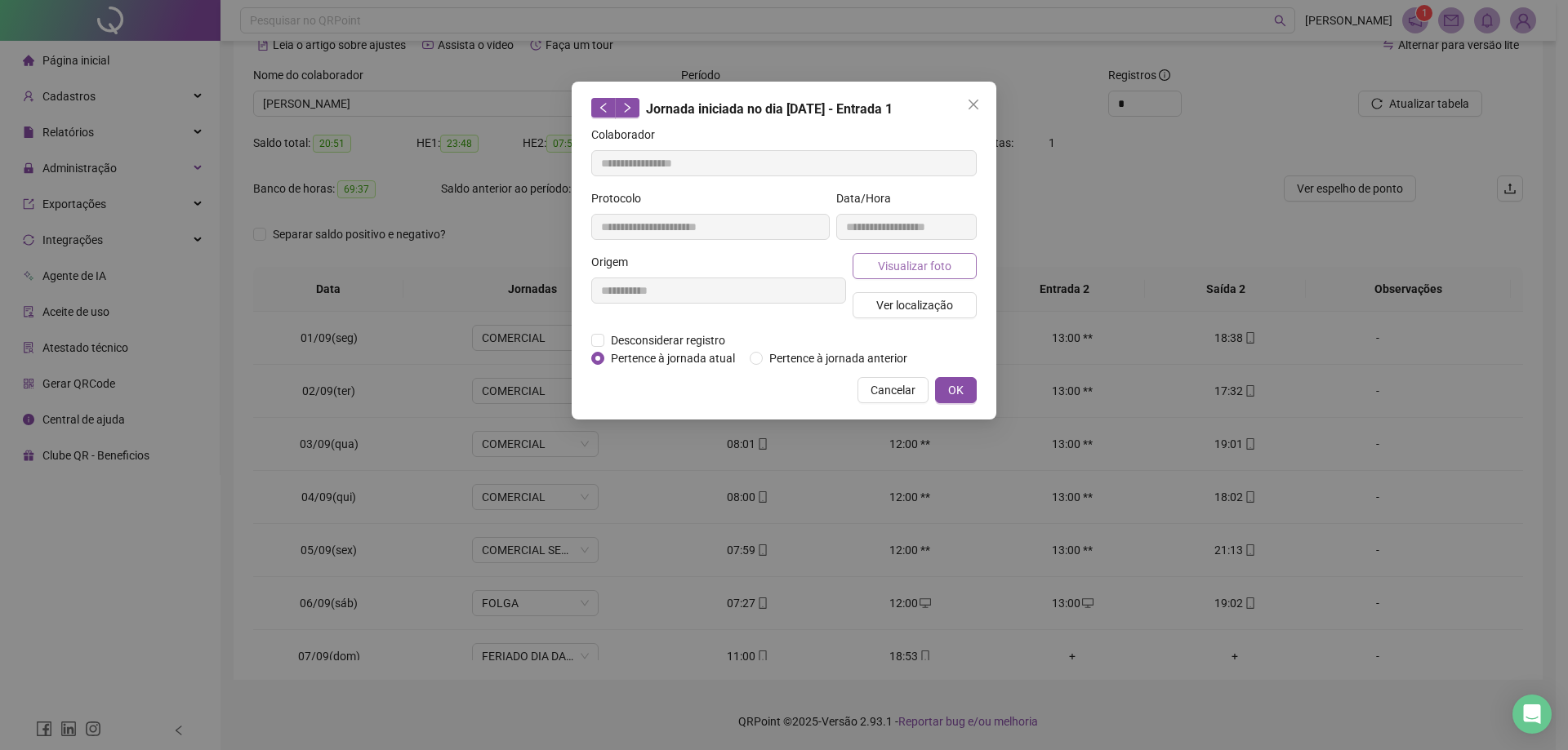
type input "**********"
click at [927, 265] on span "Visualizar foto" at bounding box center [914, 266] width 74 height 18
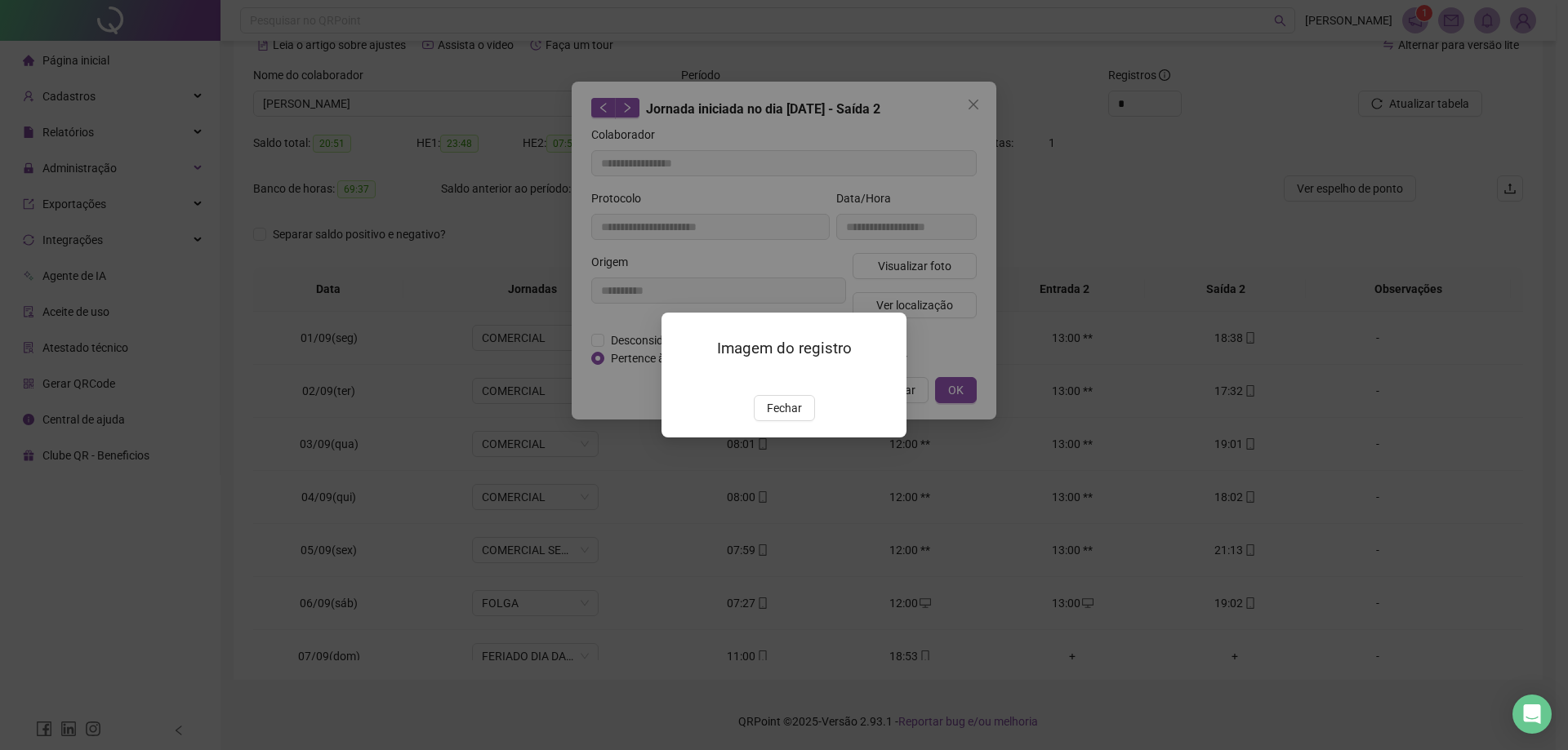
click at [793, 438] on div "Imagem do registro Fechar" at bounding box center [784, 375] width 245 height 125
click at [801, 417] on span "Fechar" at bounding box center [785, 408] width 36 height 18
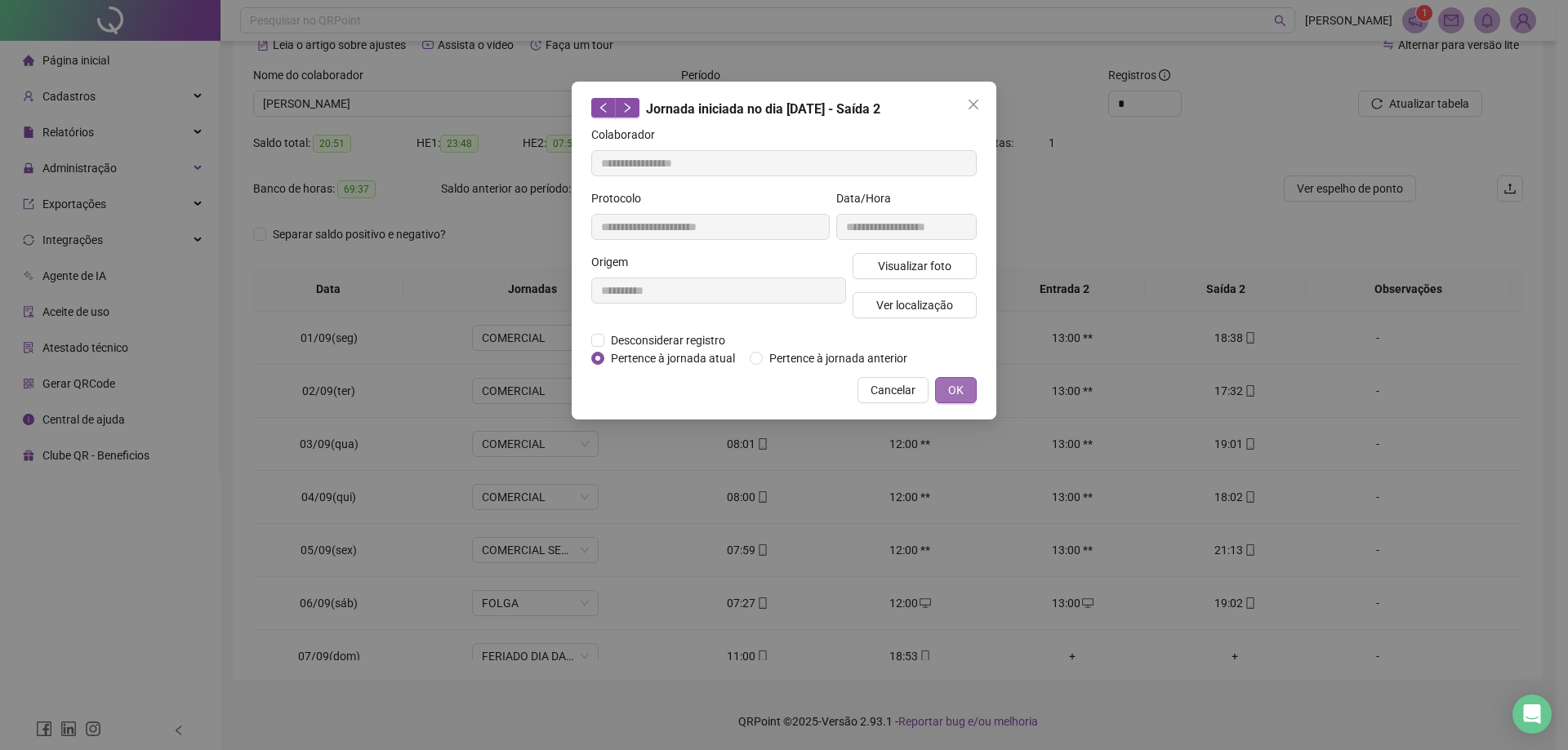
click at [969, 392] on button "OK" at bounding box center [956, 390] width 41 height 27
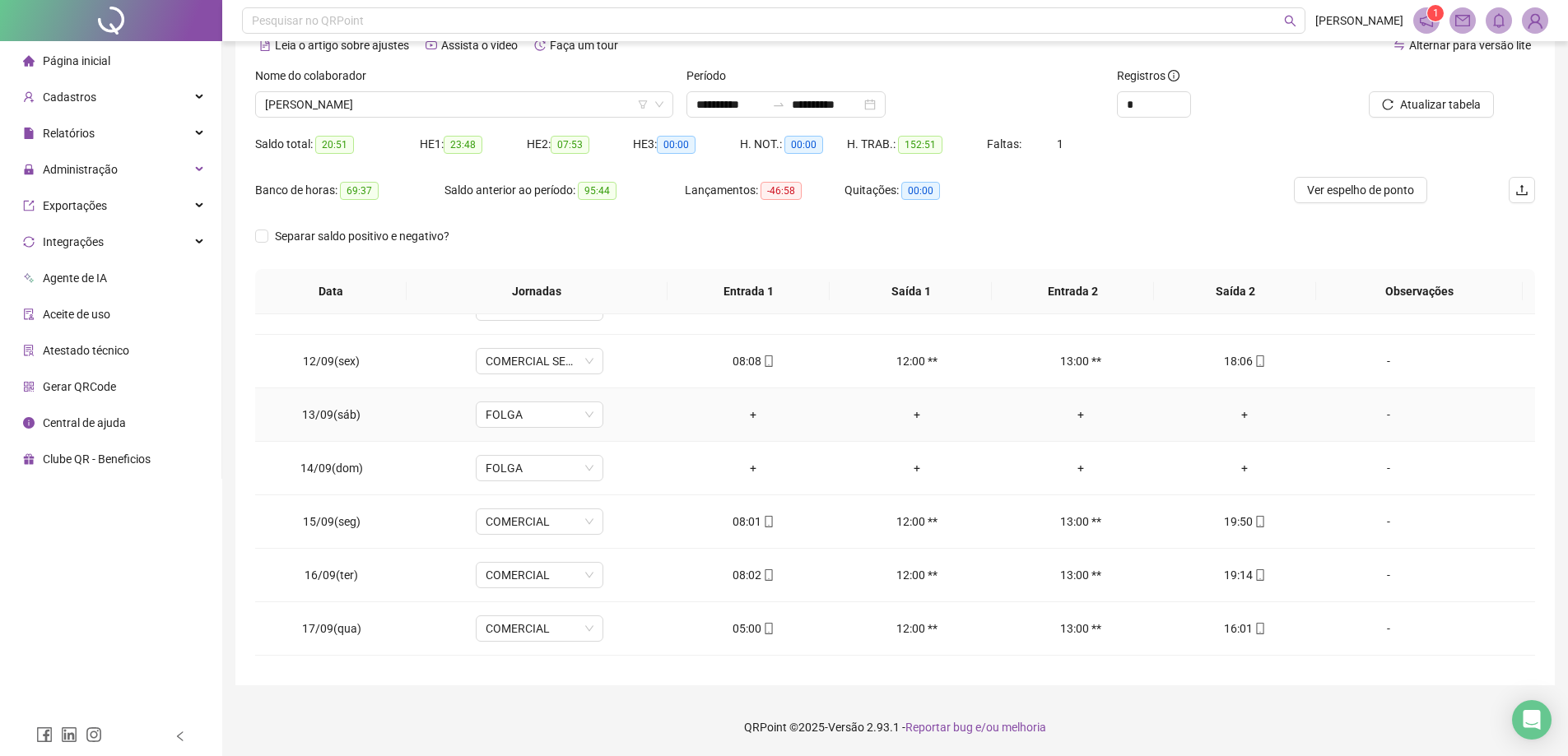
scroll to position [659, 0]
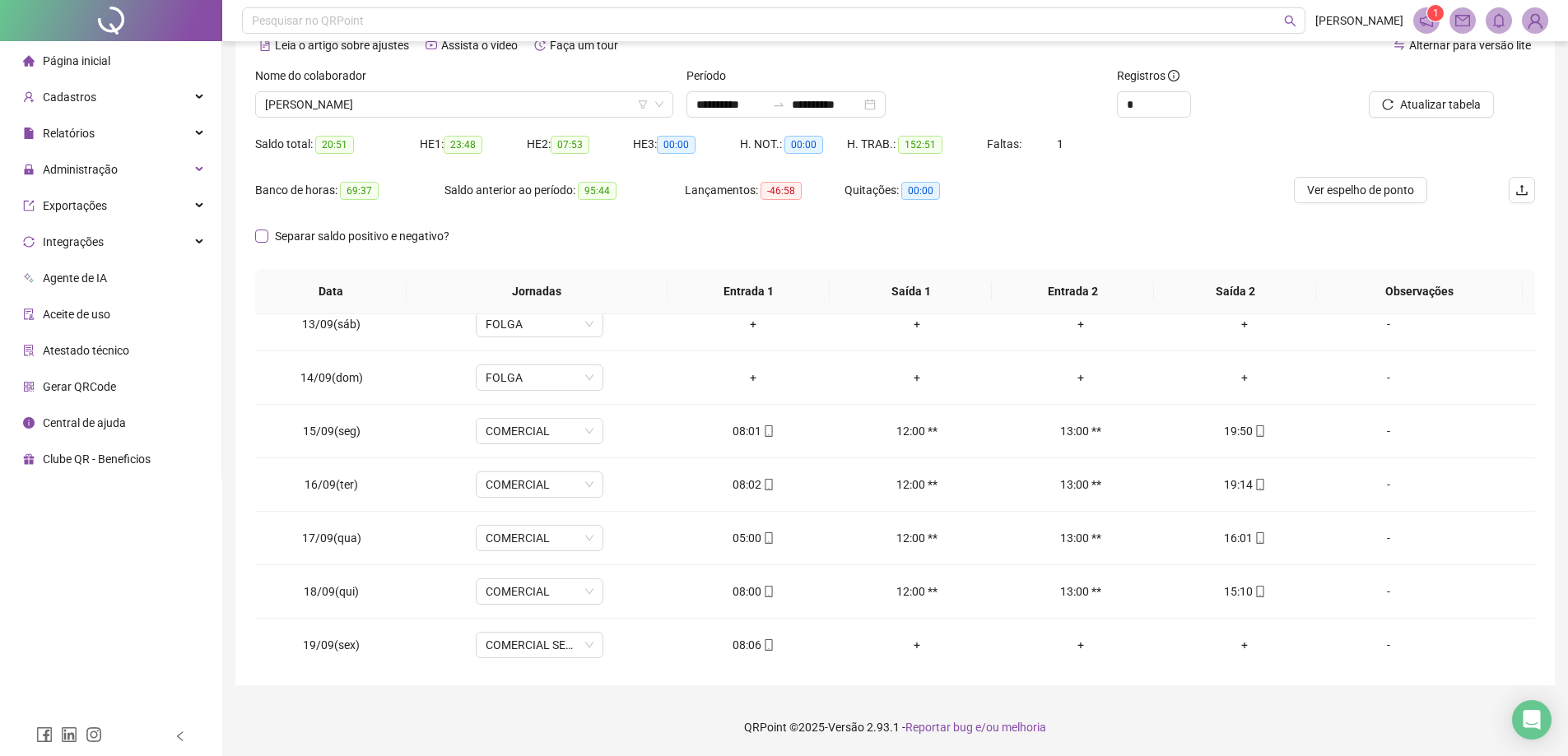
click at [288, 234] on span "Separar saldo positivo e negativo?" at bounding box center [362, 236] width 188 height 18
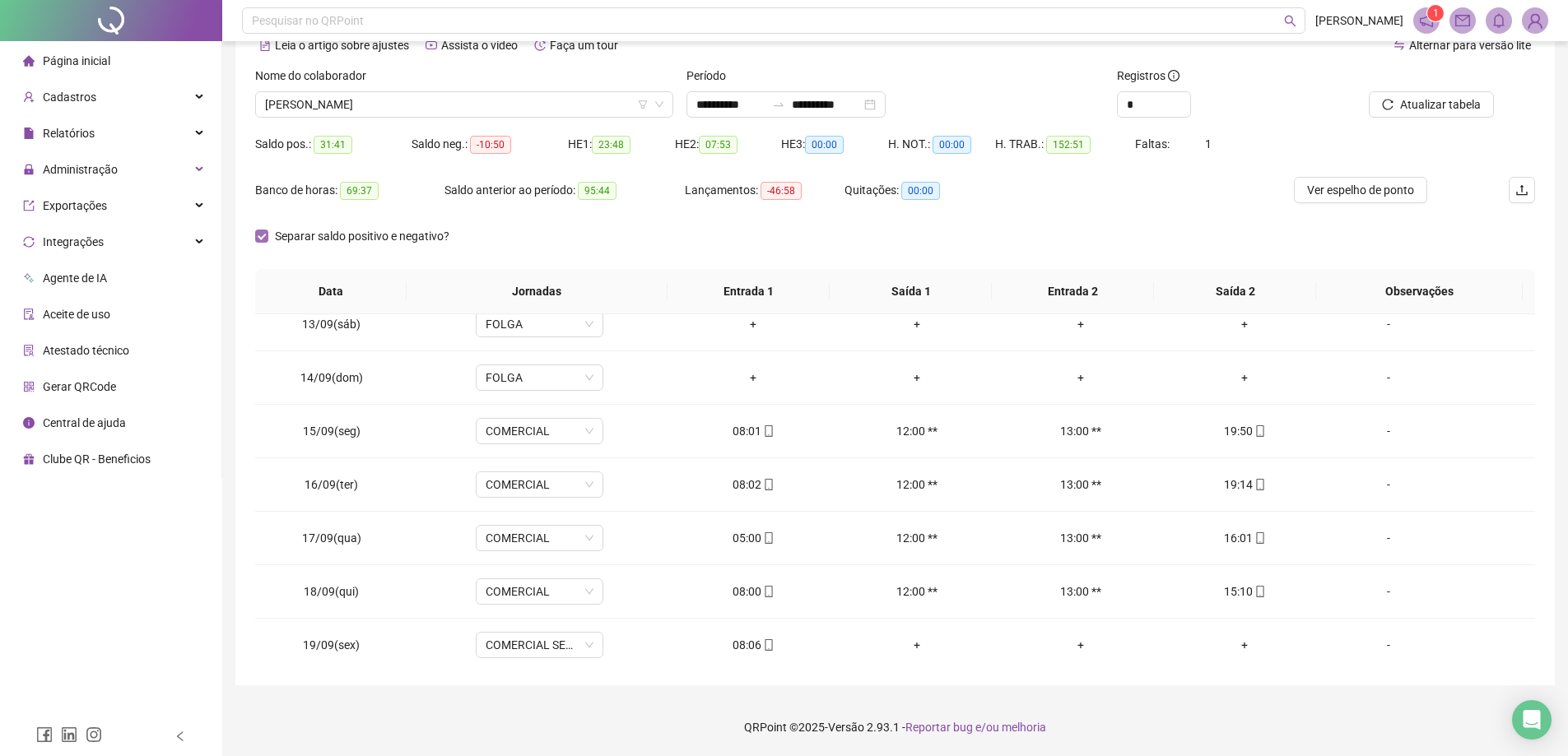
click at [288, 234] on span "Separar saldo positivo e negativo?" at bounding box center [362, 236] width 188 height 18
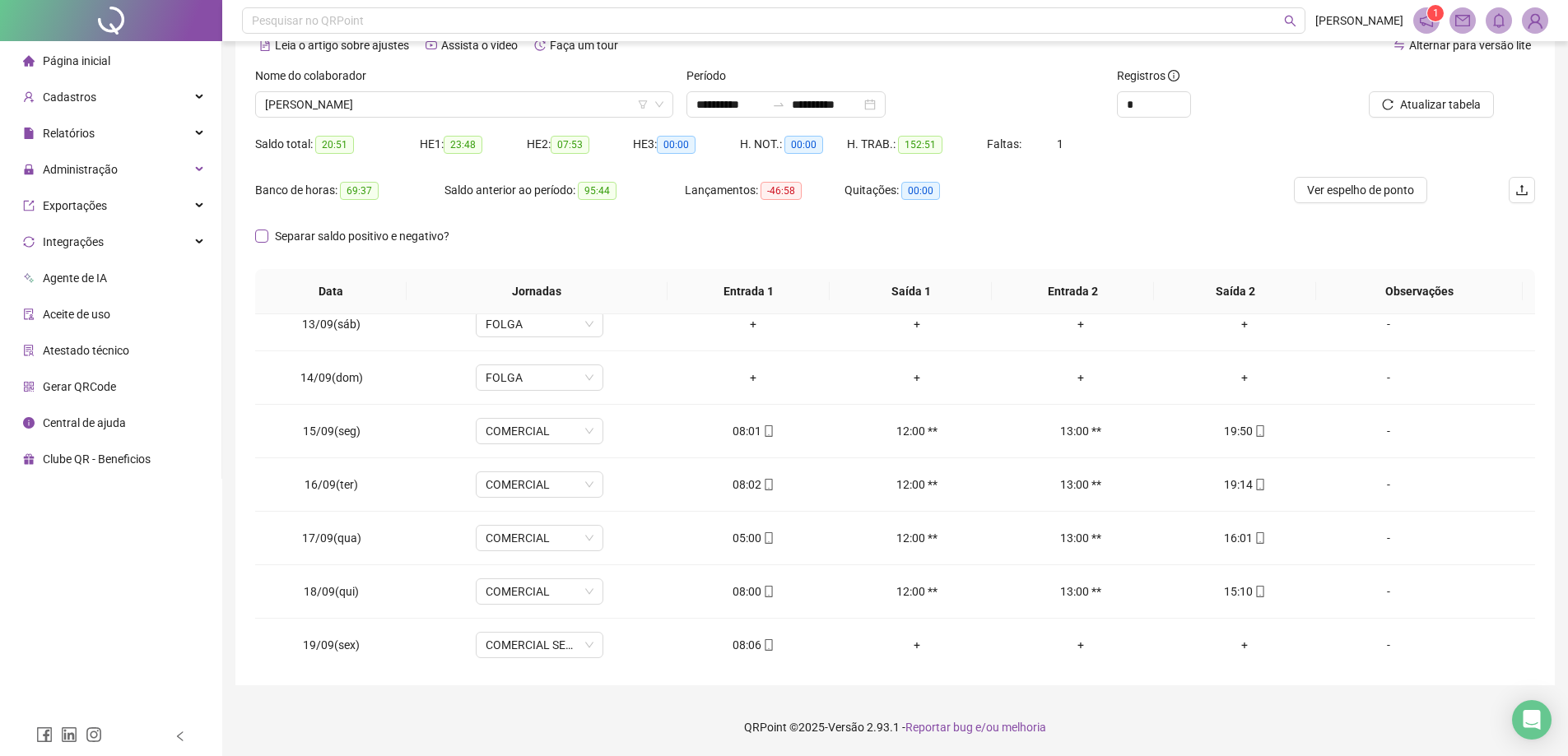
click at [288, 234] on span "Separar saldo positivo e negativo?" at bounding box center [362, 236] width 188 height 18
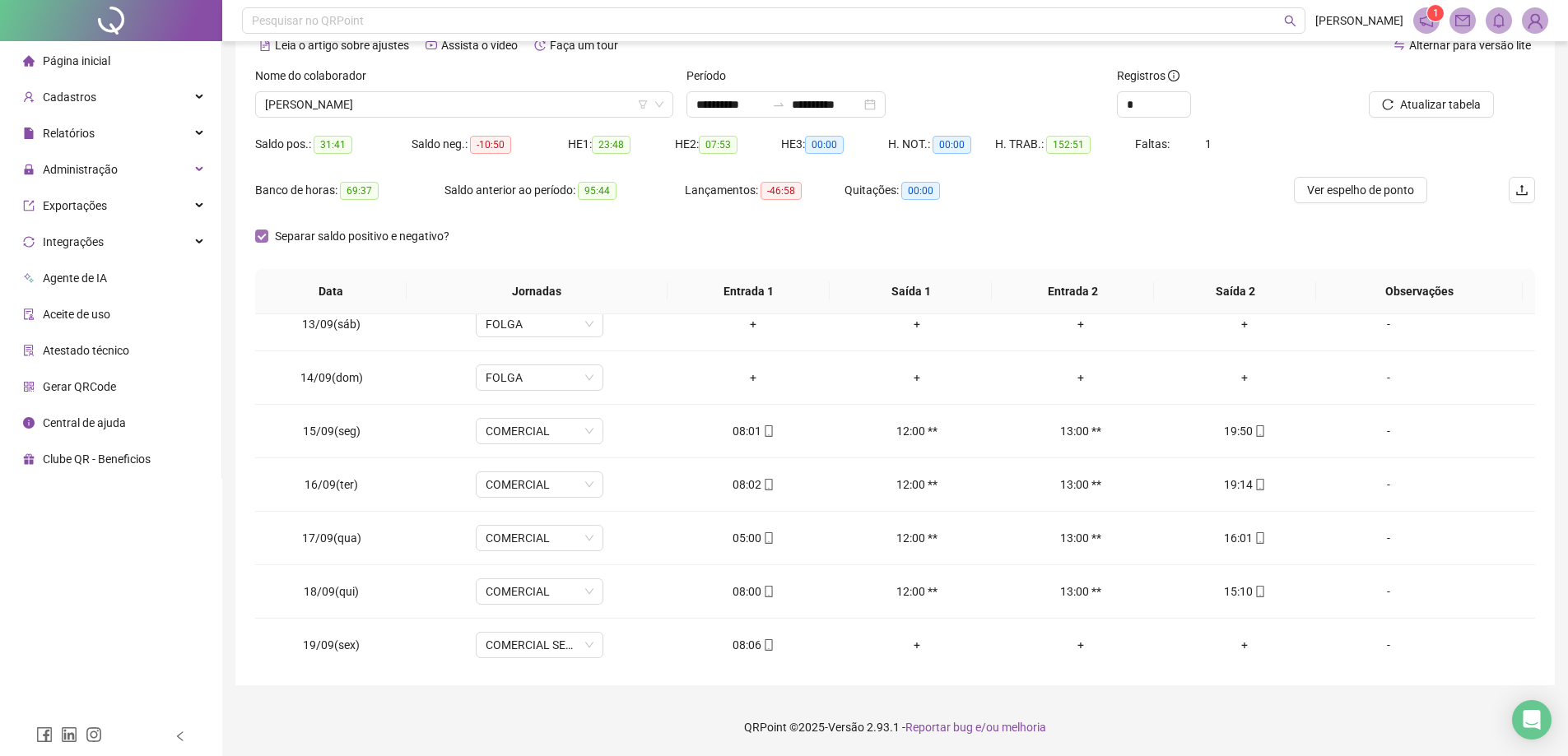
click at [288, 234] on span "Separar saldo positivo e negativo?" at bounding box center [362, 236] width 188 height 18
